Goal: Transaction & Acquisition: Purchase product/service

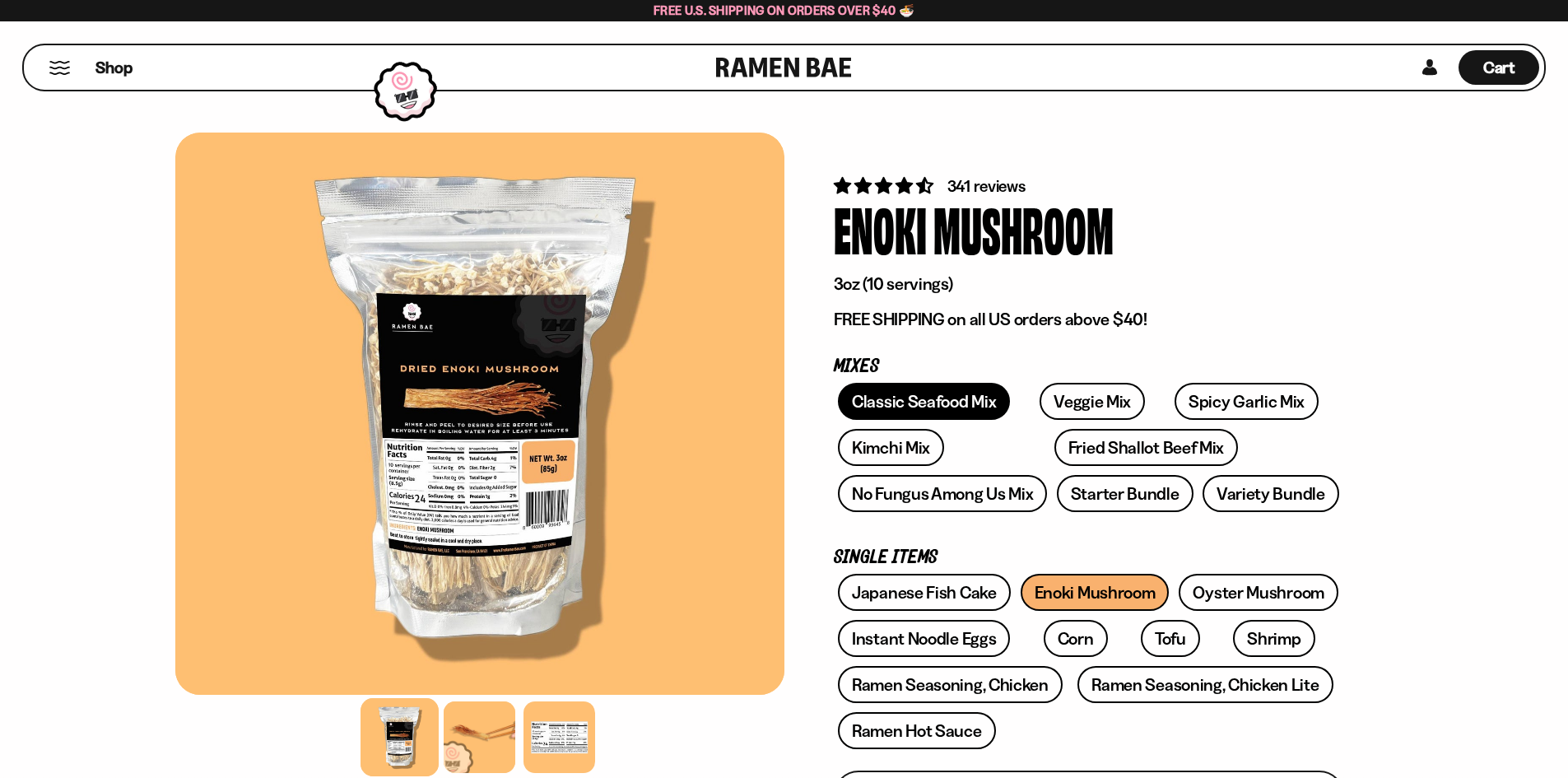
click at [985, 393] on link "Classic Seafood Mix" at bounding box center [924, 401] width 172 height 37
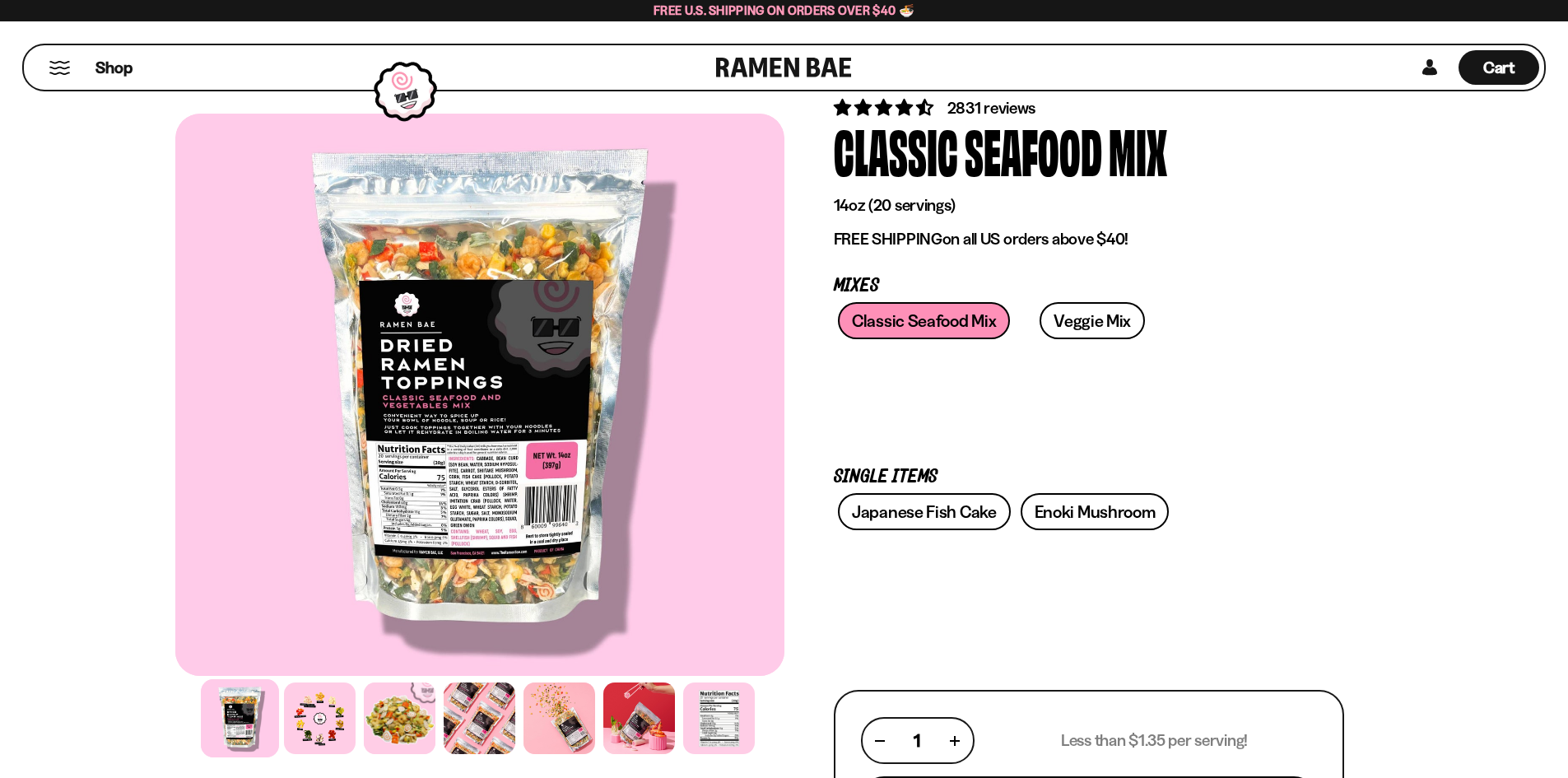
scroll to position [82, 0]
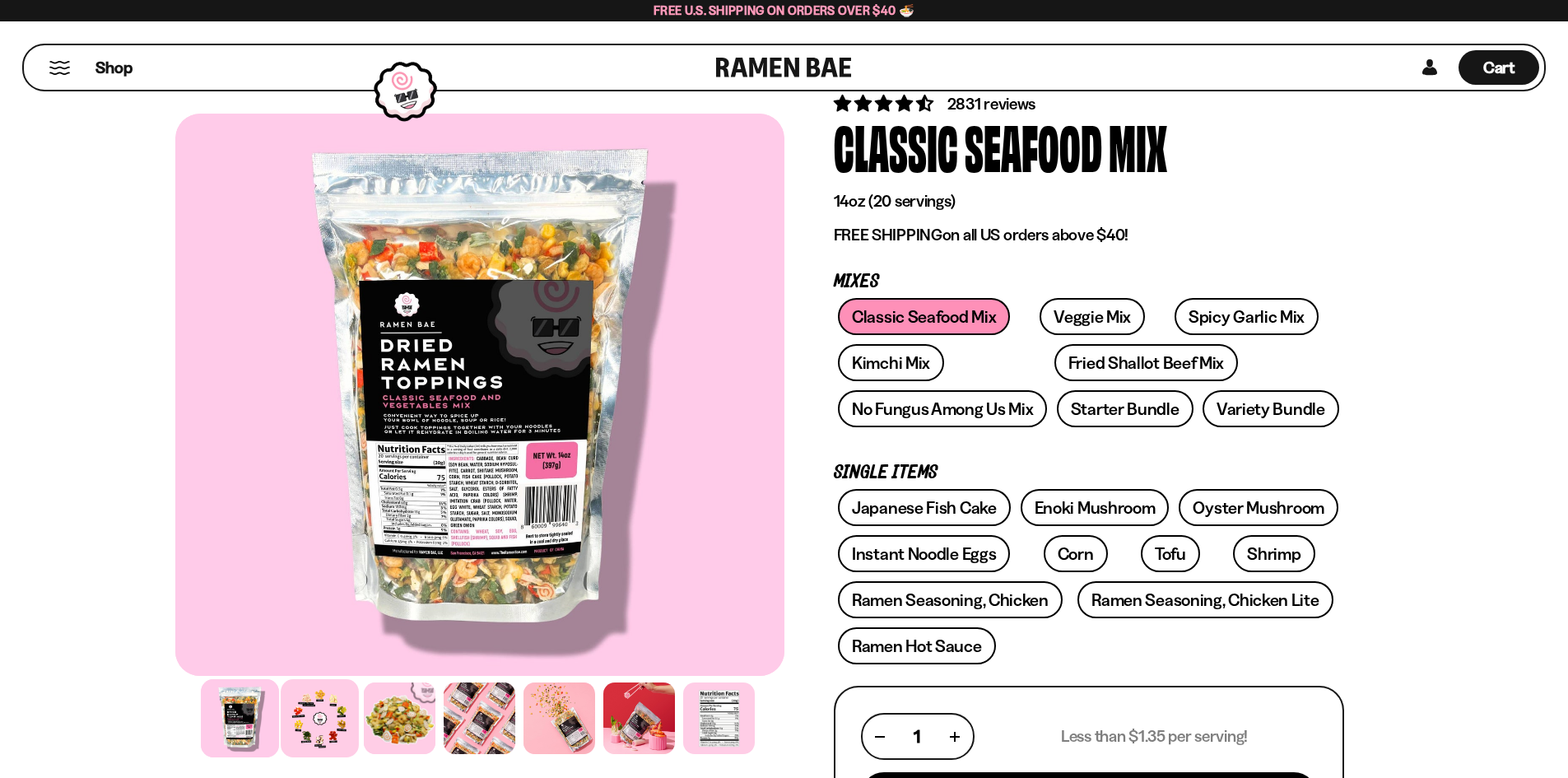
click at [318, 686] on div at bounding box center [319, 718] width 78 height 78
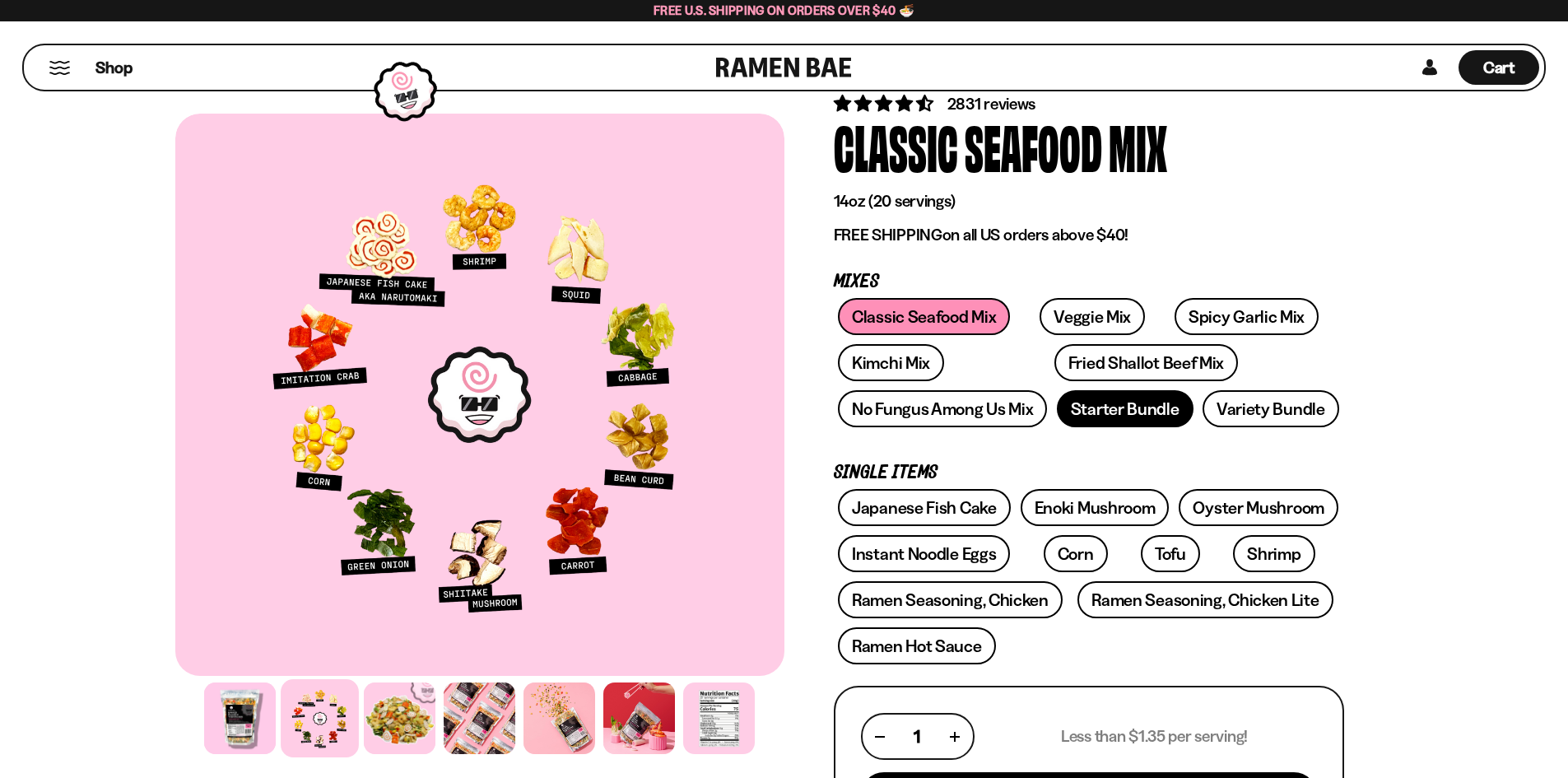
click at [1100, 418] on link "Starter Bundle" at bounding box center [1125, 408] width 136 height 37
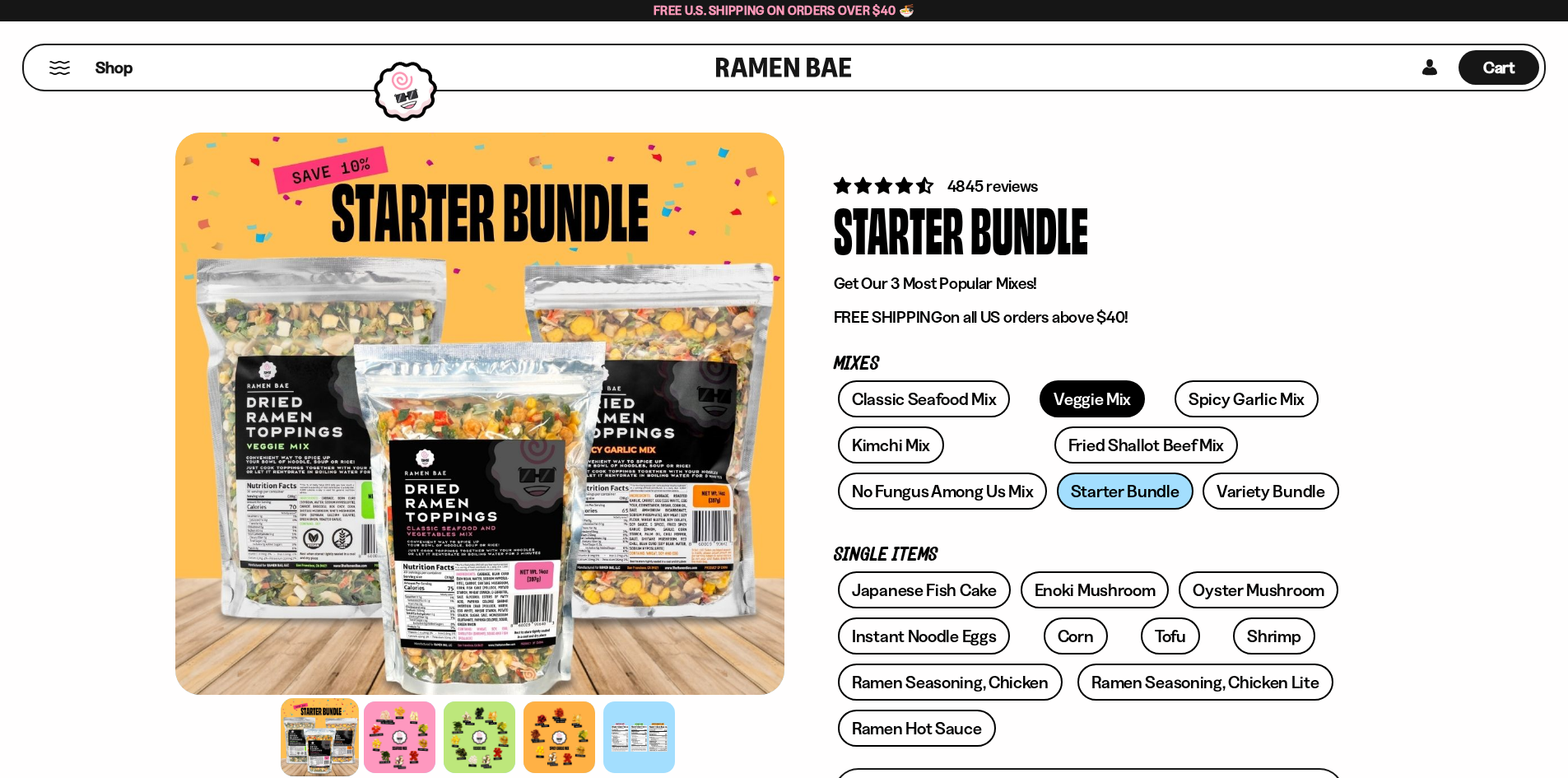
click at [1067, 407] on link "Veggie Mix" at bounding box center [1092, 398] width 105 height 37
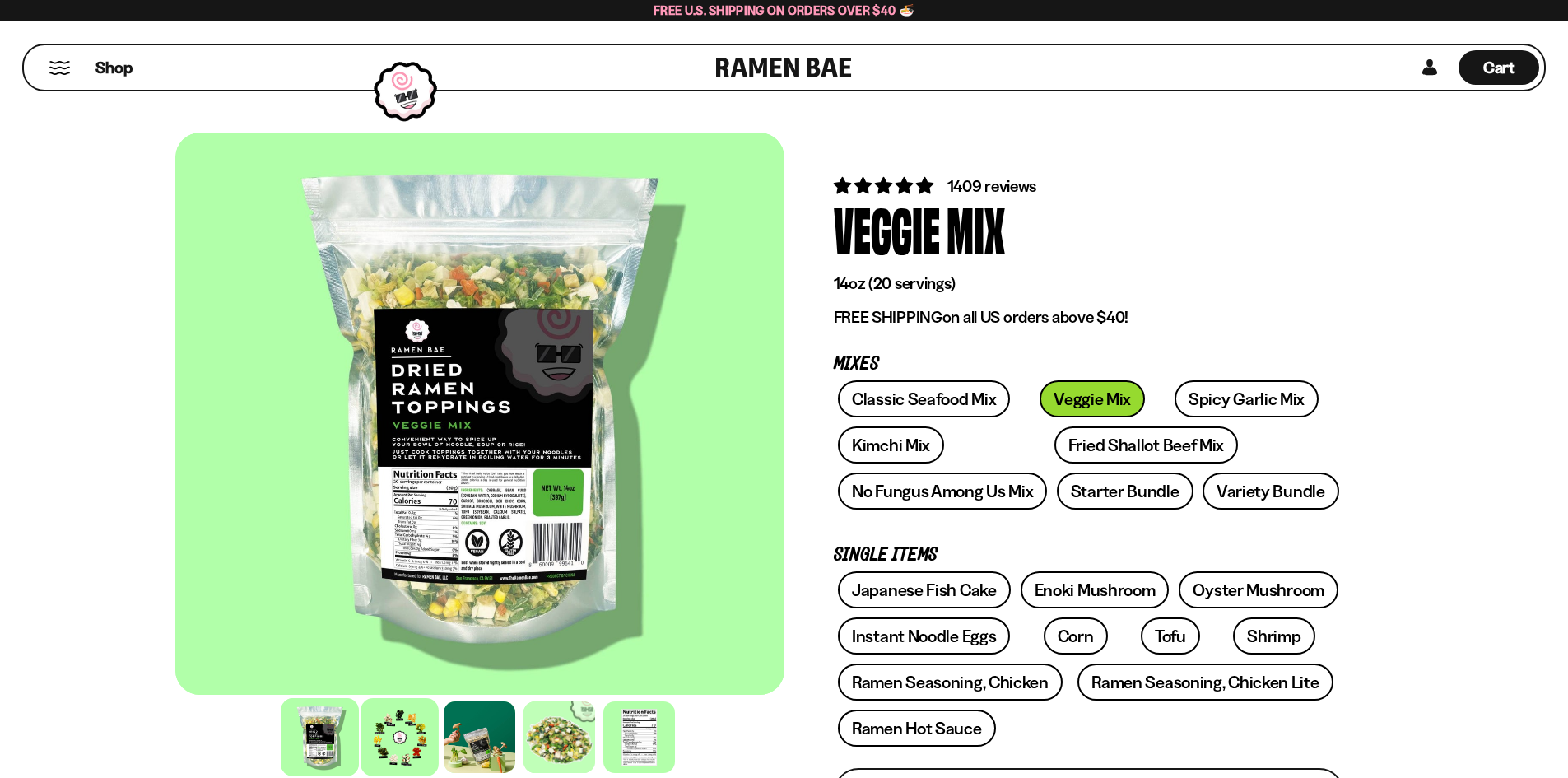
click at [384, 748] on div at bounding box center [399, 737] width 78 height 78
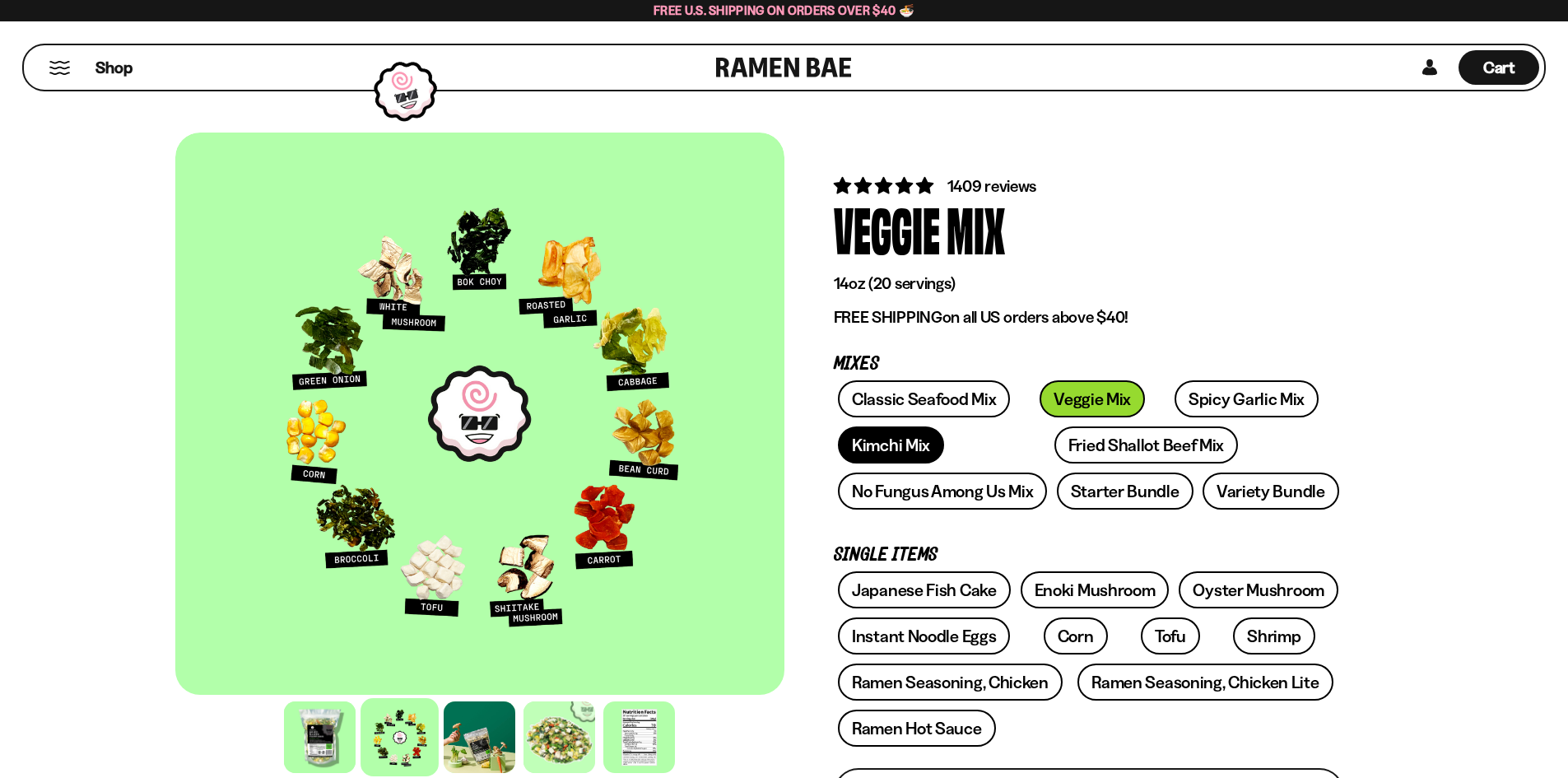
click at [911, 440] on link "Kimchi Mix" at bounding box center [890, 444] width 106 height 37
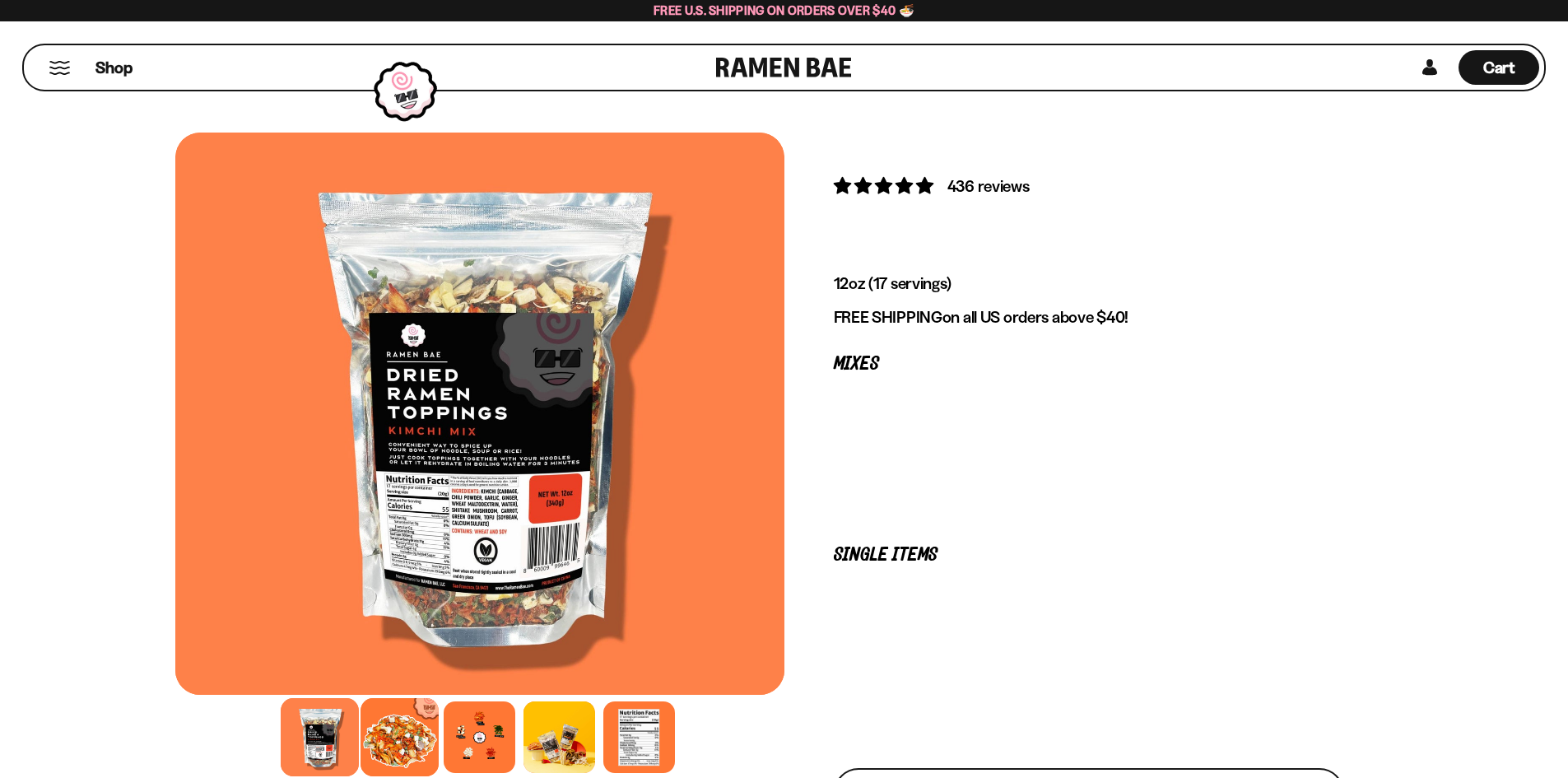
click at [415, 739] on div at bounding box center [399, 737] width 78 height 78
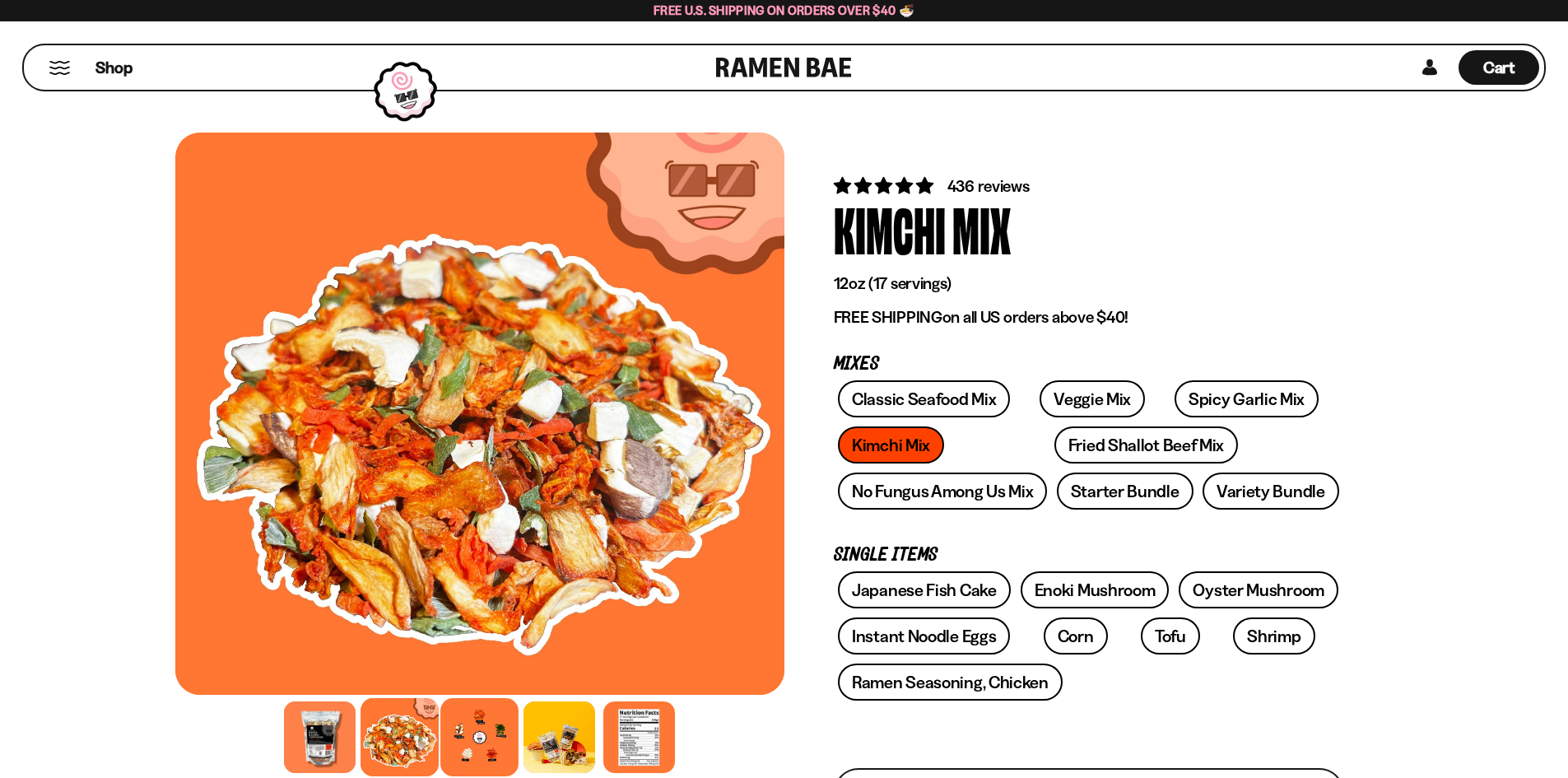
click at [469, 722] on div at bounding box center [479, 737] width 78 height 78
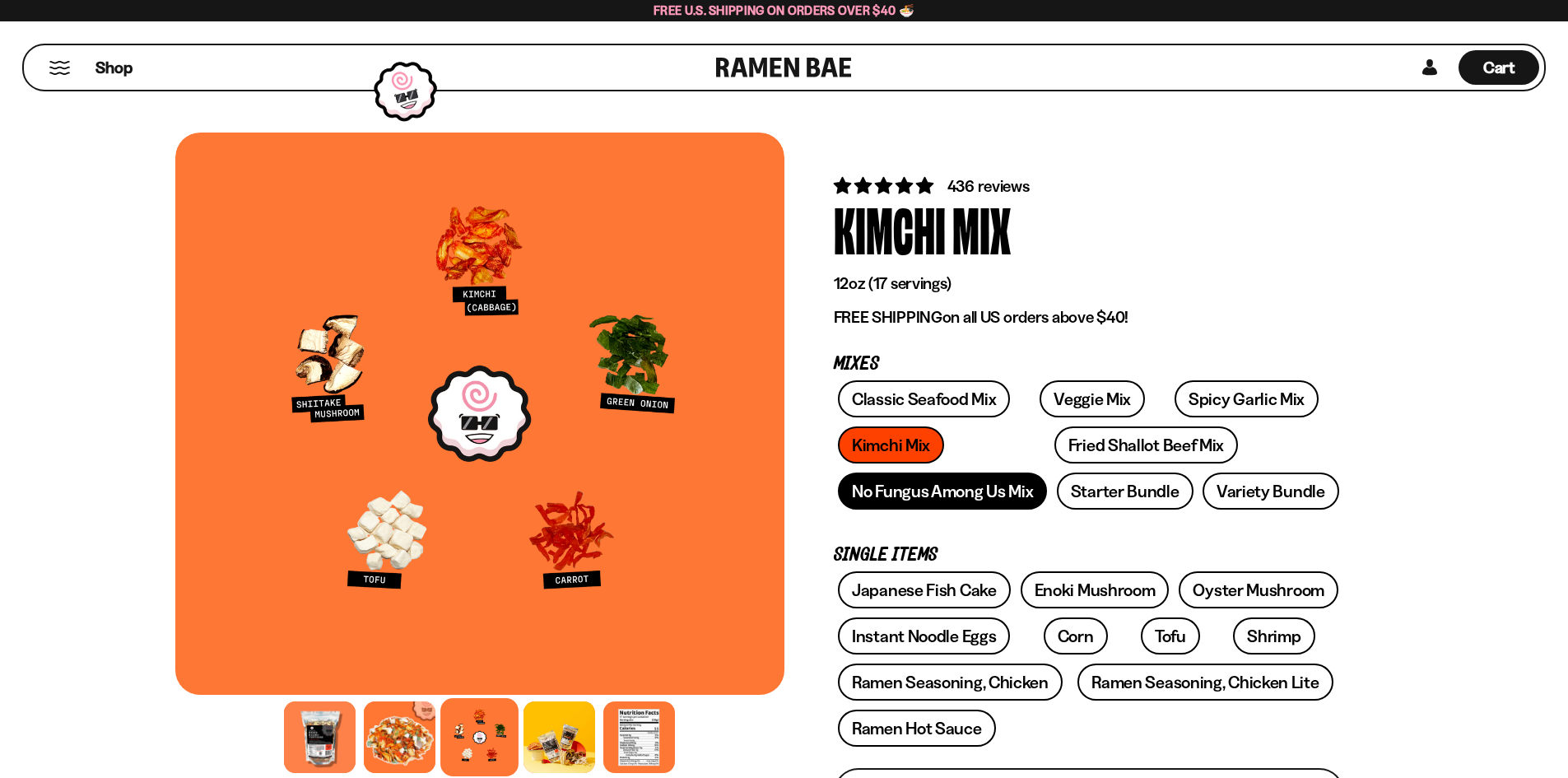
click at [925, 478] on link "No Fungus Among Us Mix" at bounding box center [942, 490] width 209 height 37
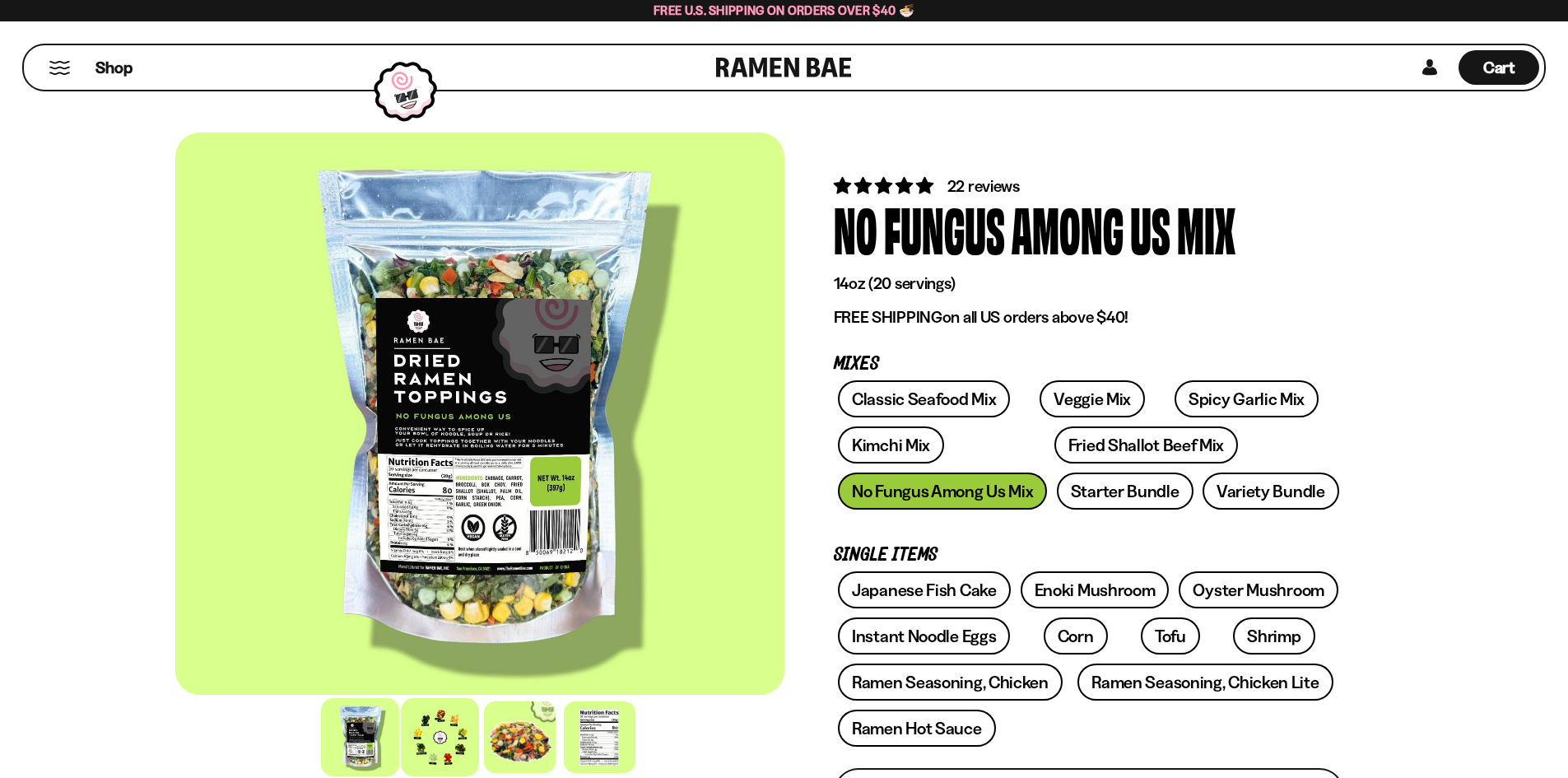
click at [429, 744] on div at bounding box center [440, 737] width 78 height 78
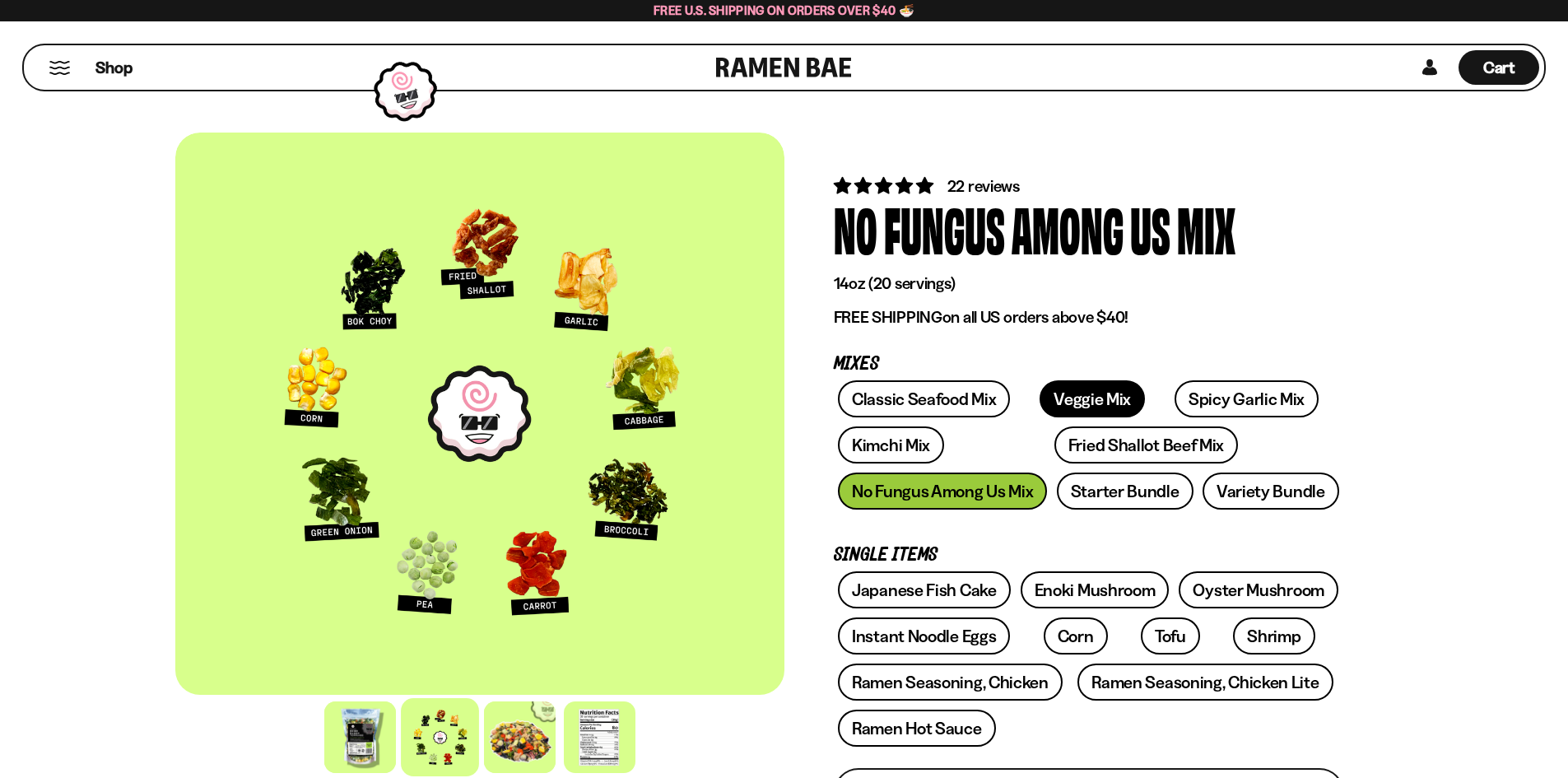
click at [1049, 390] on link "Veggie Mix" at bounding box center [1092, 398] width 105 height 37
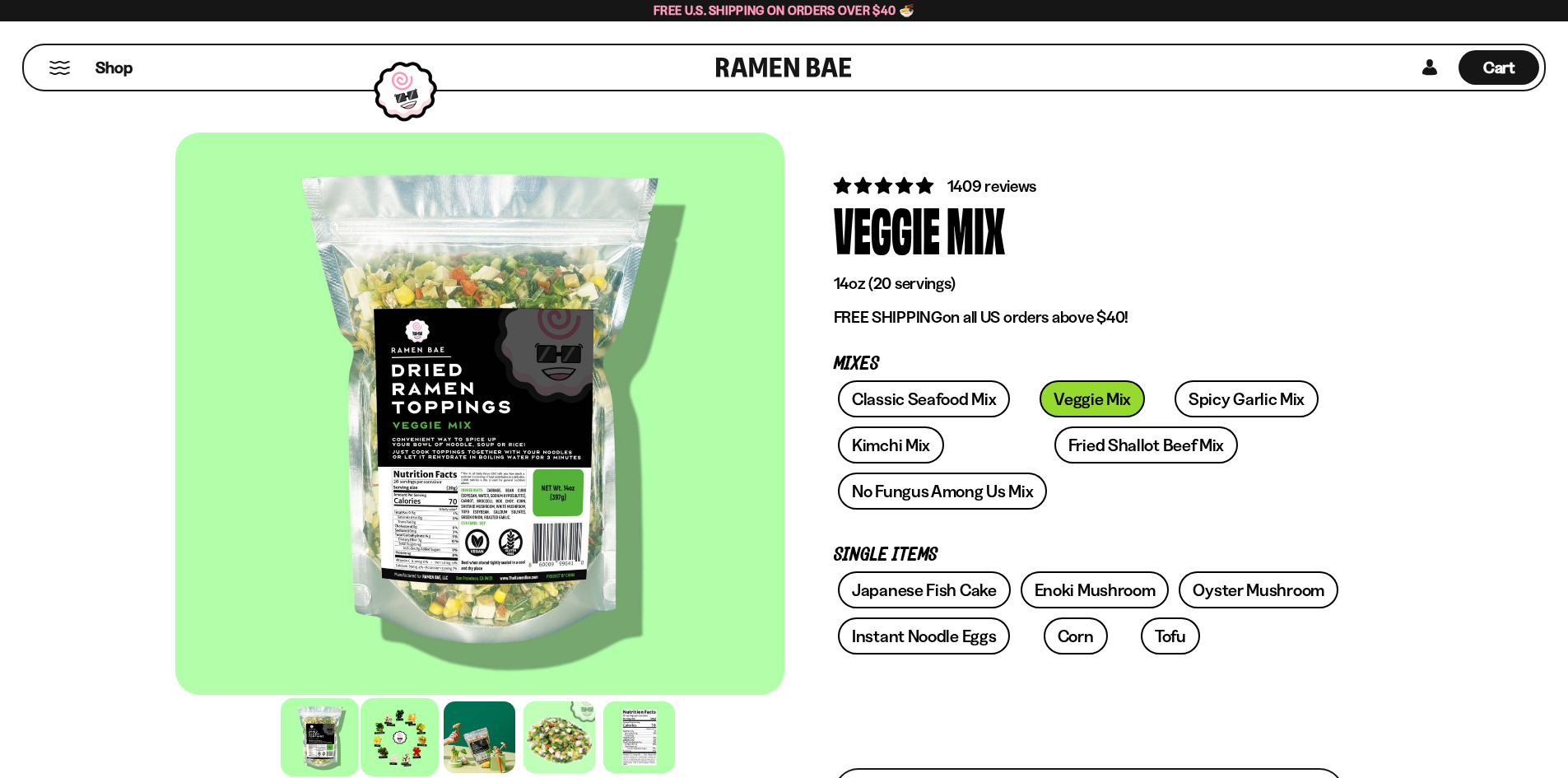
click at [380, 749] on div at bounding box center [399, 737] width 78 height 78
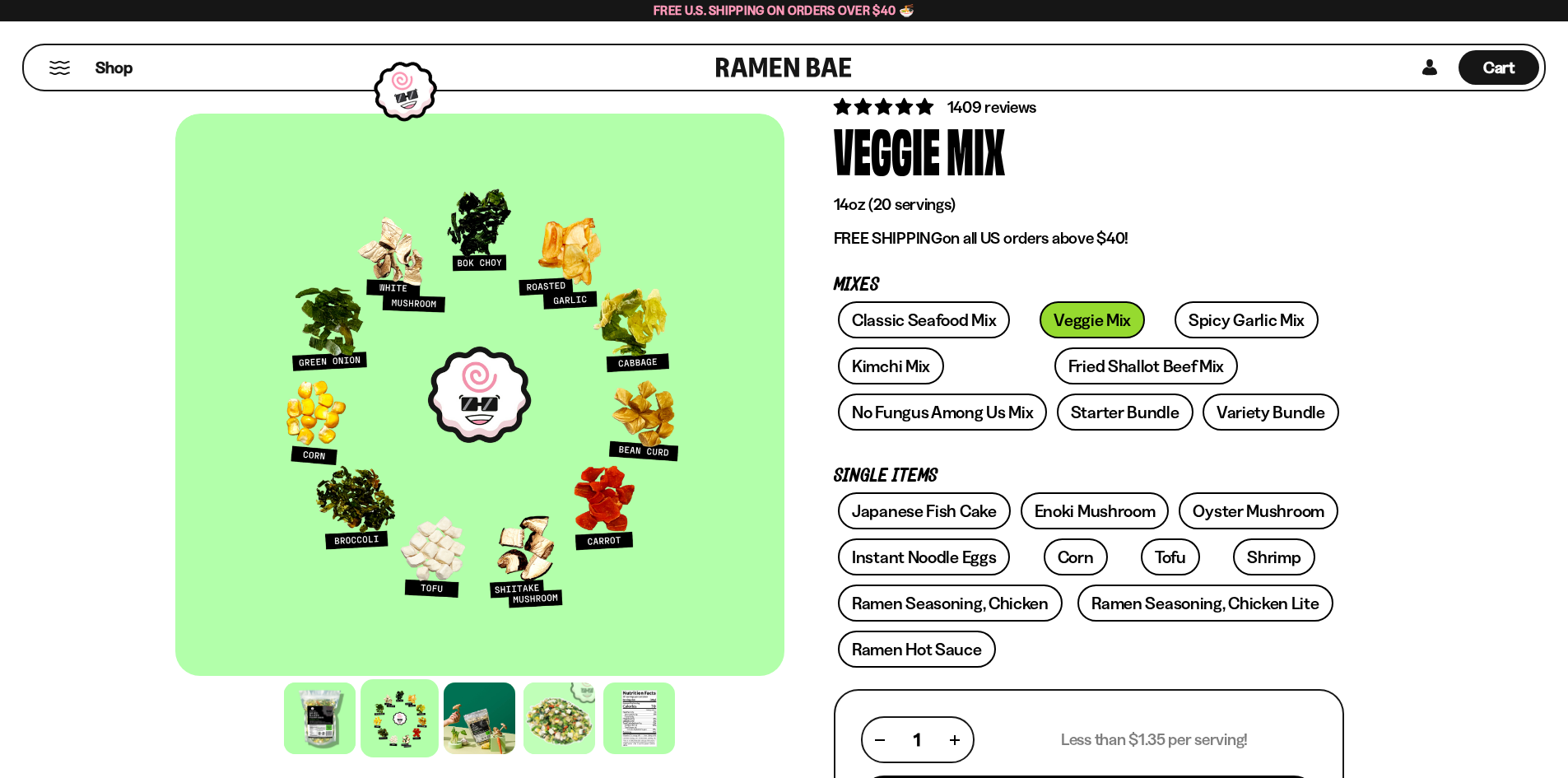
scroll to position [247, 0]
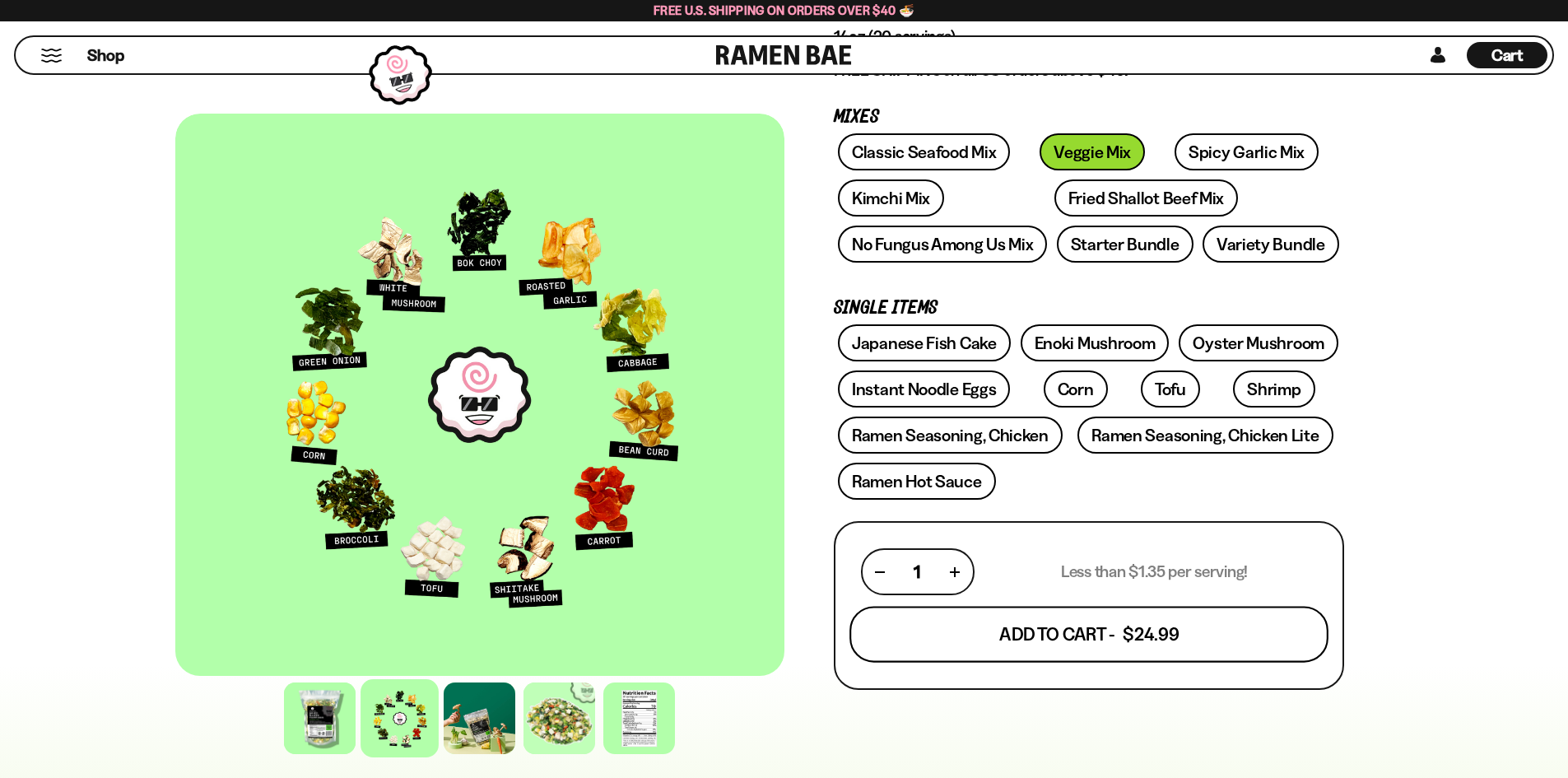
click at [1124, 645] on button "Add To Cart - $24.99" at bounding box center [1089, 634] width 479 height 56
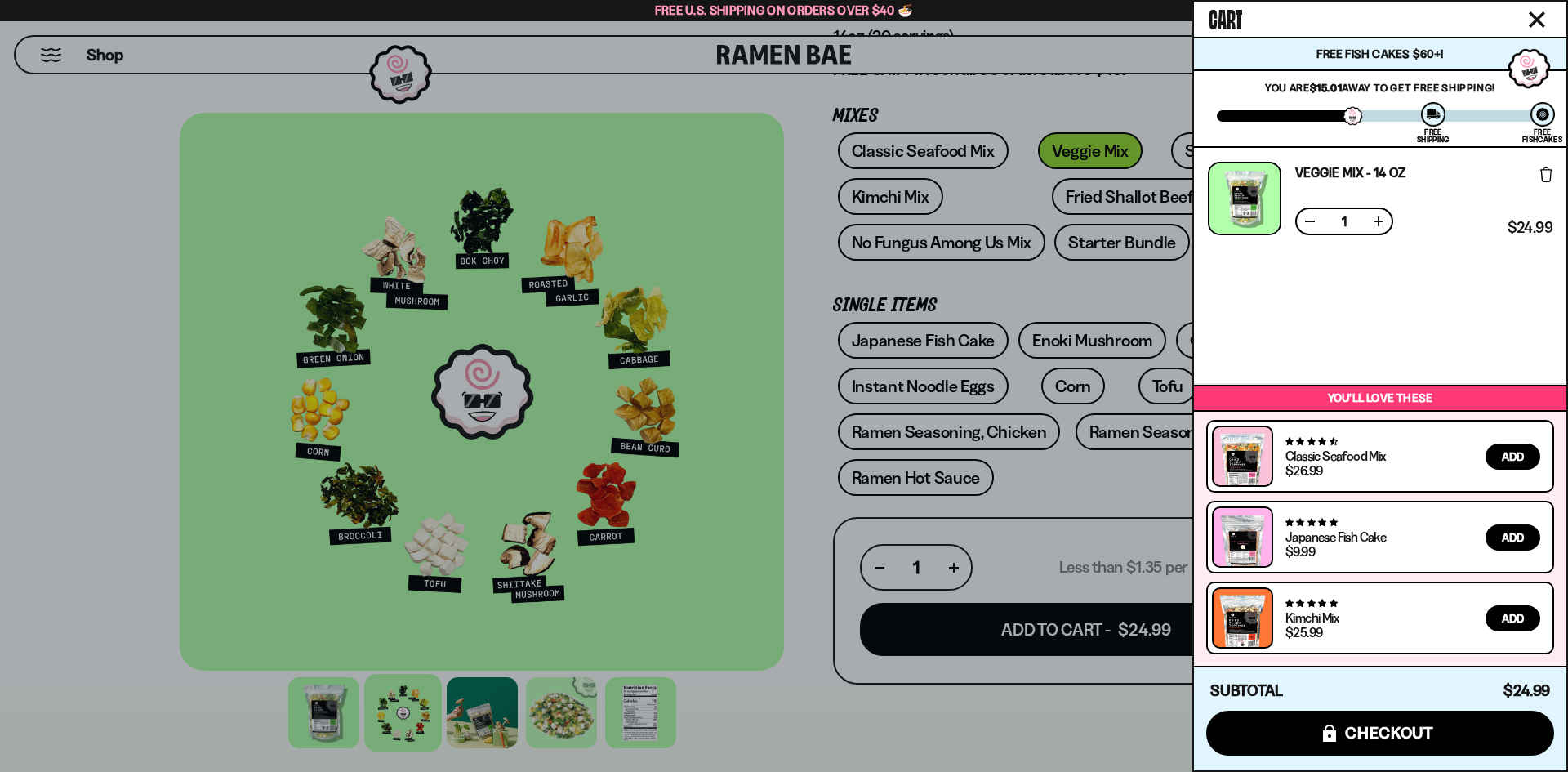
click at [833, 262] on div at bounding box center [784, 386] width 1568 height 772
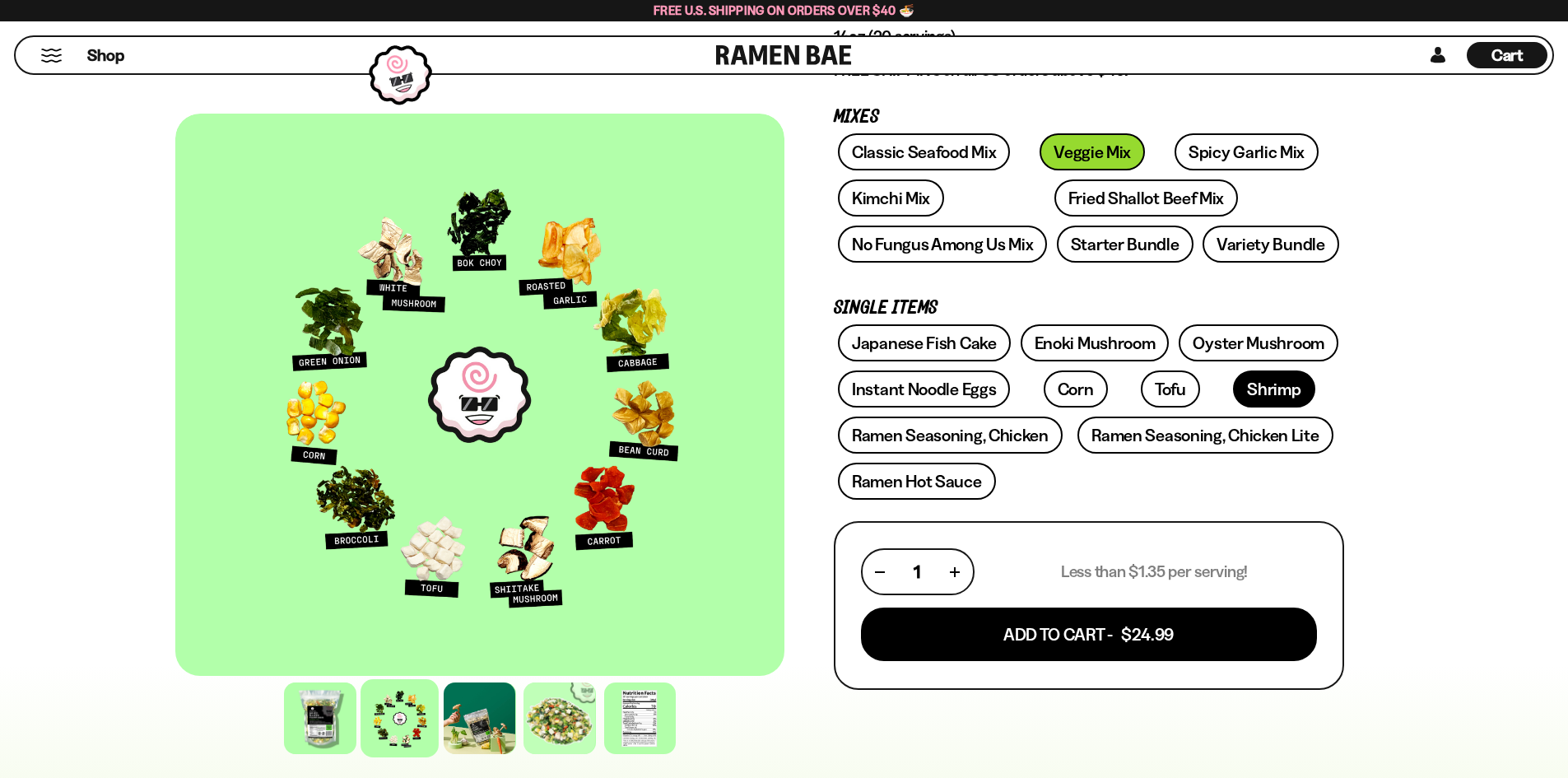
click at [1232, 401] on link "Shrimp" at bounding box center [1273, 389] width 81 height 37
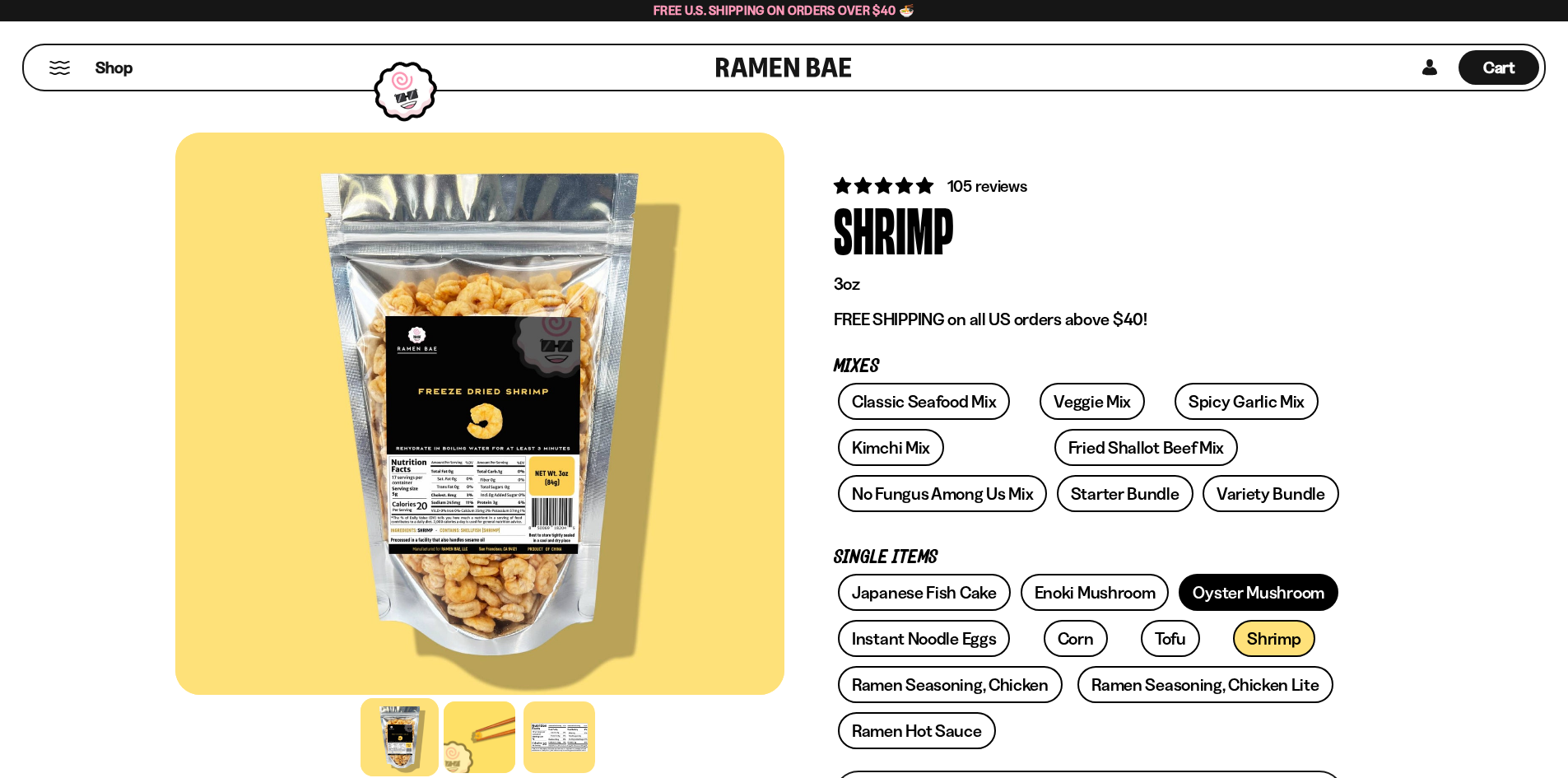
click at [1283, 588] on link "Oyster Mushroom" at bounding box center [1257, 592] width 159 height 37
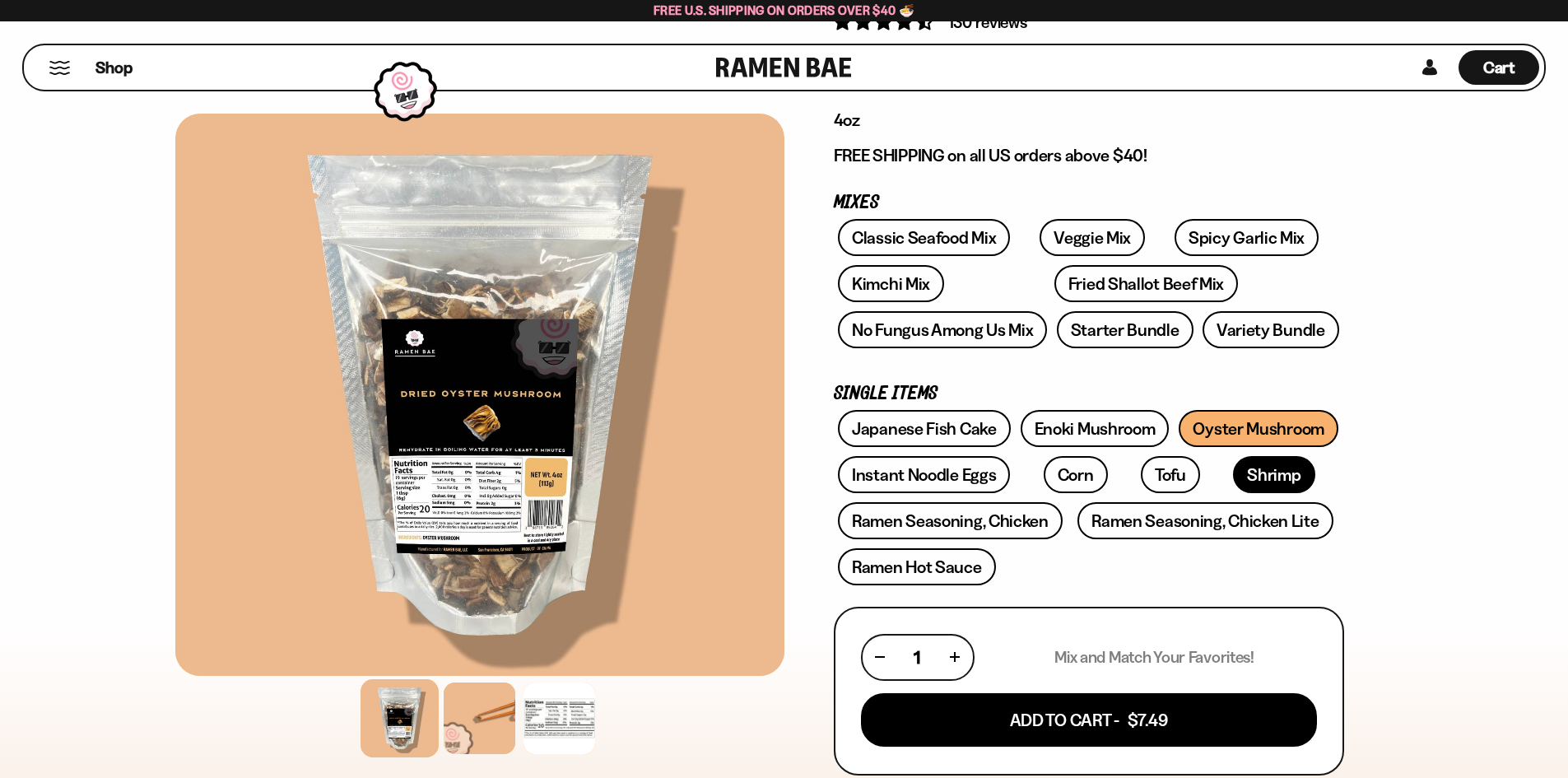
scroll to position [165, 0]
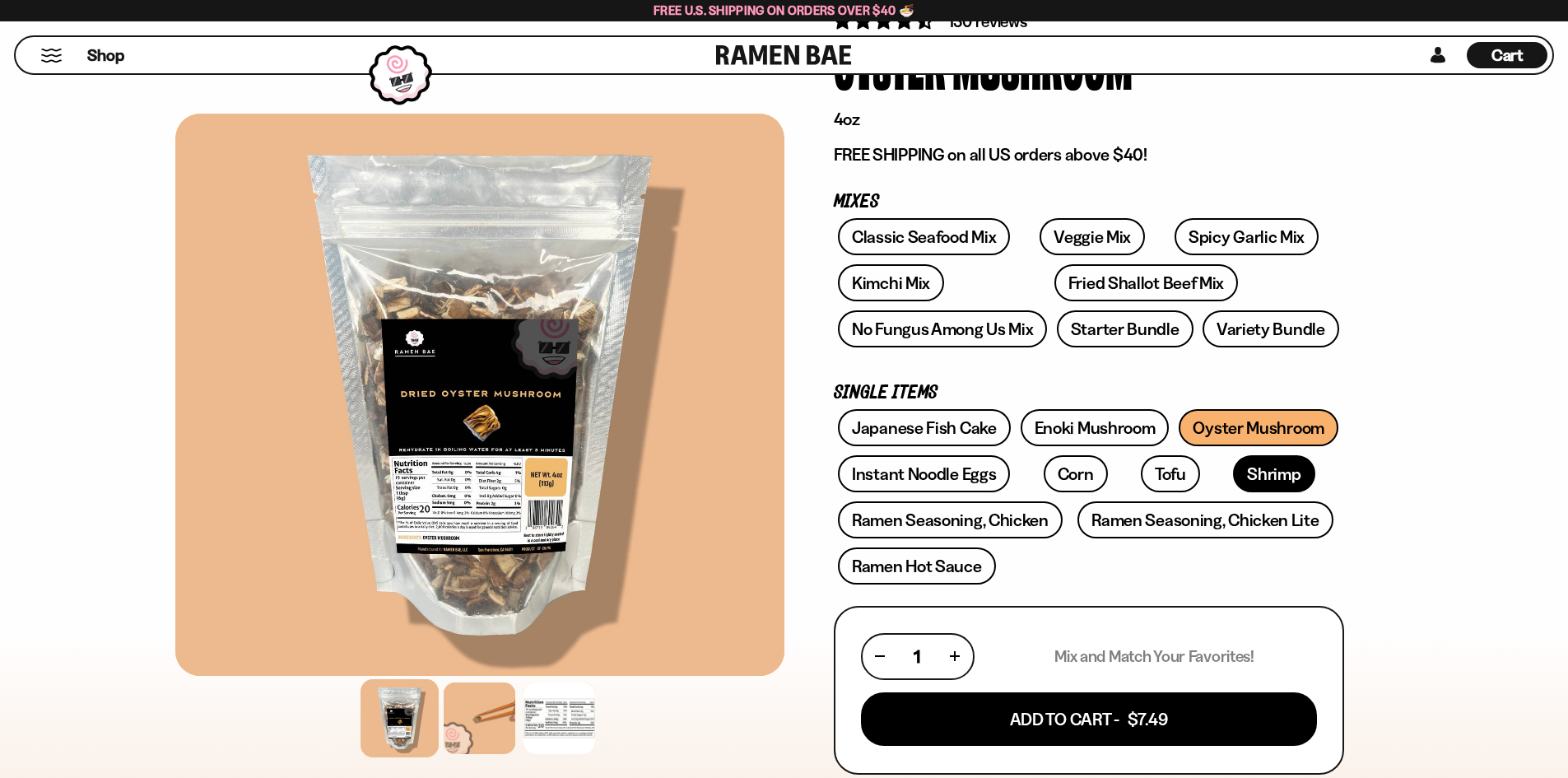
click at [1232, 476] on link "Shrimp" at bounding box center [1273, 474] width 81 height 37
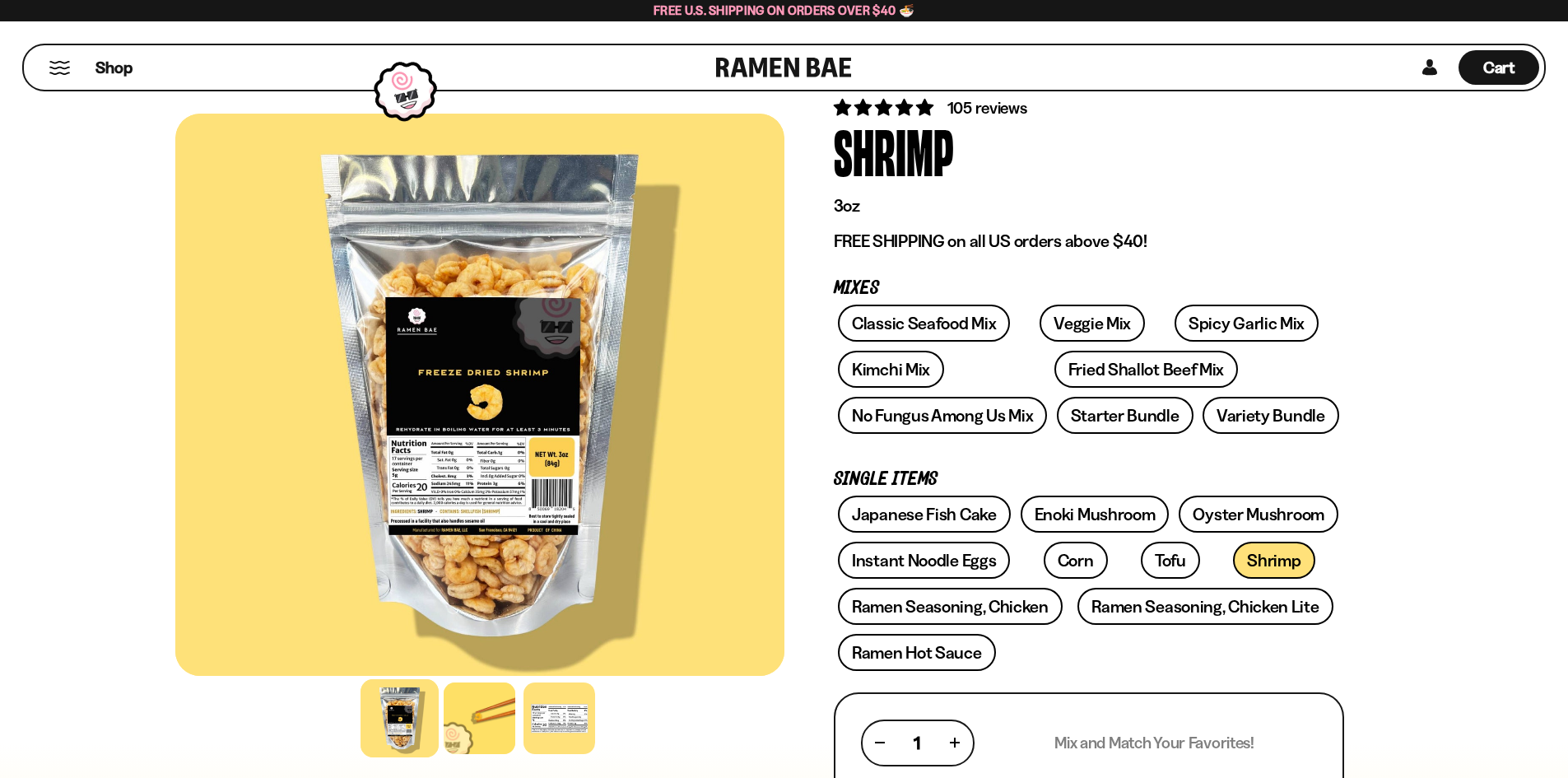
scroll to position [82, 0]
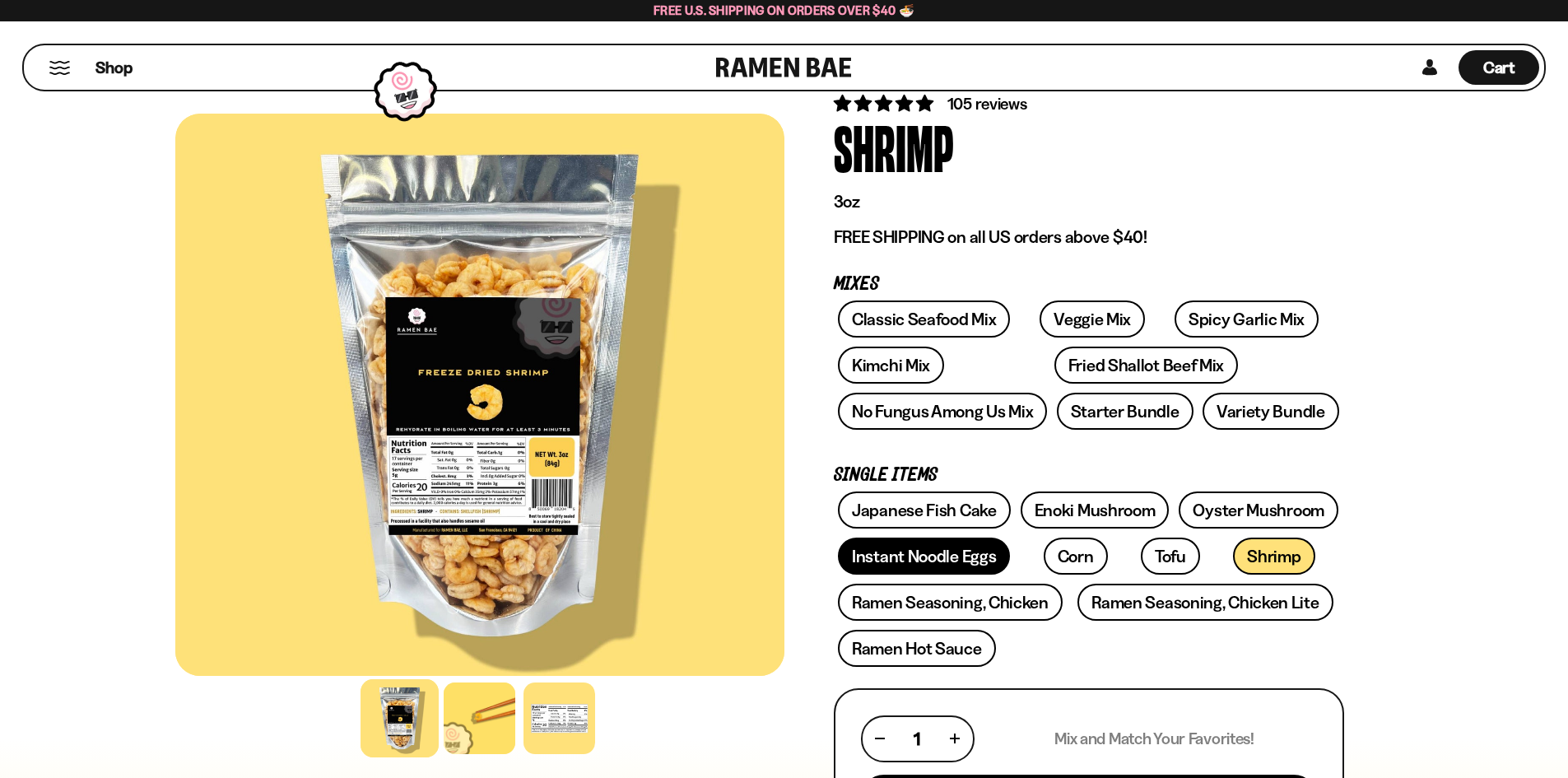
click at [920, 548] on link "Instant Noodle Eggs" at bounding box center [924, 556] width 172 height 37
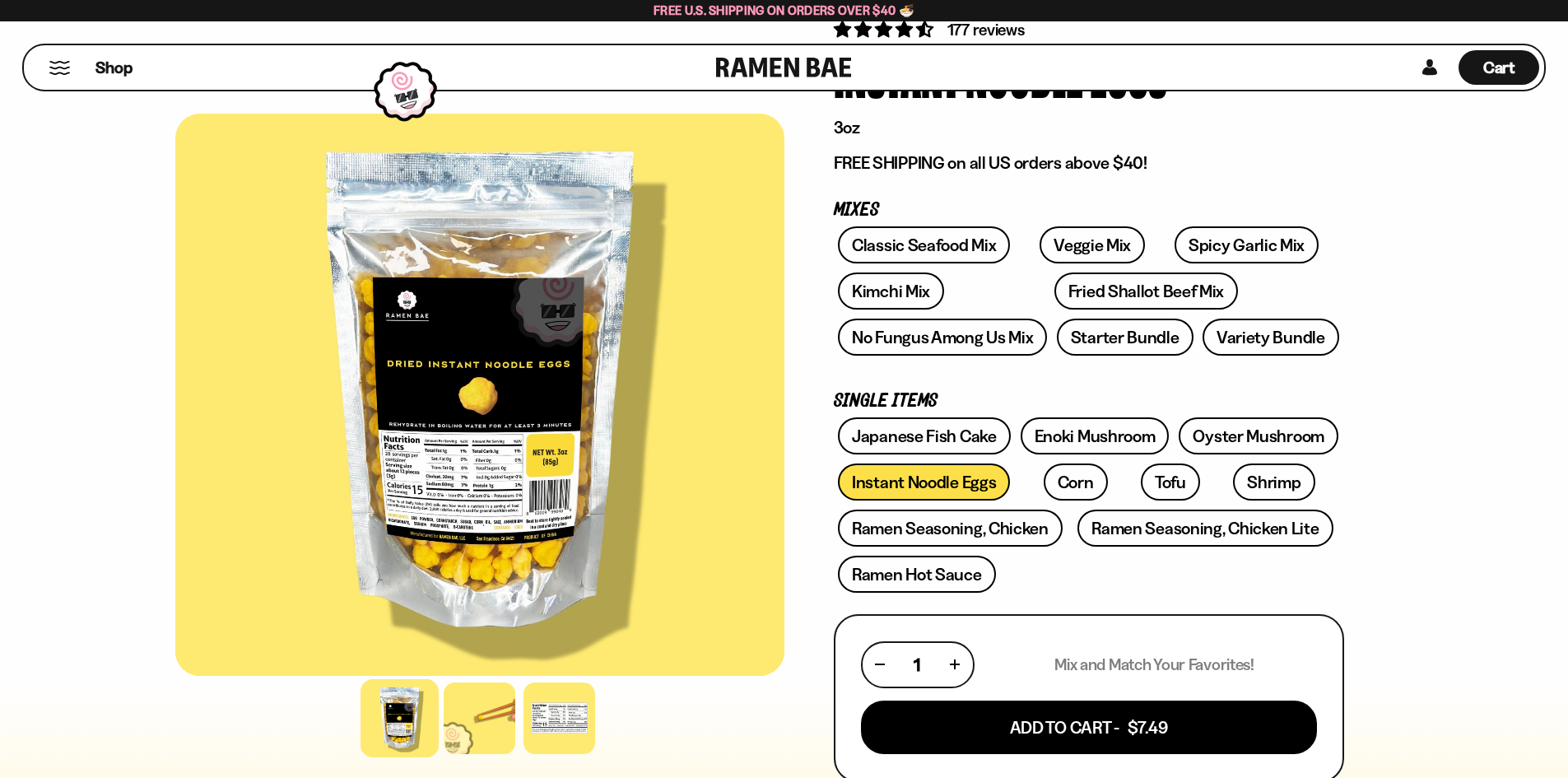
scroll to position [165, 0]
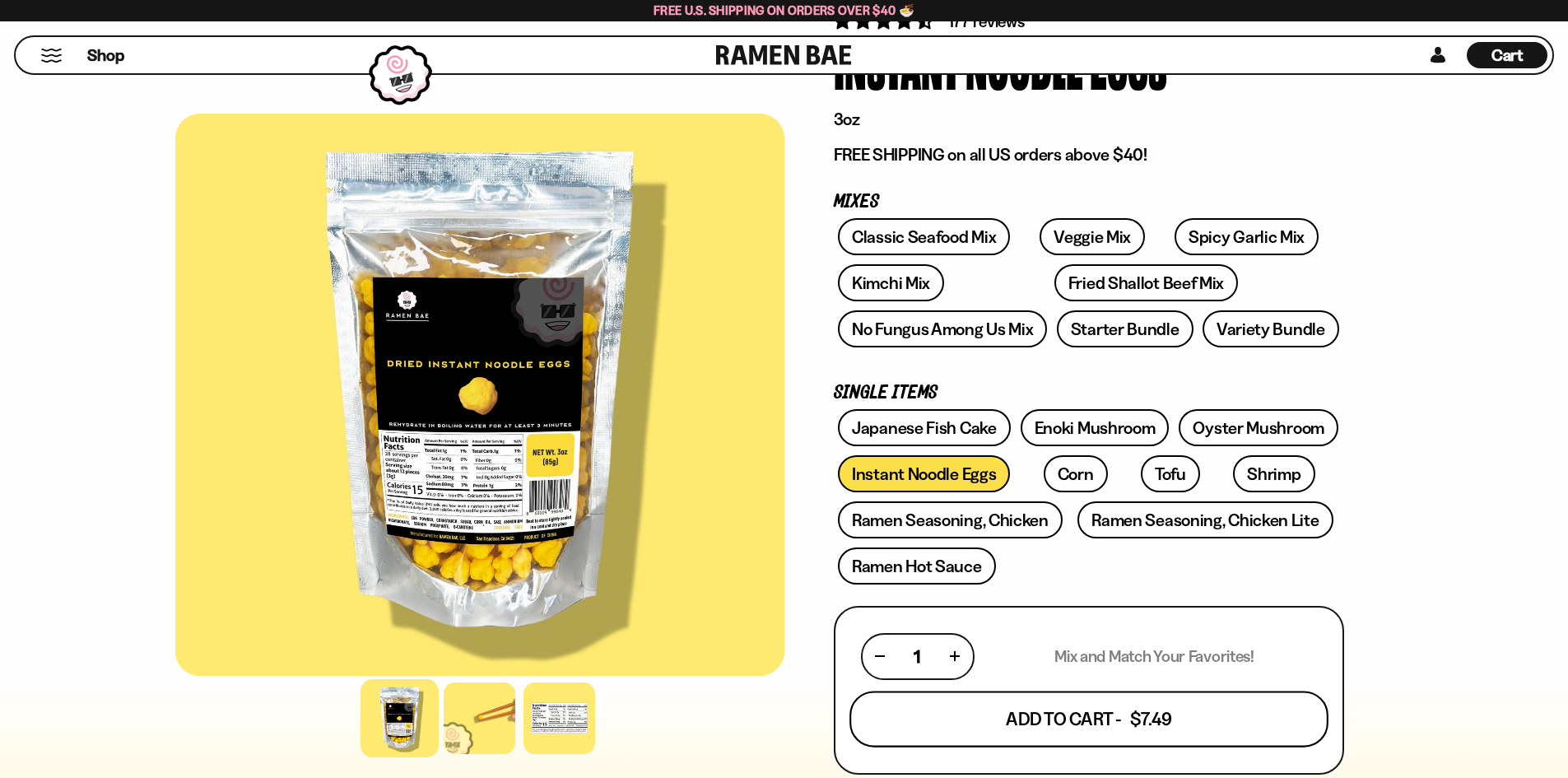
click at [1105, 710] on button "Add To Cart - $7.49" at bounding box center [1089, 718] width 479 height 56
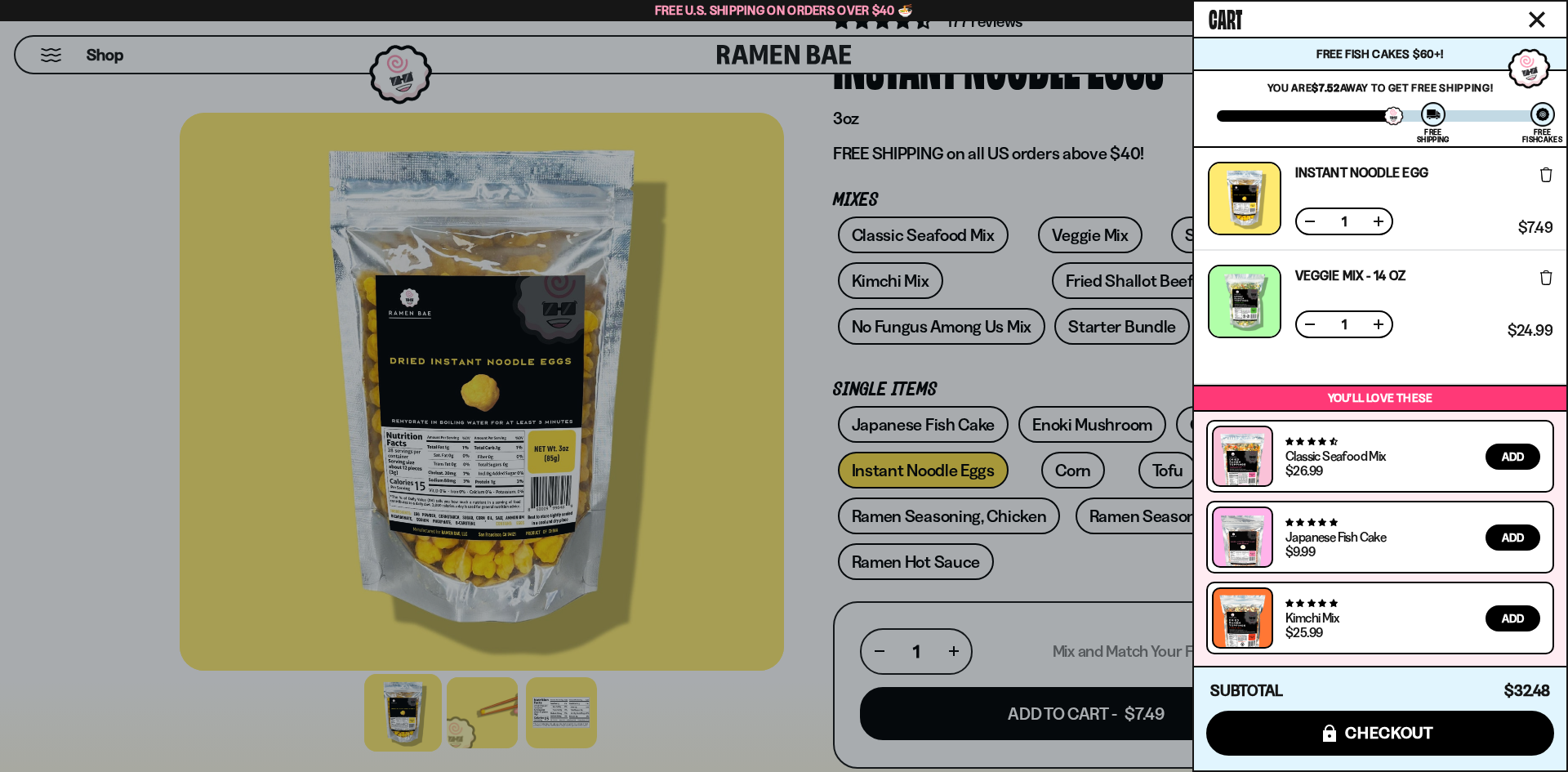
click at [951, 374] on div at bounding box center [784, 386] width 1568 height 772
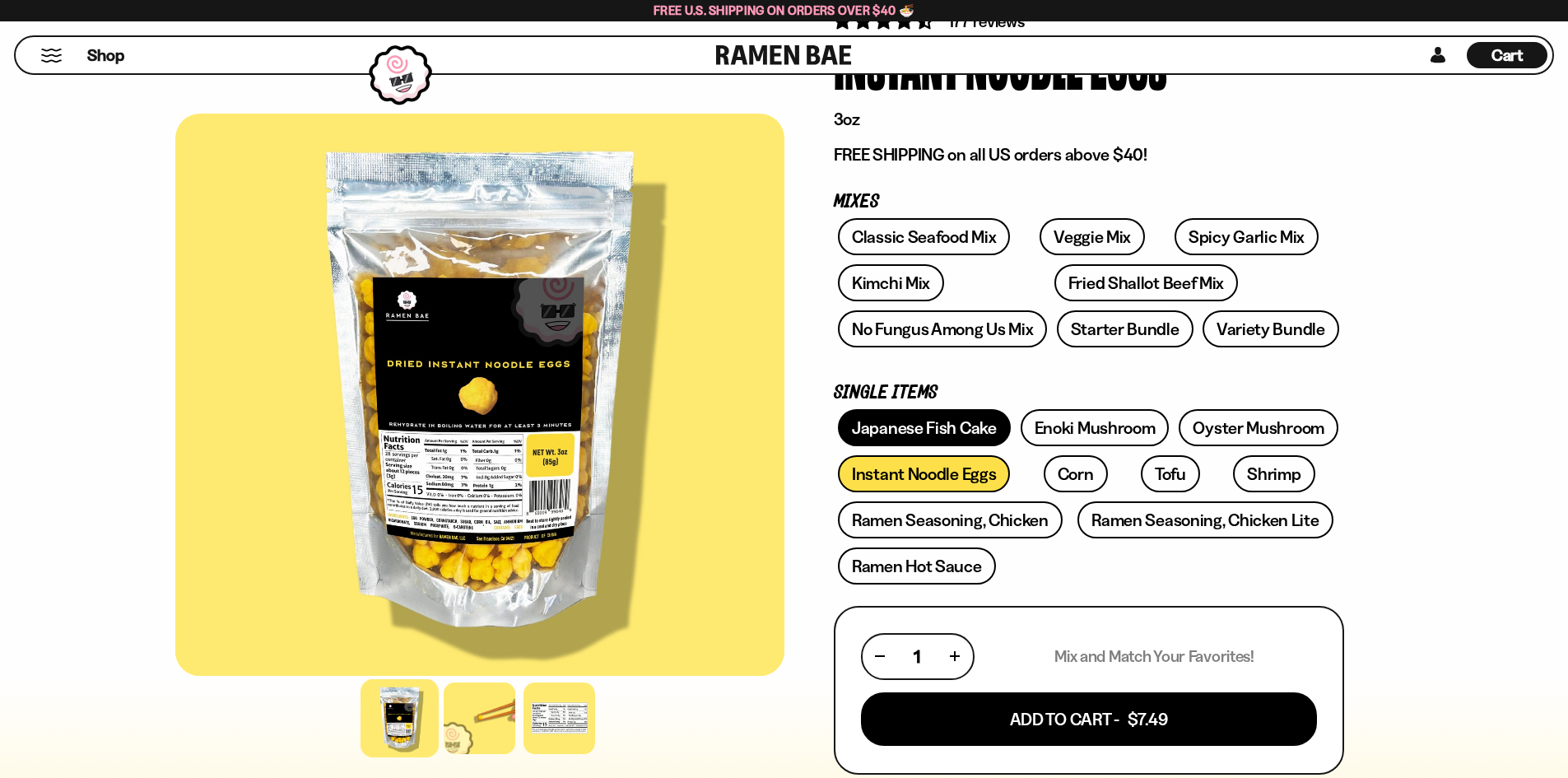
click at [955, 426] on link "Japanese Fish Cake" at bounding box center [924, 428] width 172 height 37
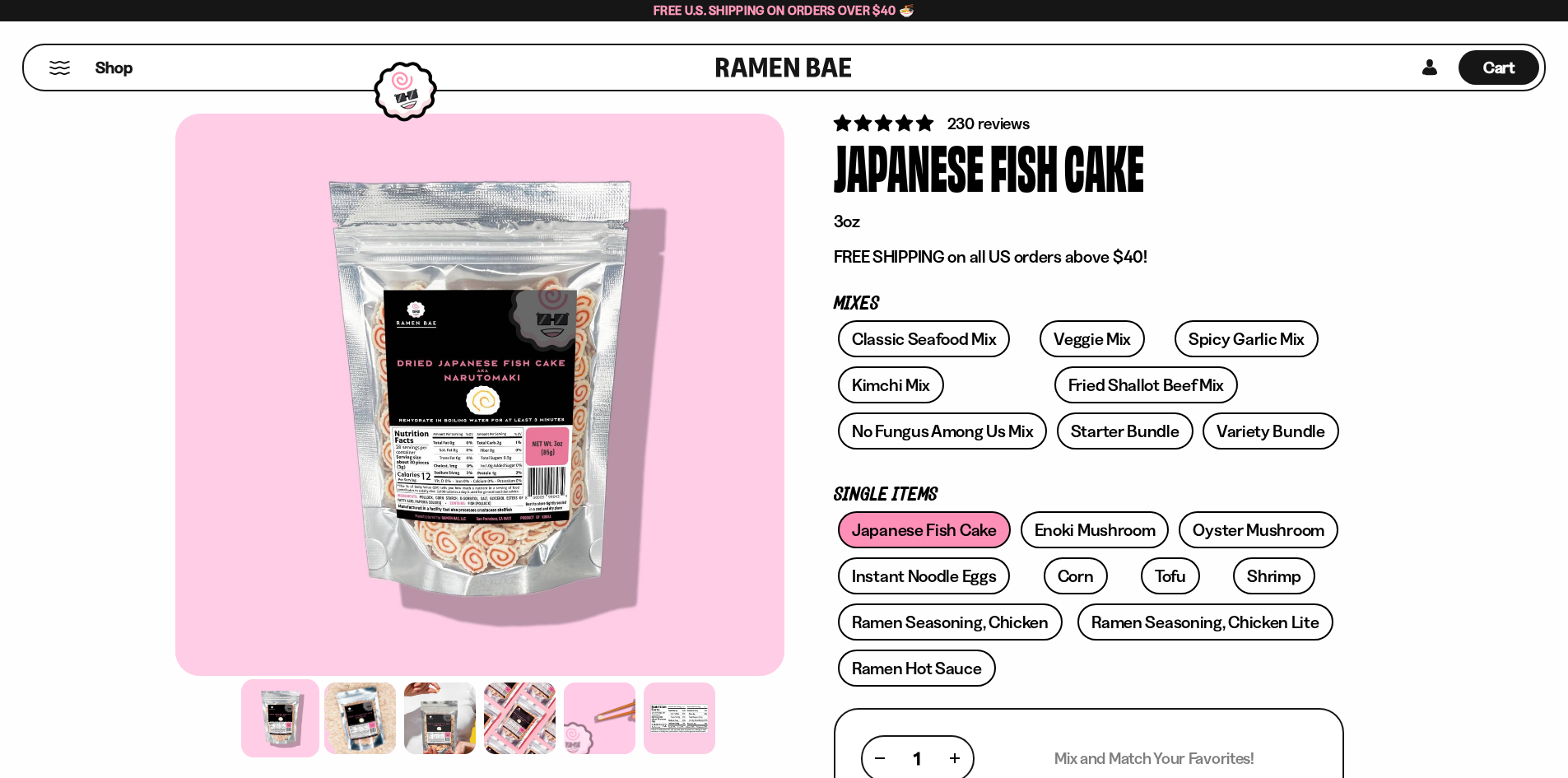
scroll to position [247, 0]
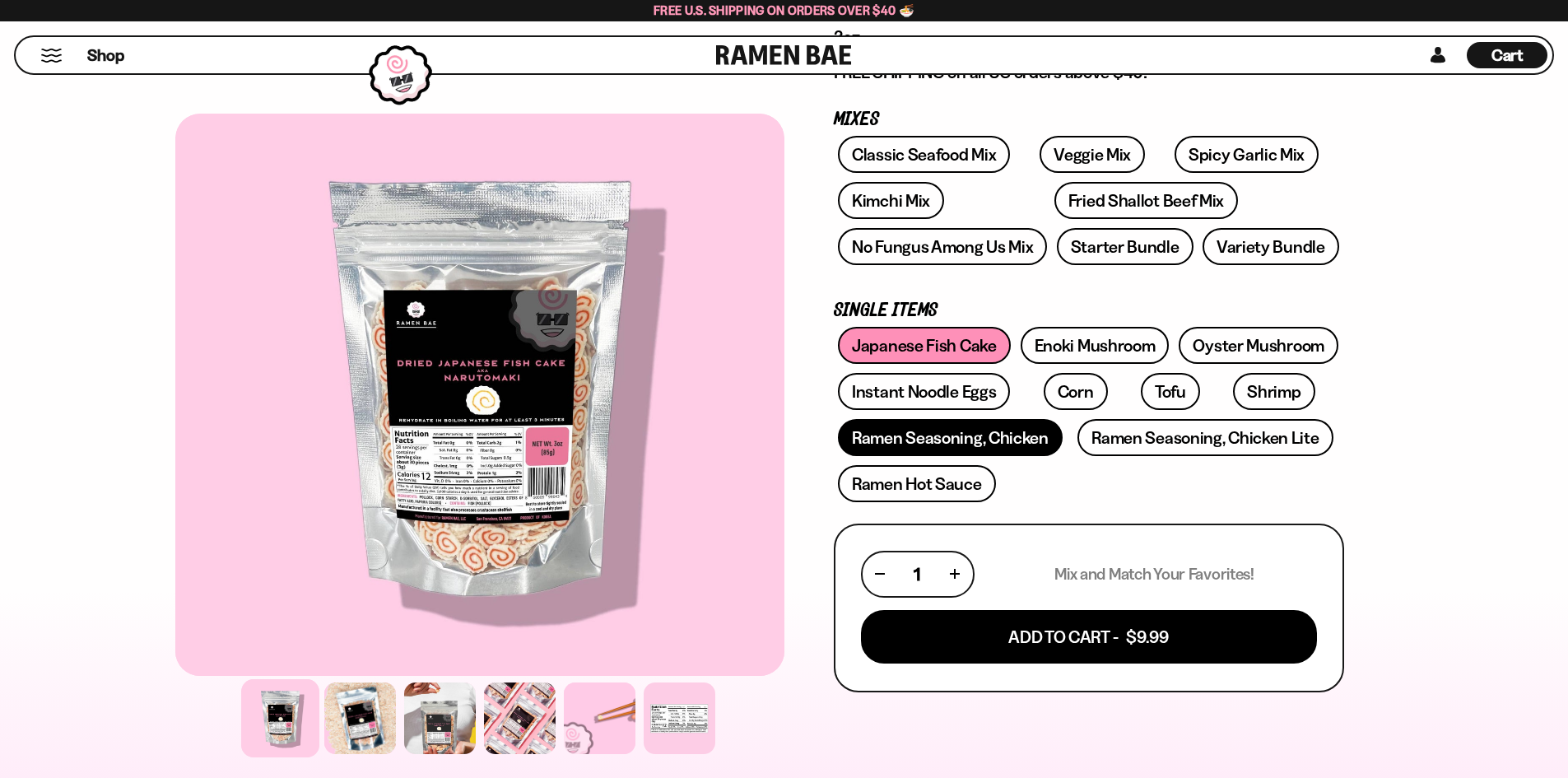
click at [916, 444] on link "Ramen Seasoning, Chicken" at bounding box center [950, 437] width 225 height 37
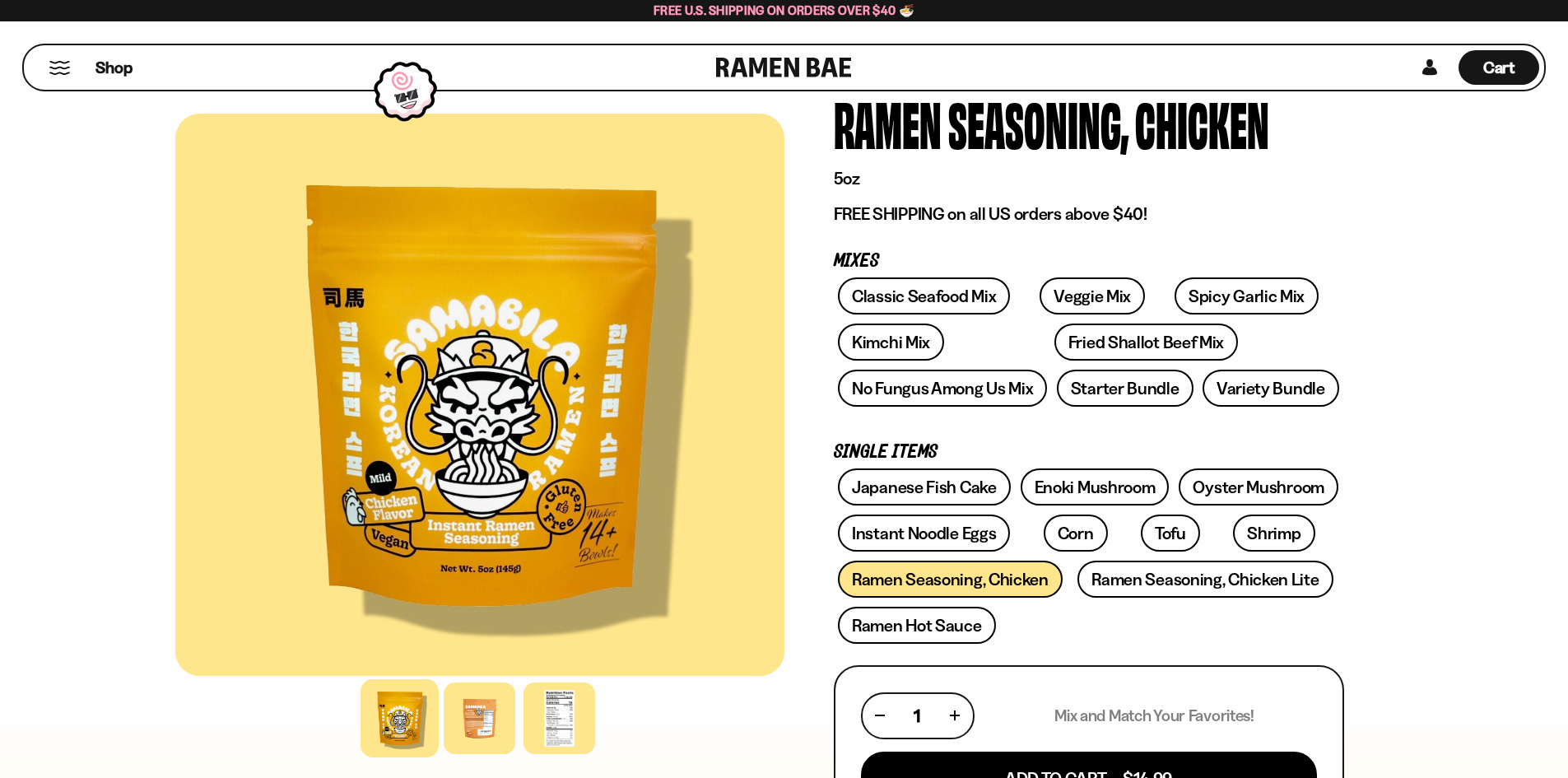
scroll to position [247, 0]
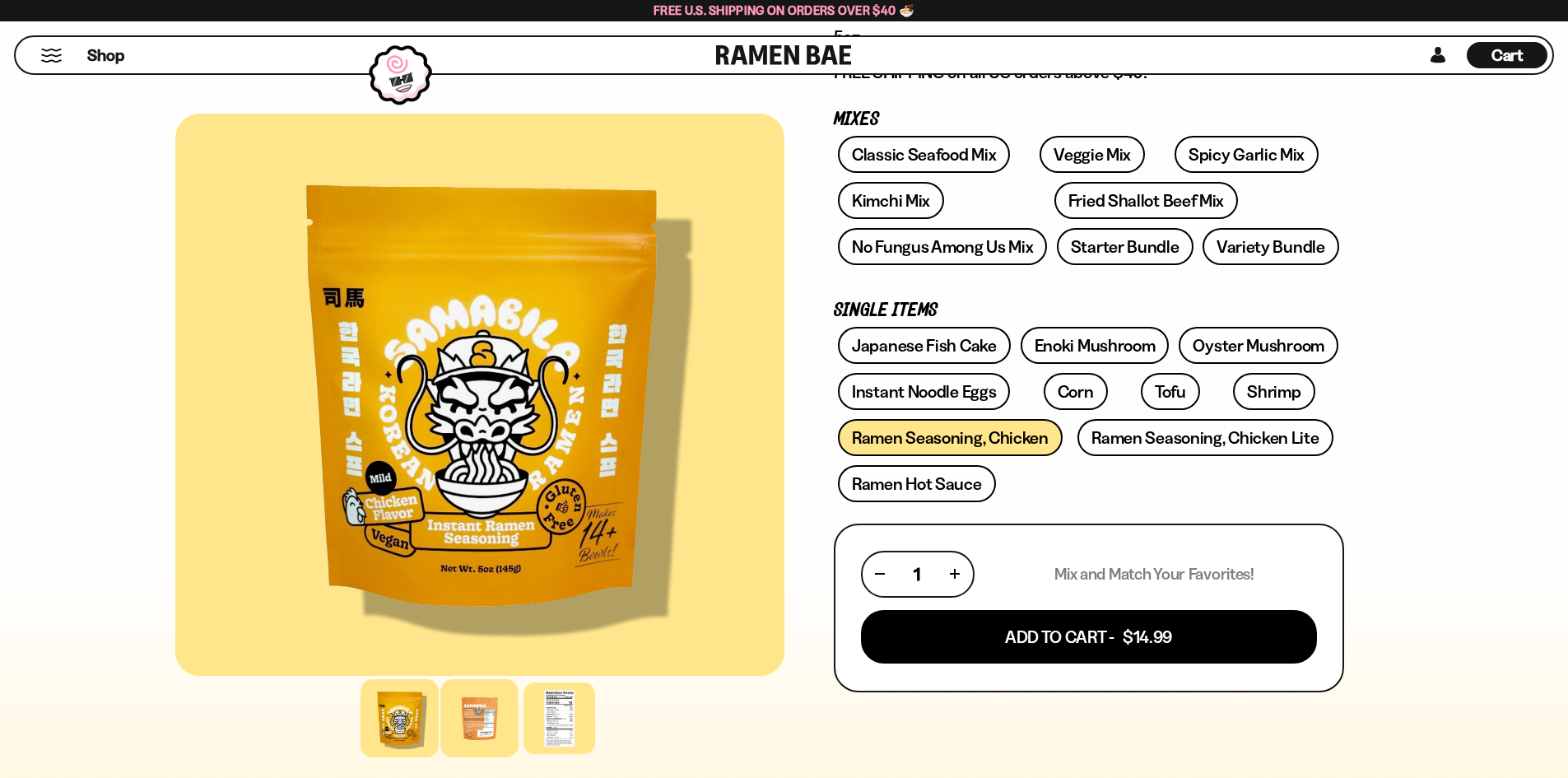
click at [476, 709] on div at bounding box center [479, 718] width 78 height 78
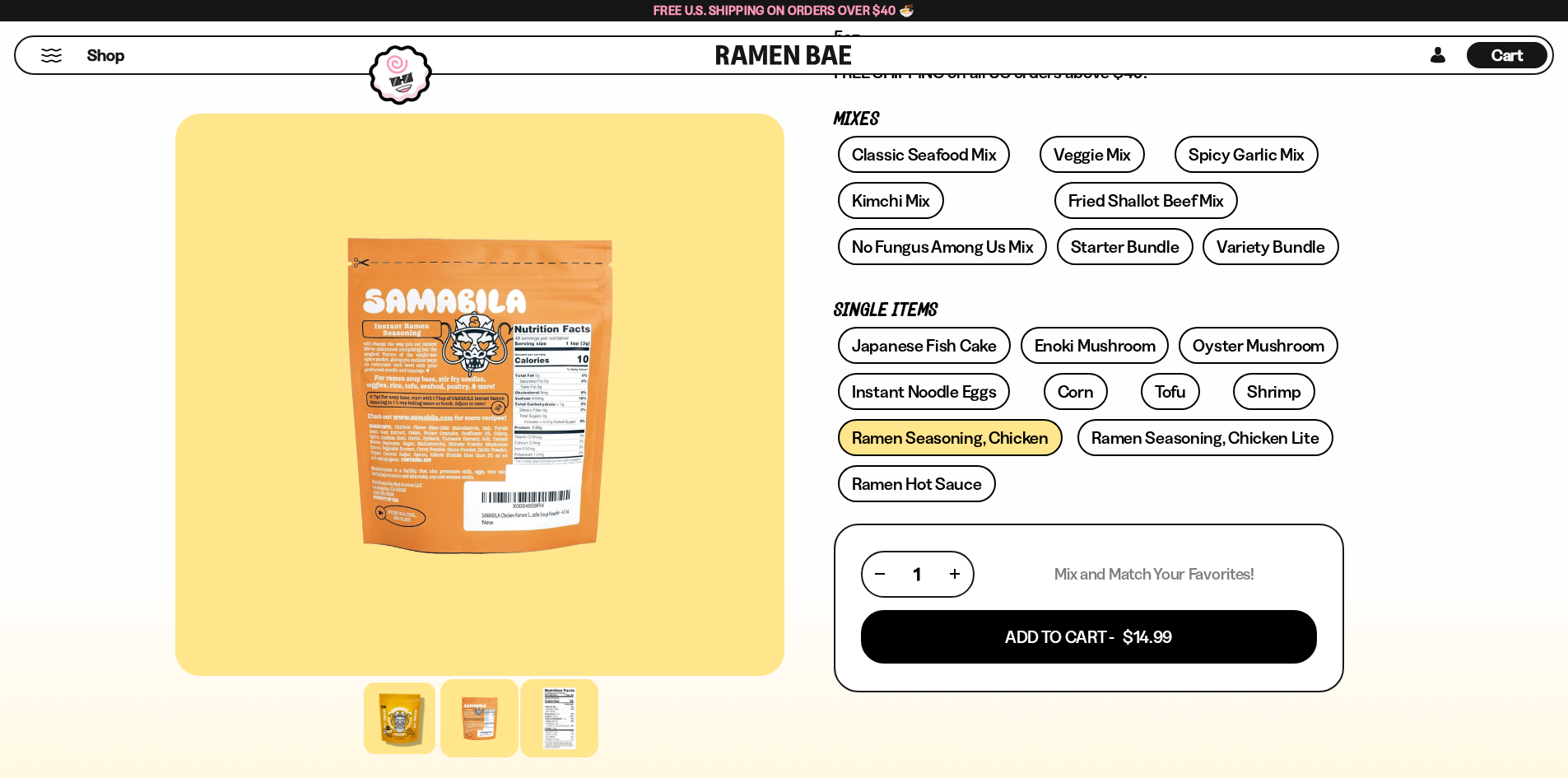
click at [549, 717] on div at bounding box center [559, 718] width 78 height 78
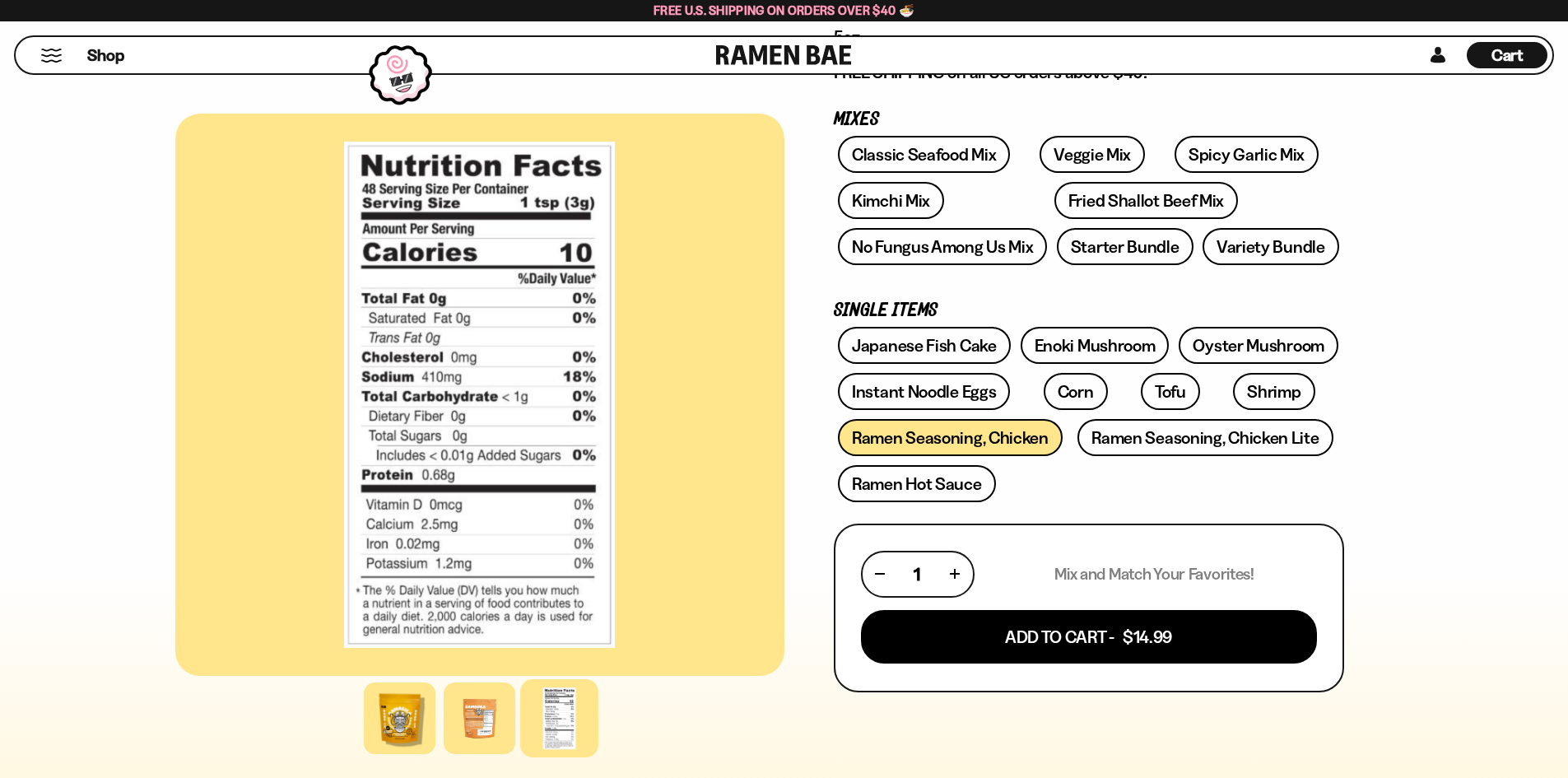
click at [542, 716] on div at bounding box center [559, 718] width 78 height 78
click at [516, 718] on div at bounding box center [479, 718] width 609 height 80
click at [509, 719] on div at bounding box center [479, 718] width 78 height 78
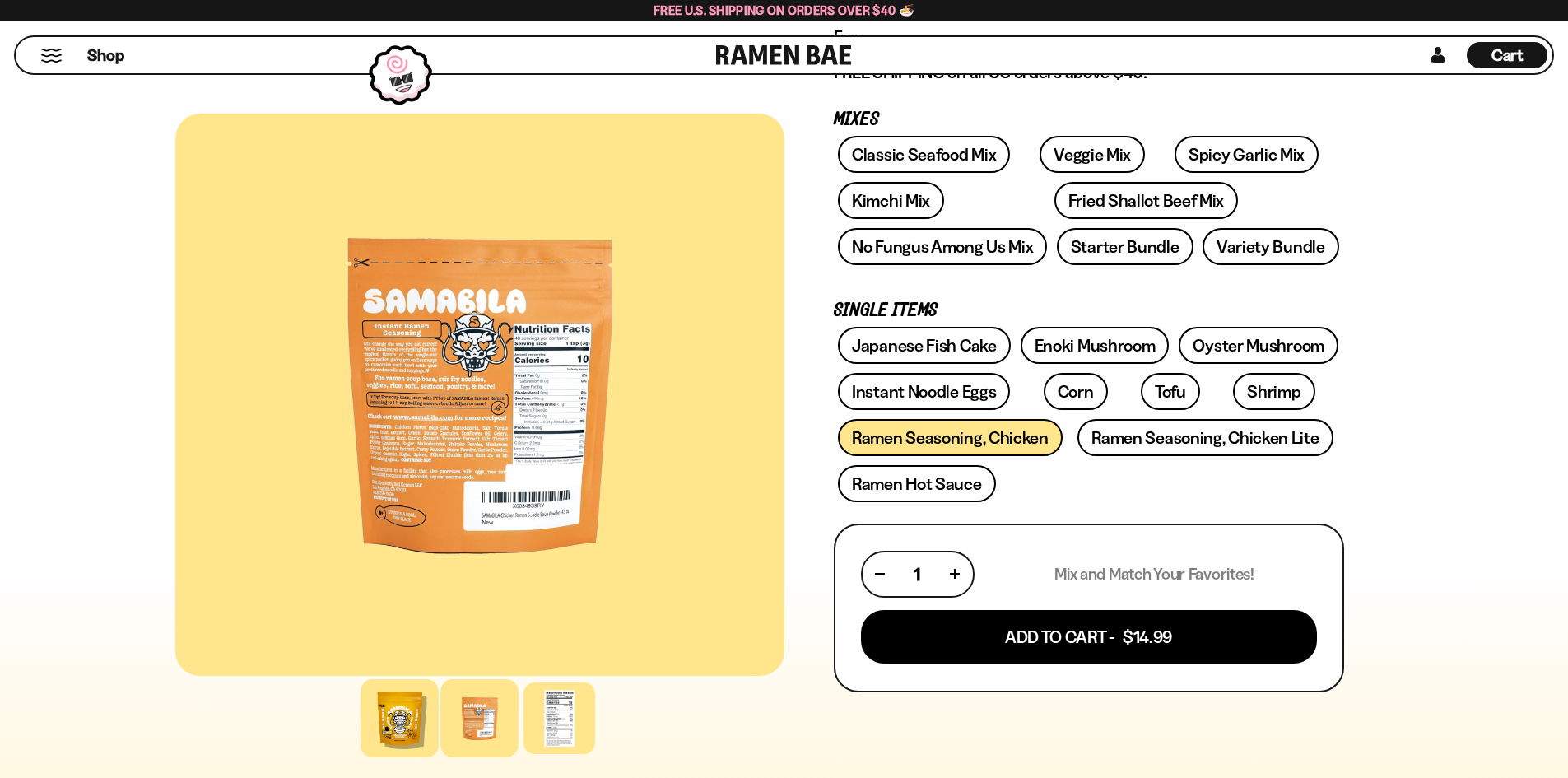
click at [419, 727] on div at bounding box center [399, 718] width 78 height 78
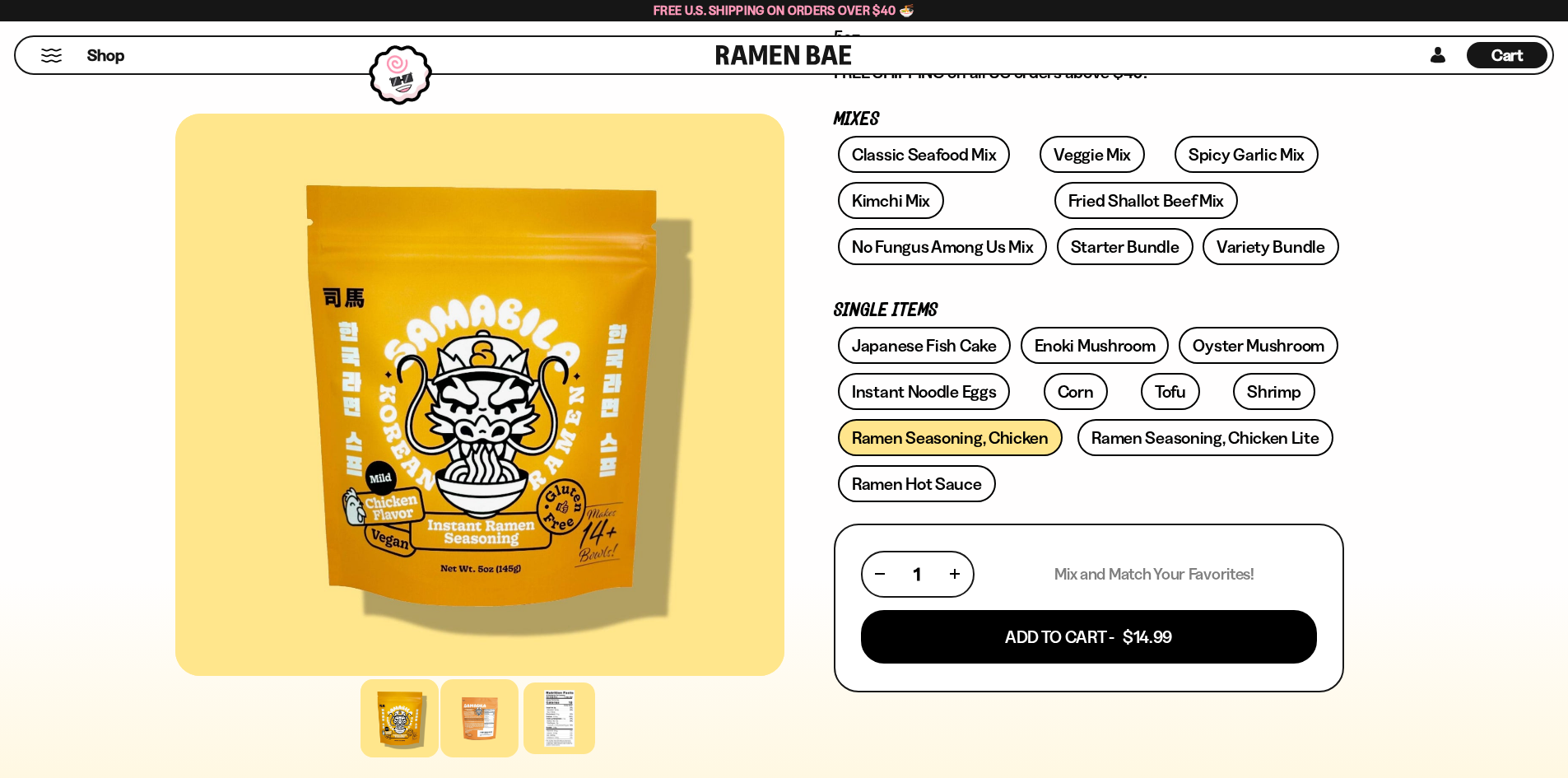
click at [463, 717] on div at bounding box center [479, 718] width 78 height 78
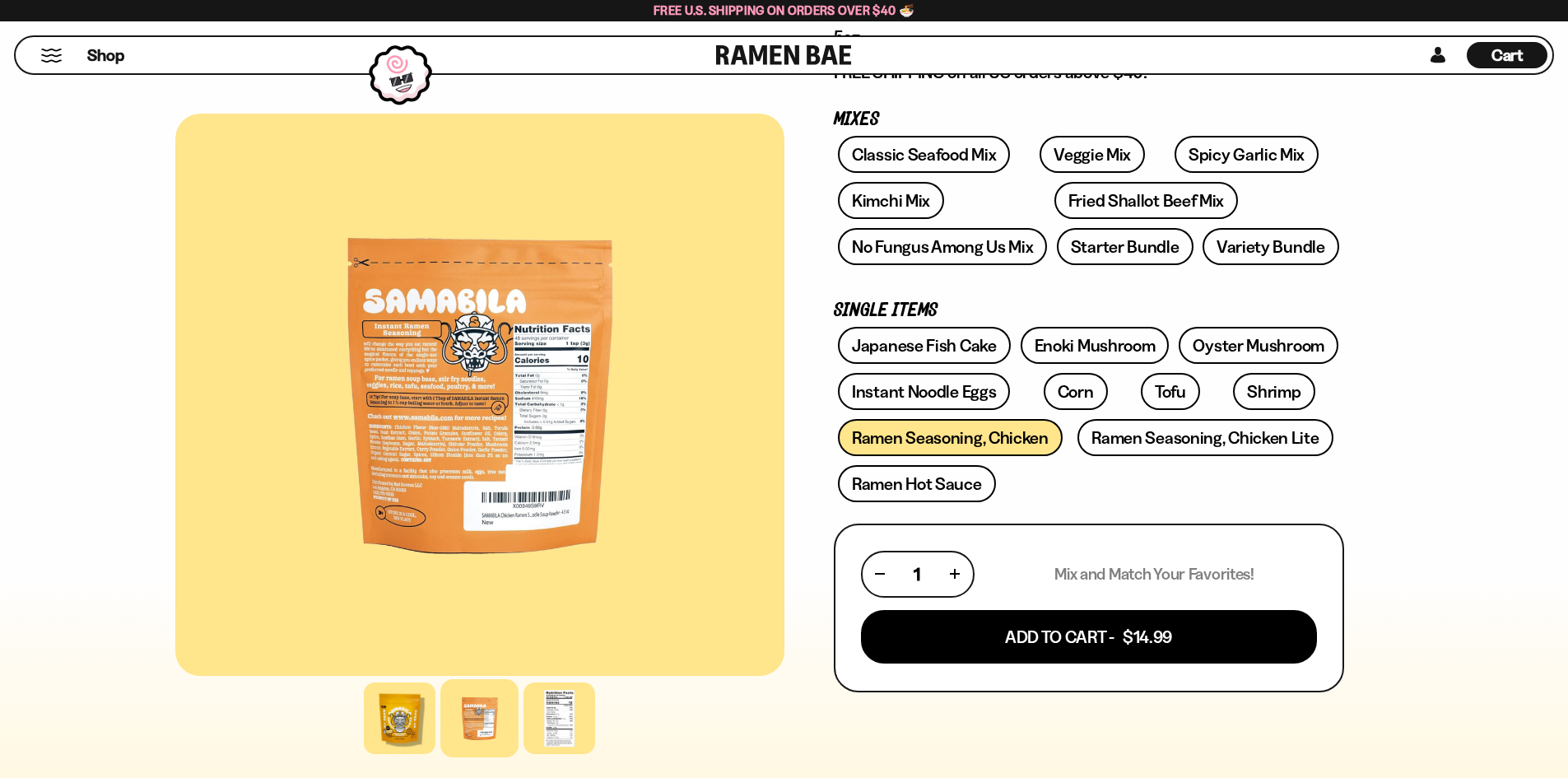
click at [459, 369] on div at bounding box center [479, 395] width 609 height 562
click at [1259, 240] on link "Variety Bundle" at bounding box center [1270, 246] width 136 height 37
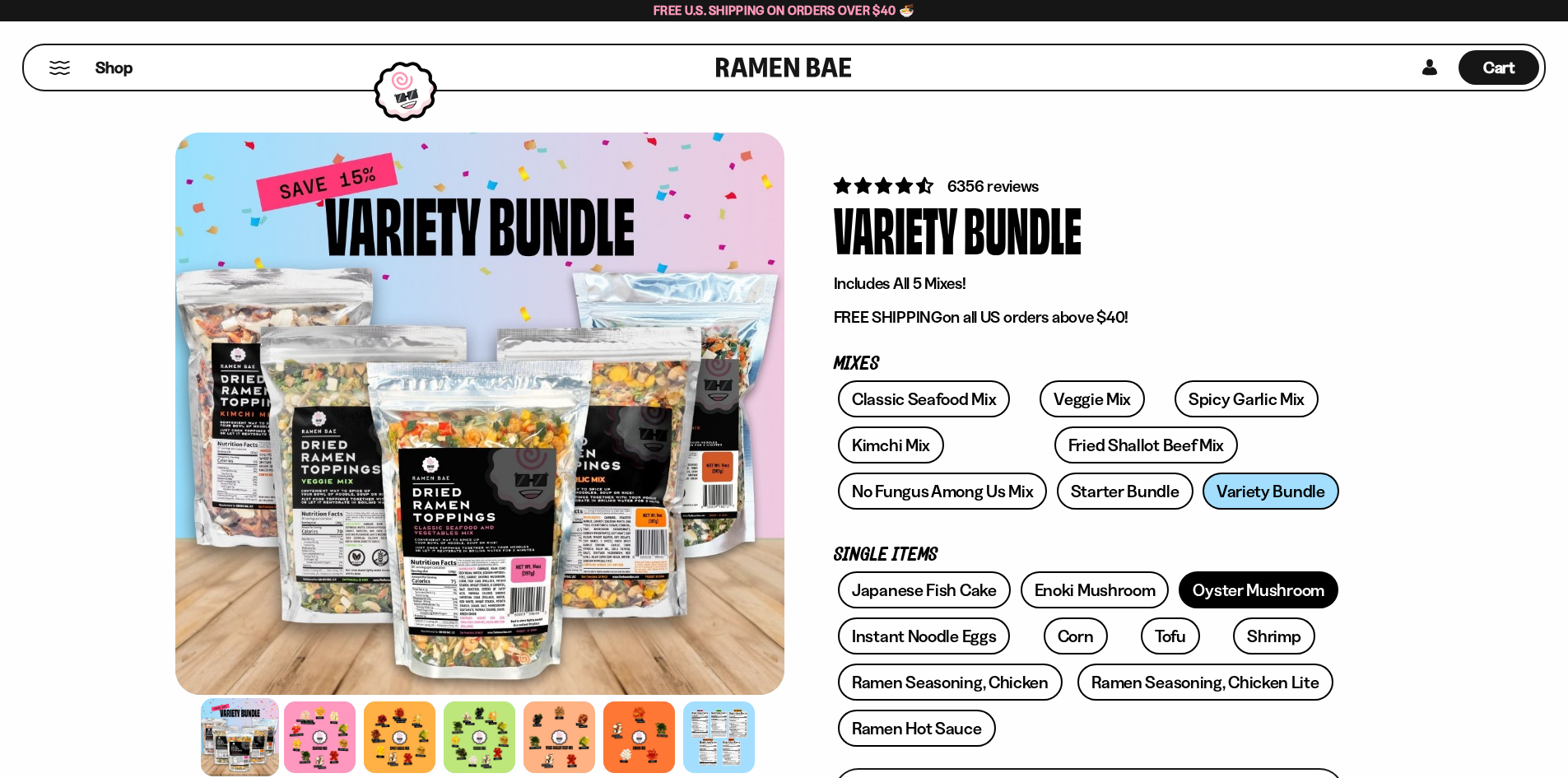
click at [1312, 586] on link "Oyster Mushroom" at bounding box center [1257, 590] width 159 height 37
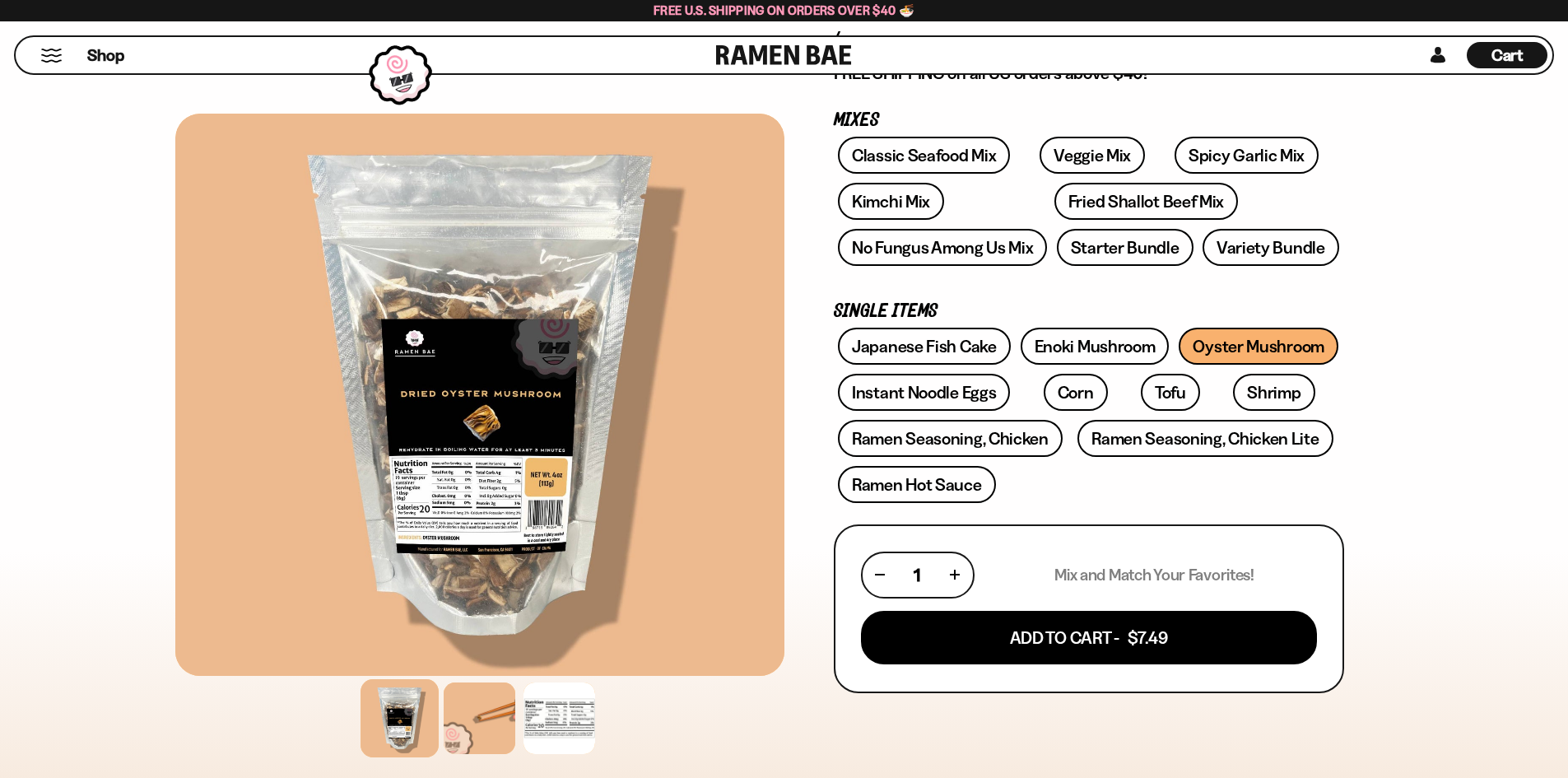
scroll to position [247, 0]
click at [1064, 357] on link "Enoki Mushroom" at bounding box center [1095, 345] width 149 height 37
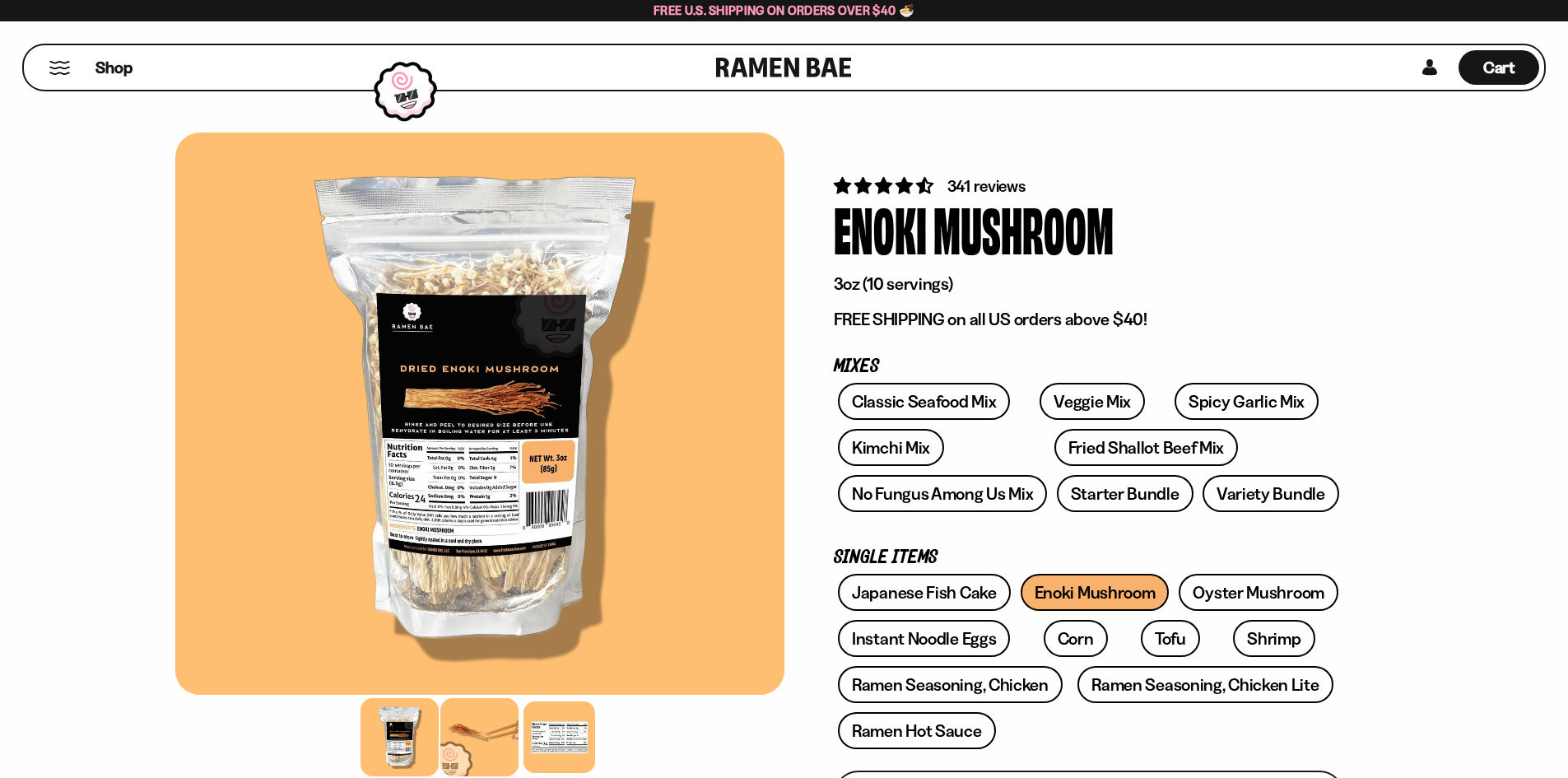
click at [495, 746] on div at bounding box center [479, 737] width 78 height 78
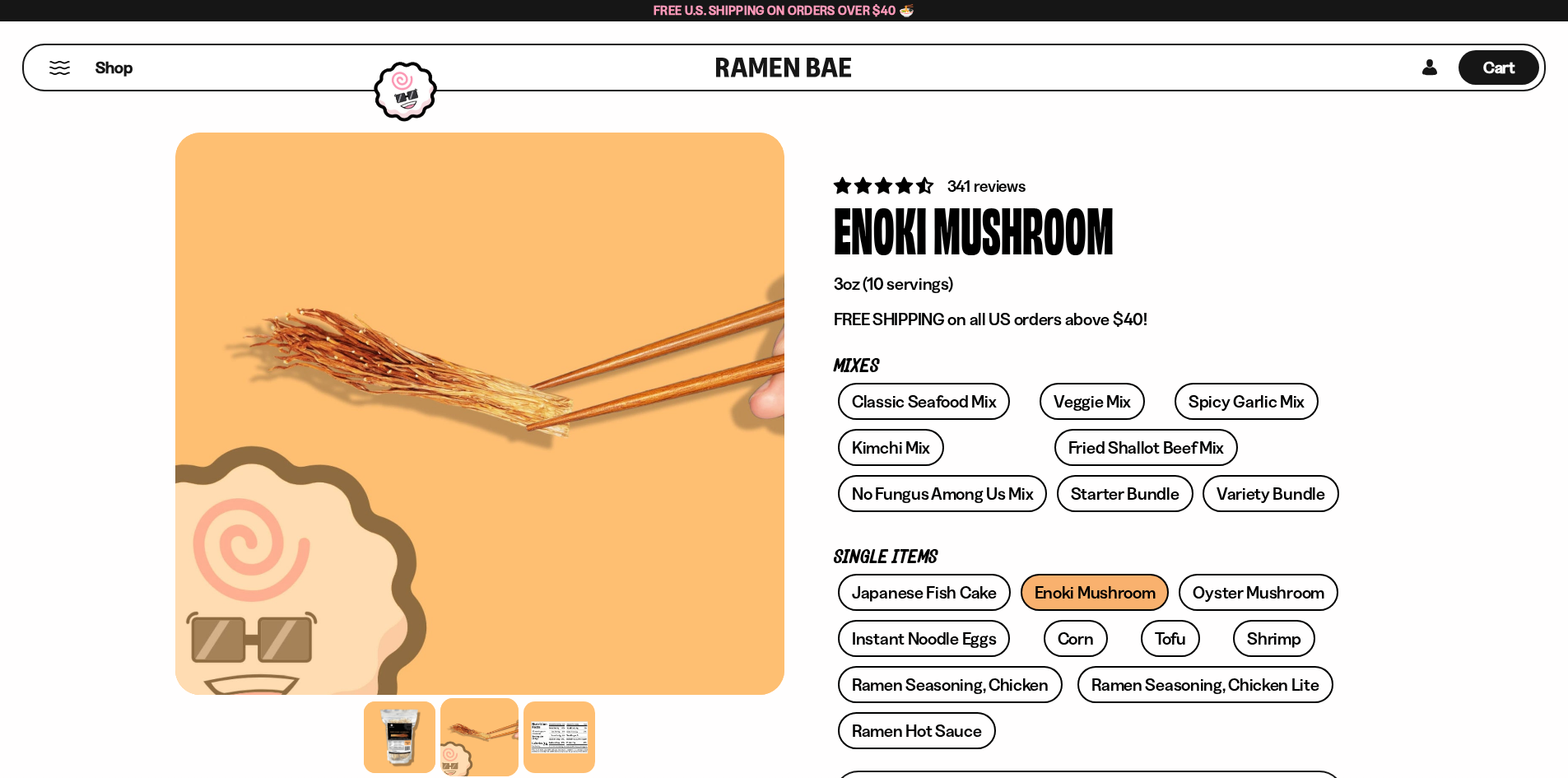
click at [1509, 90] on div "Shop Cart D0381C2F-513E-4F90-8A41-6F0A75DCBAAA" at bounding box center [784, 67] width 1523 height 48
click at [1507, 77] on span "Cart" at bounding box center [1499, 66] width 32 height 19
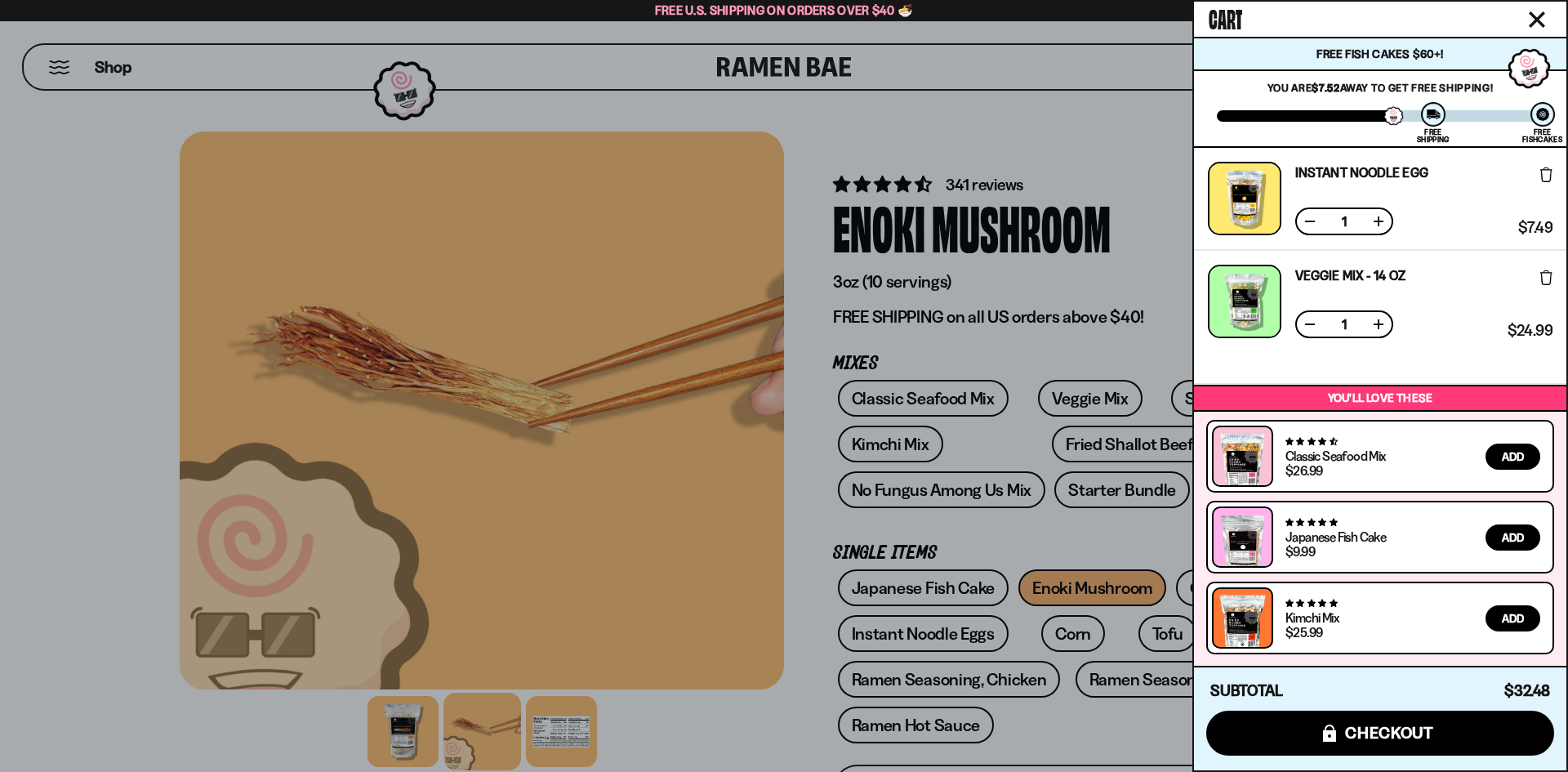
click at [840, 107] on div at bounding box center [784, 386] width 1568 height 772
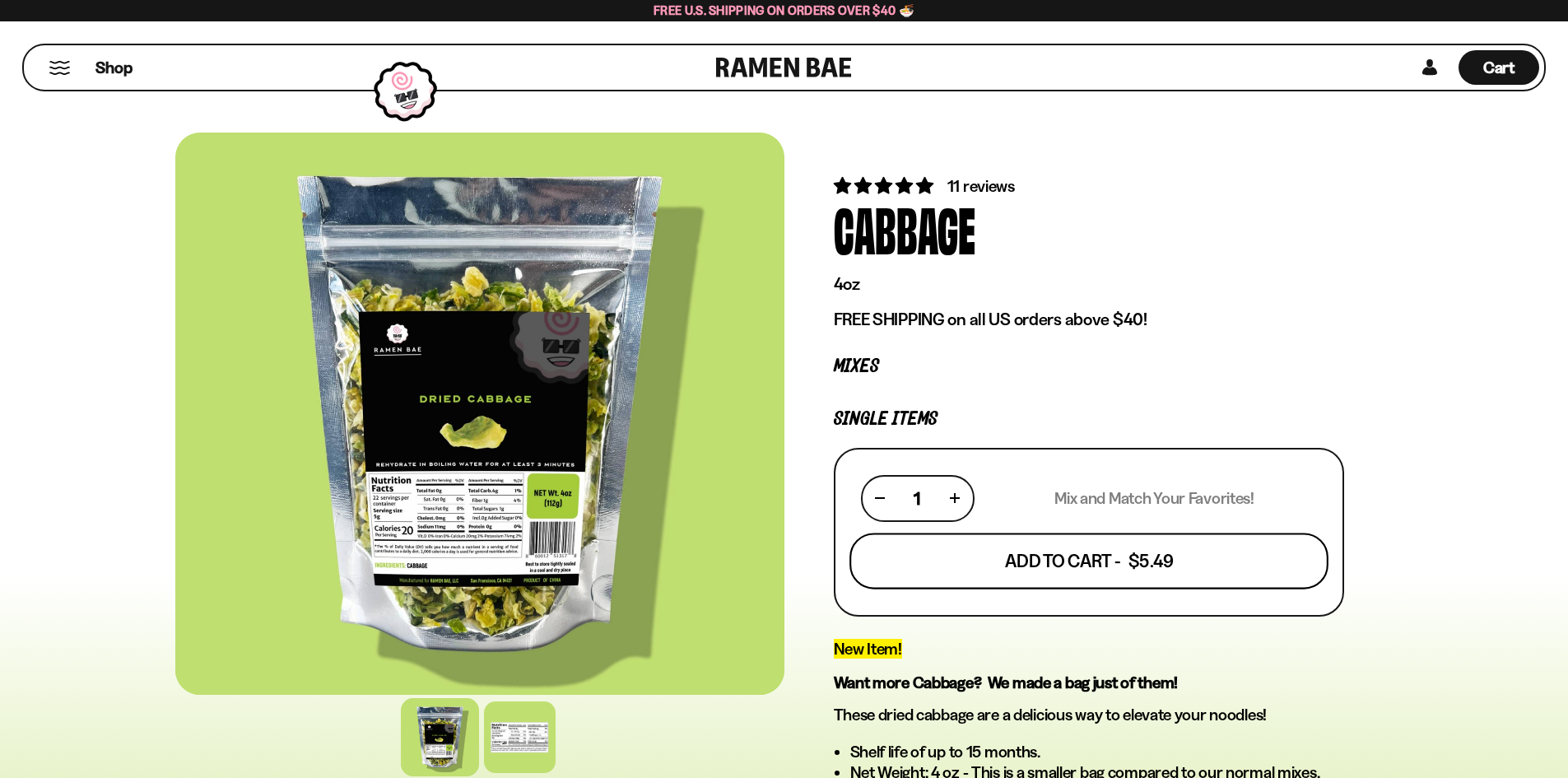
click at [1055, 571] on button "Add To Cart - $5.49" at bounding box center [1089, 560] width 479 height 56
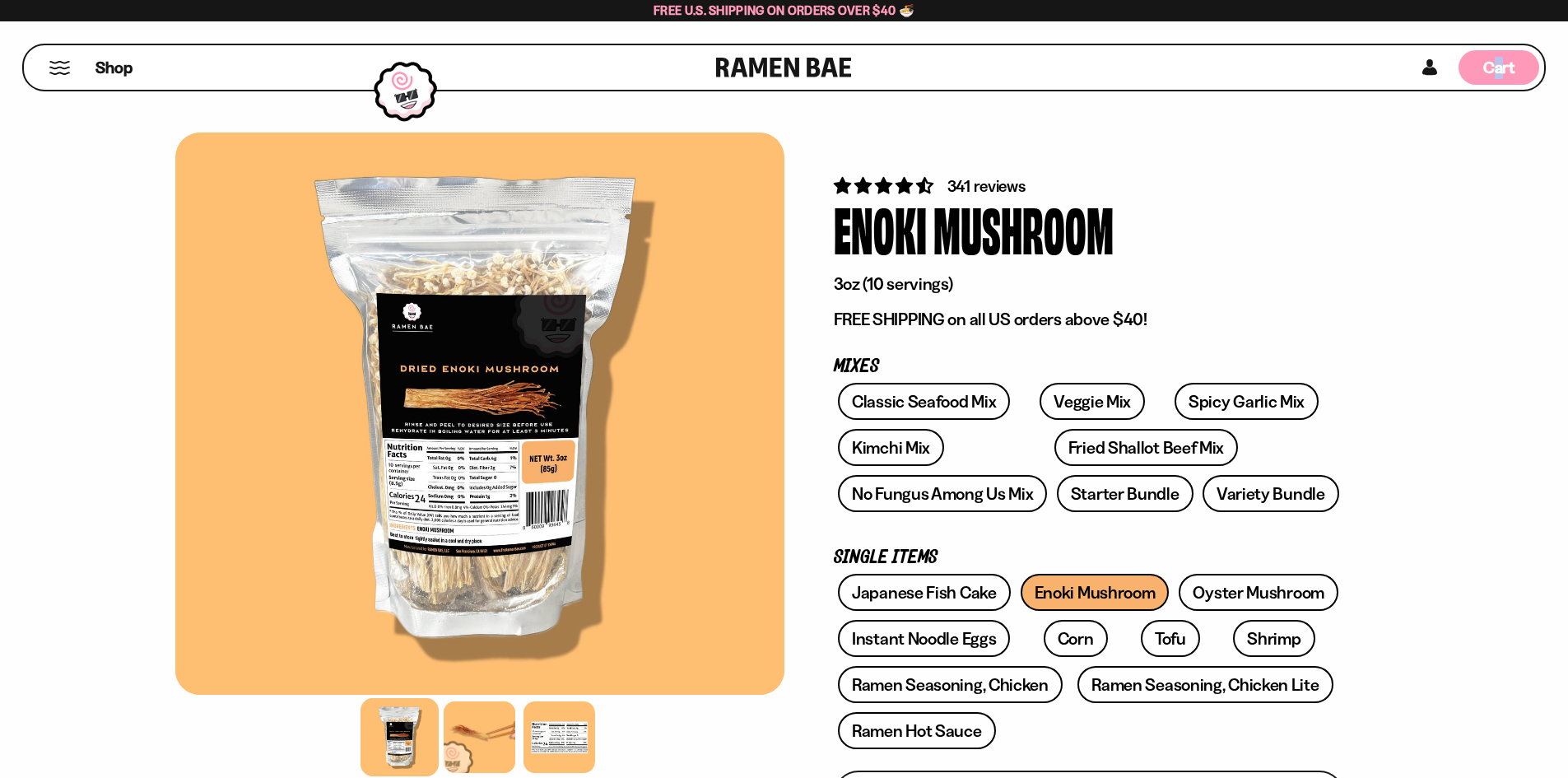
click at [1498, 70] on span "Cart" at bounding box center [1499, 66] width 32 height 19
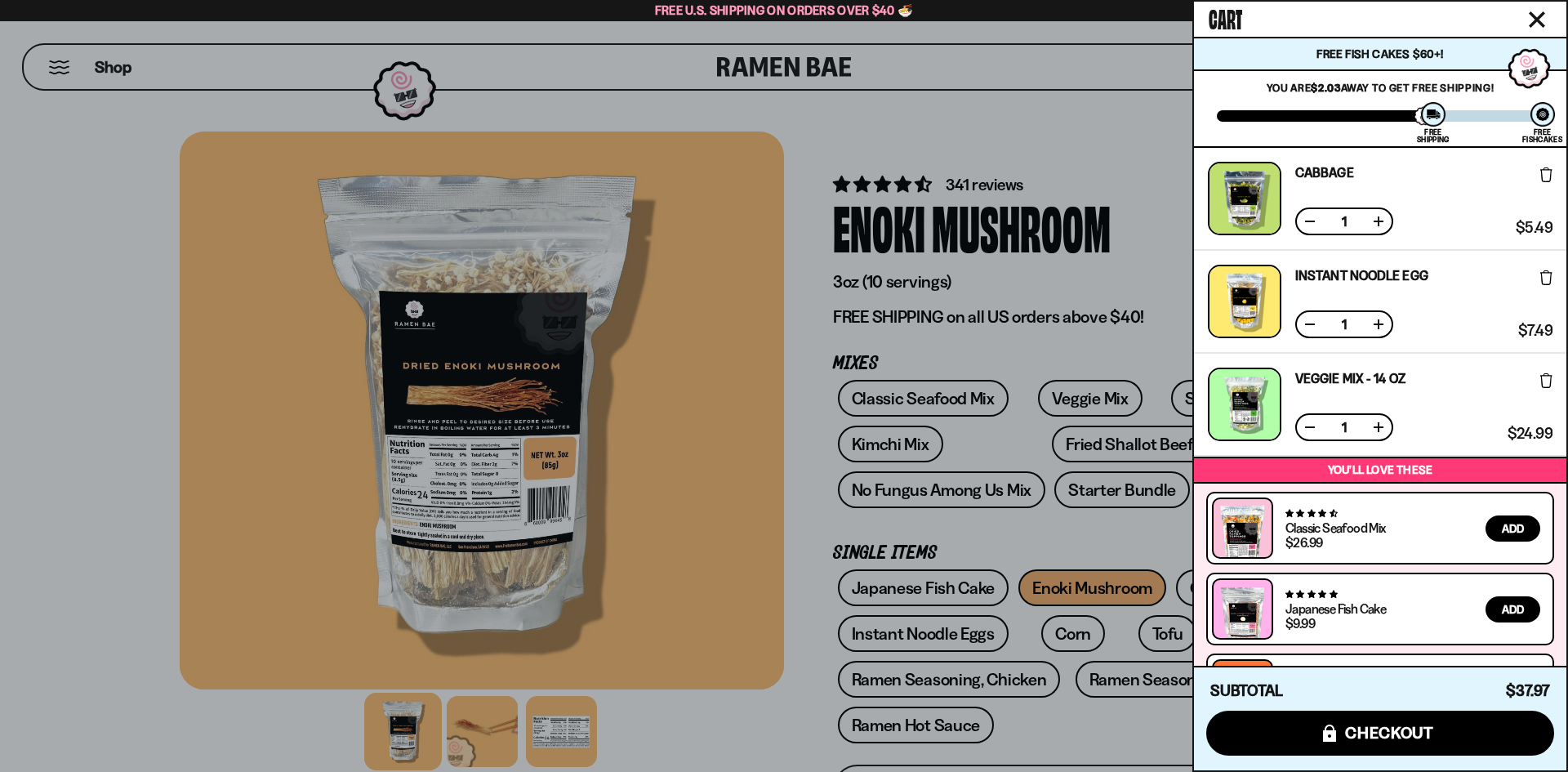
click at [821, 131] on div at bounding box center [784, 386] width 1568 height 772
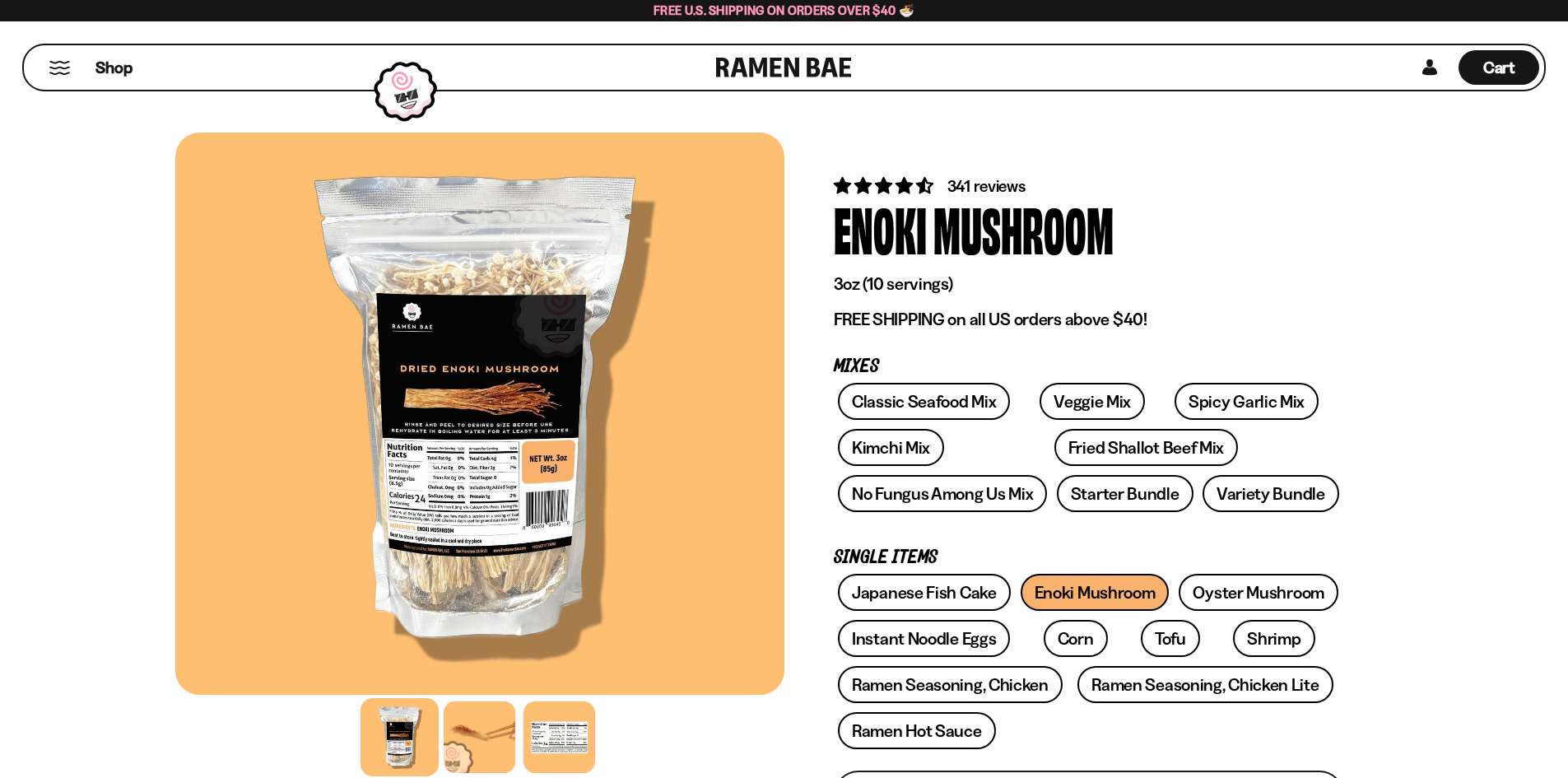
click at [53, 76] on div "Shop" at bounding box center [371, 67] width 687 height 44
click at [61, 65] on button "Mobile Menu Trigger" at bounding box center [60, 67] width 22 height 14
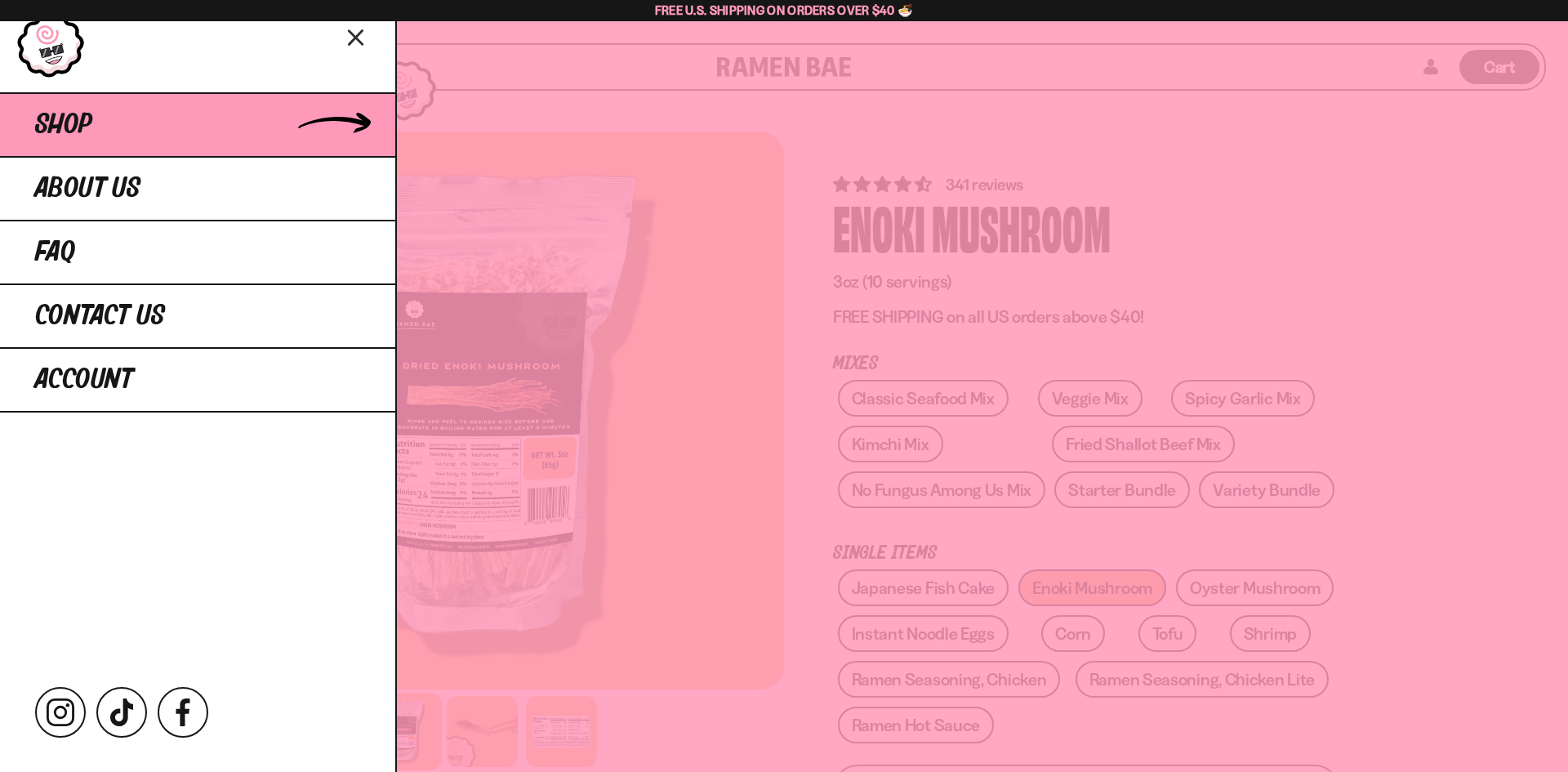
click at [274, 125] on link "Shop" at bounding box center [198, 124] width 395 height 64
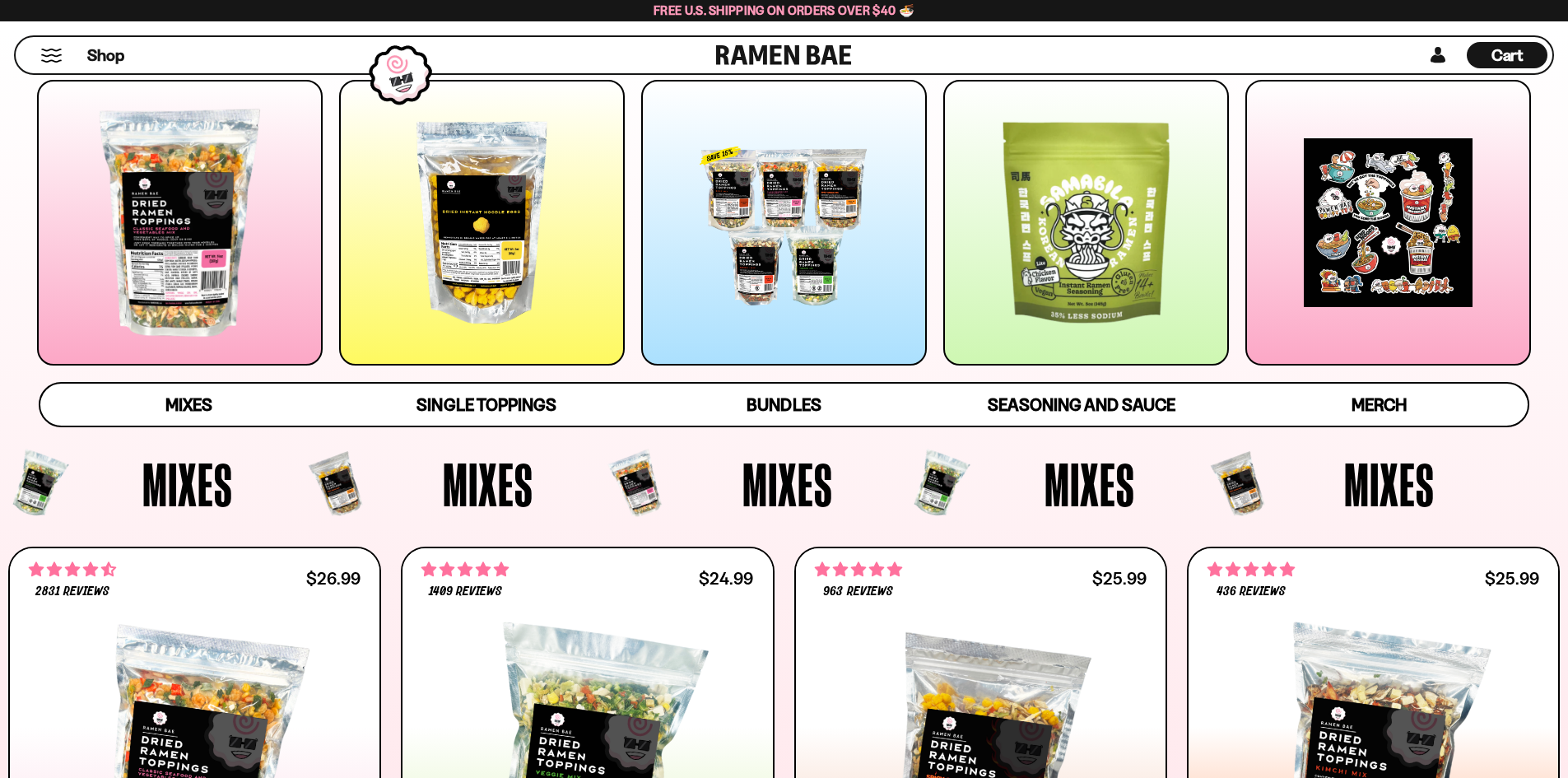
scroll to position [247, 0]
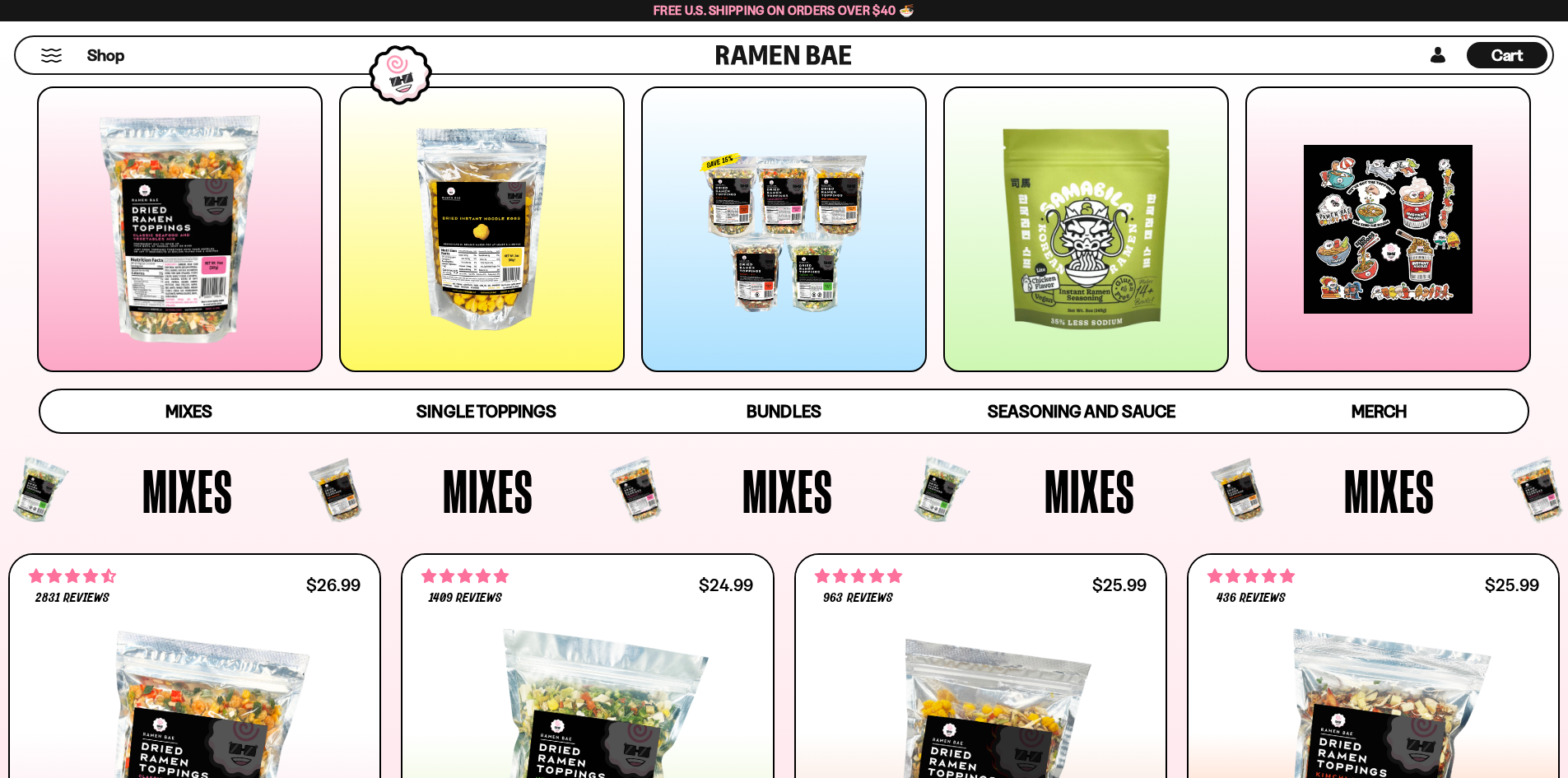
click at [515, 237] on div at bounding box center [482, 230] width 286 height 286
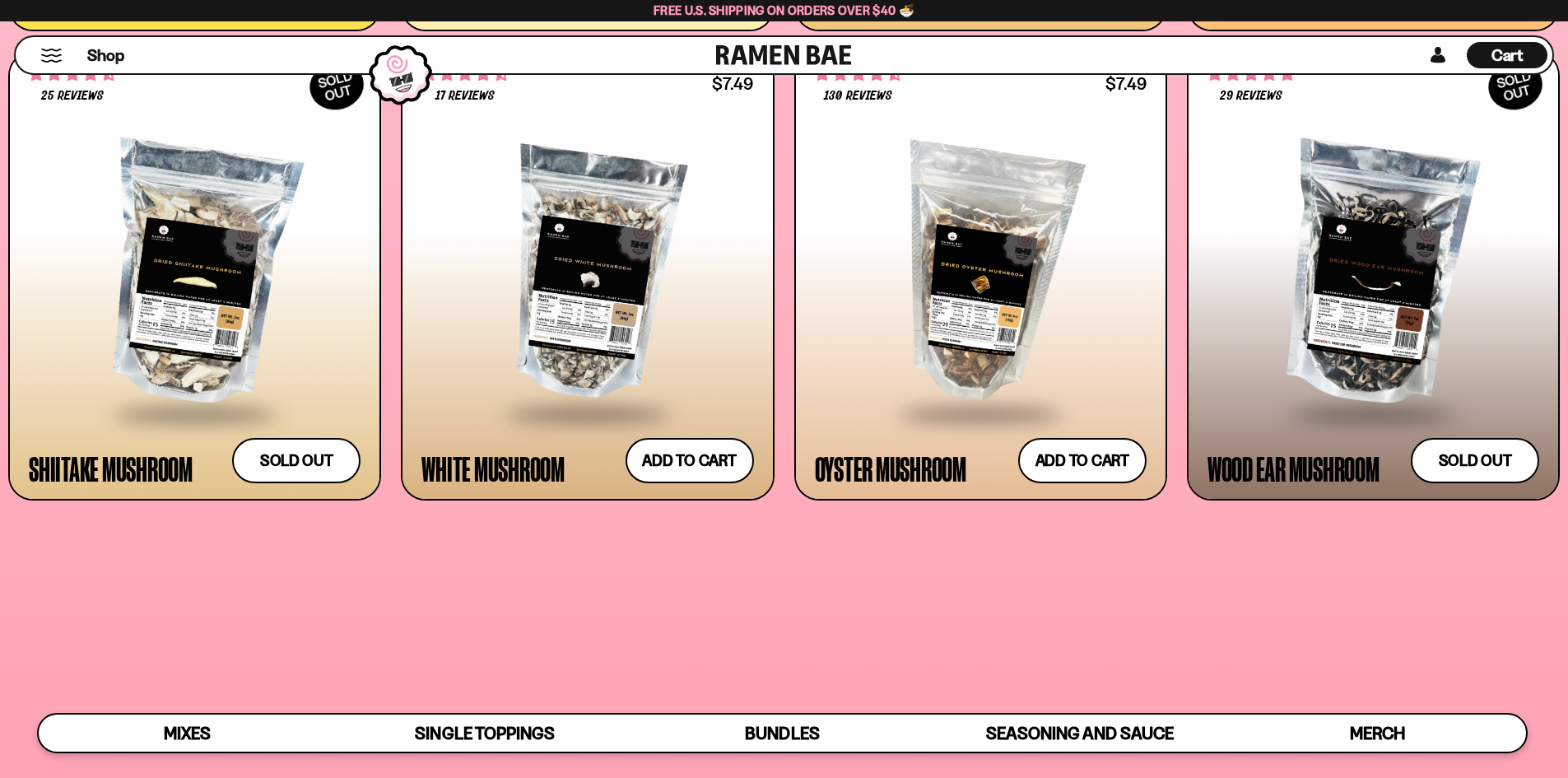
scroll to position [2742, 0]
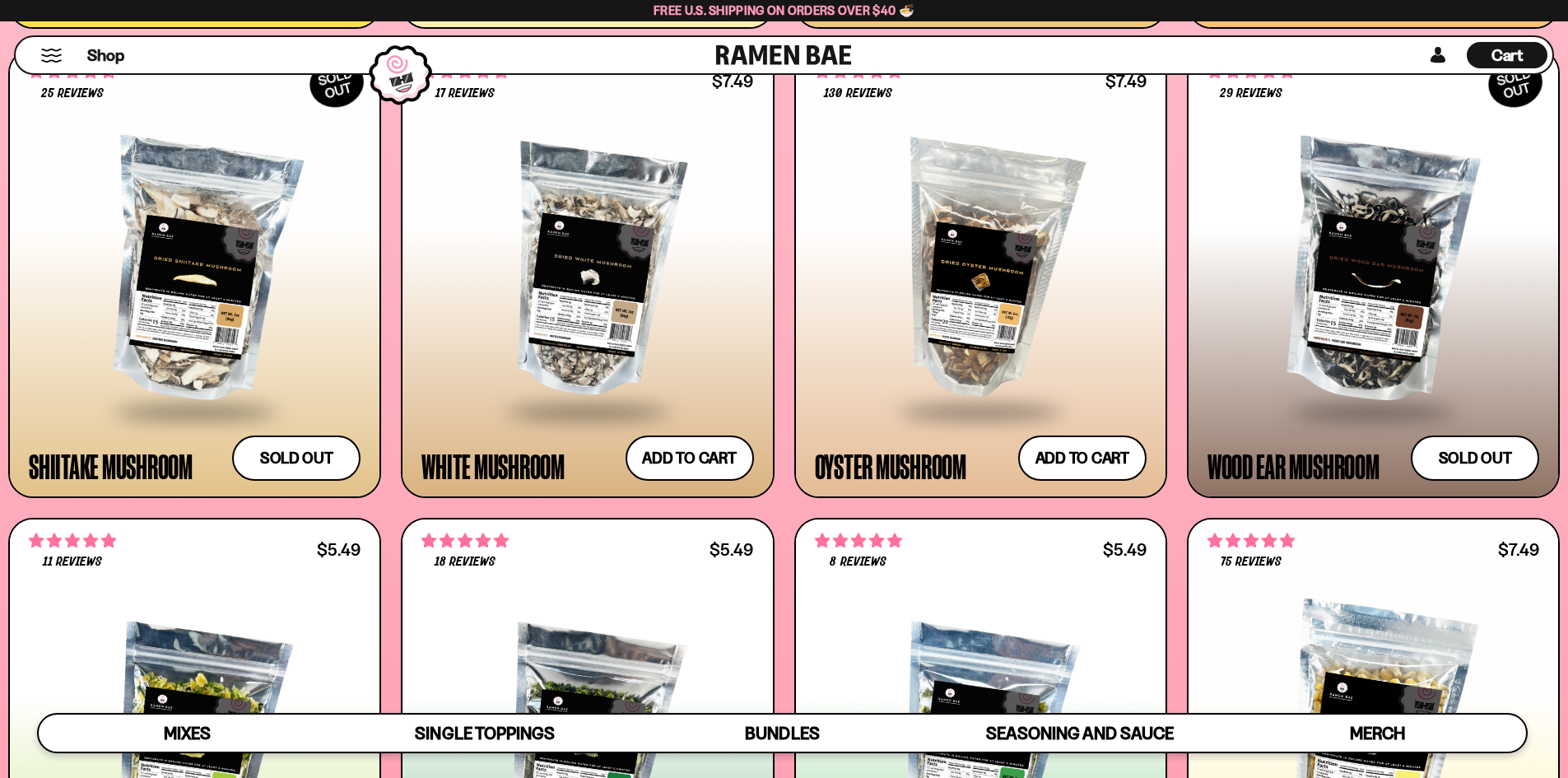
click at [252, 220] on div at bounding box center [195, 272] width 332 height 275
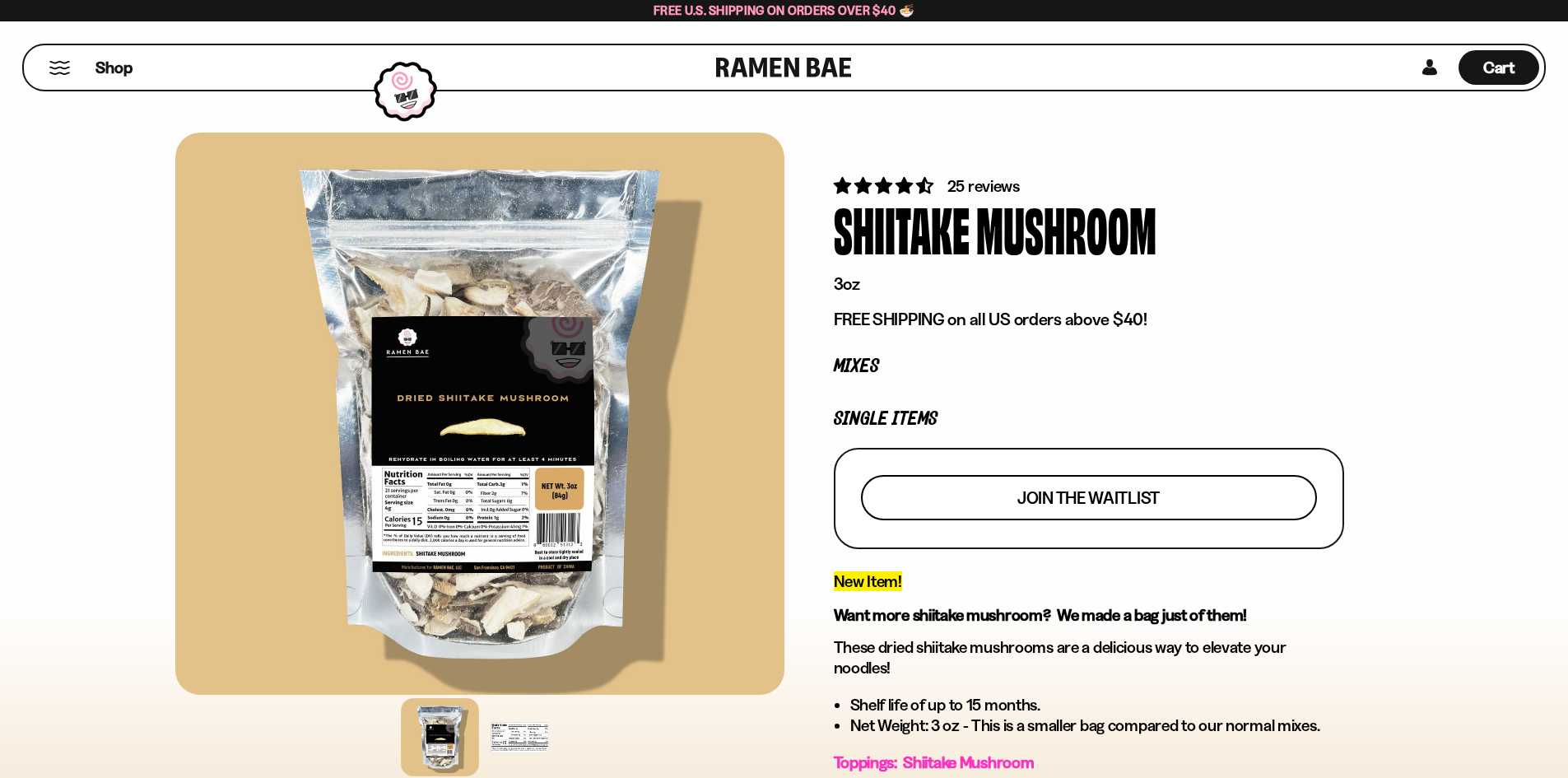
click at [1063, 491] on span "Join the waitlist" at bounding box center [1088, 497] width 142 height 18
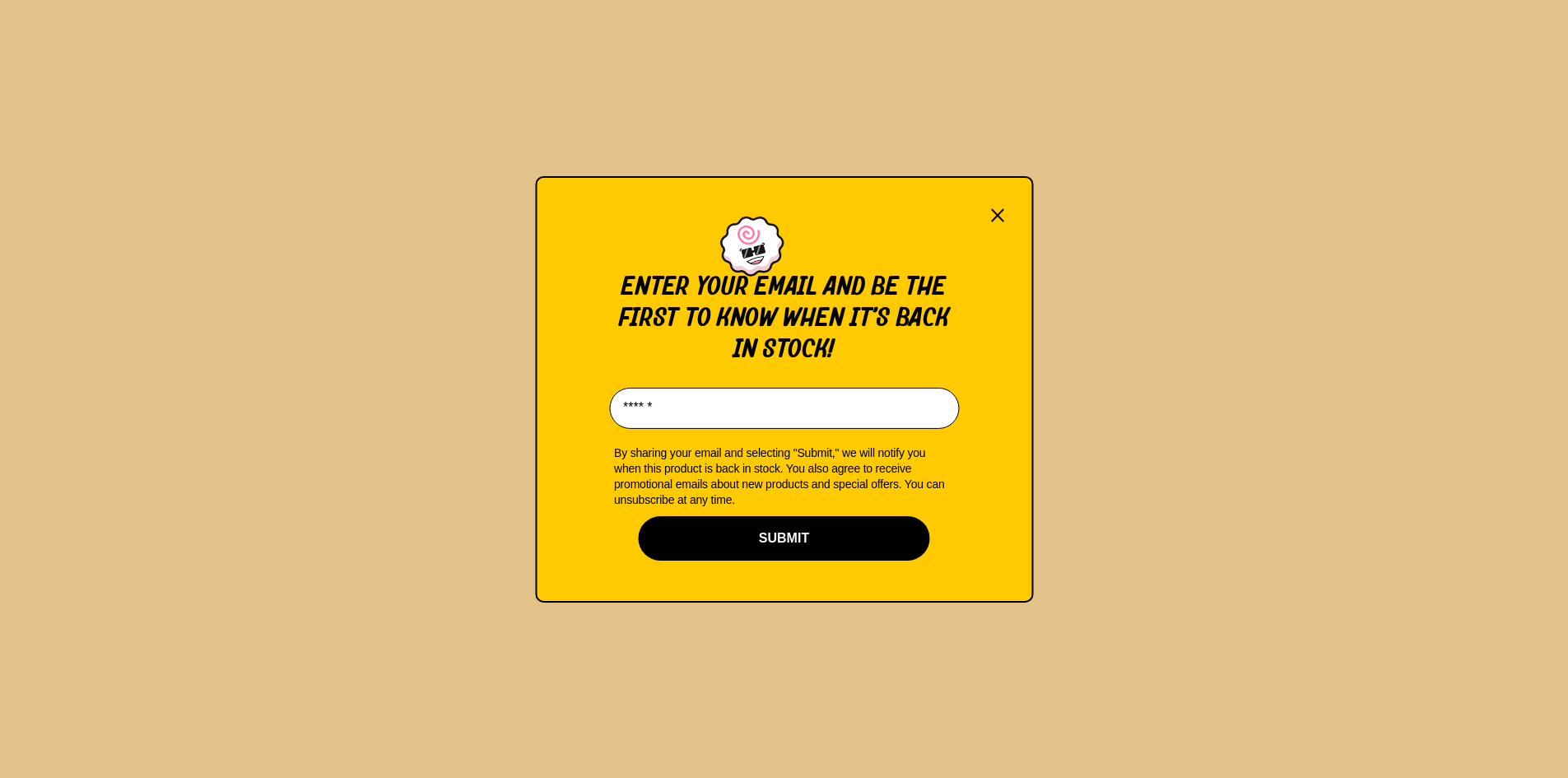
click at [726, 396] on input "Email*" at bounding box center [784, 407] width 349 height 41
type input "**********"
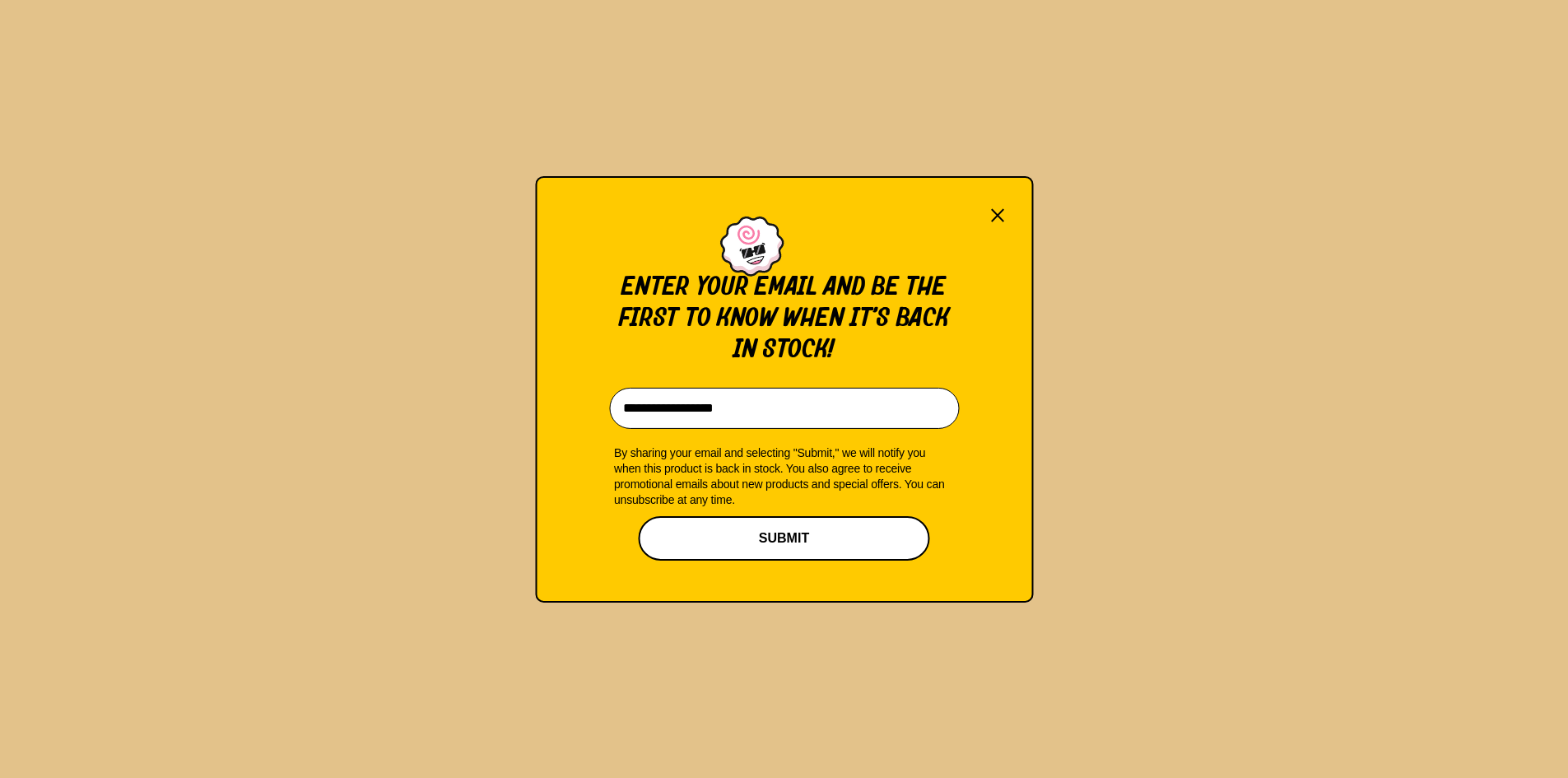
click at [784, 532] on button "SUBMIT" at bounding box center [784, 538] width 291 height 44
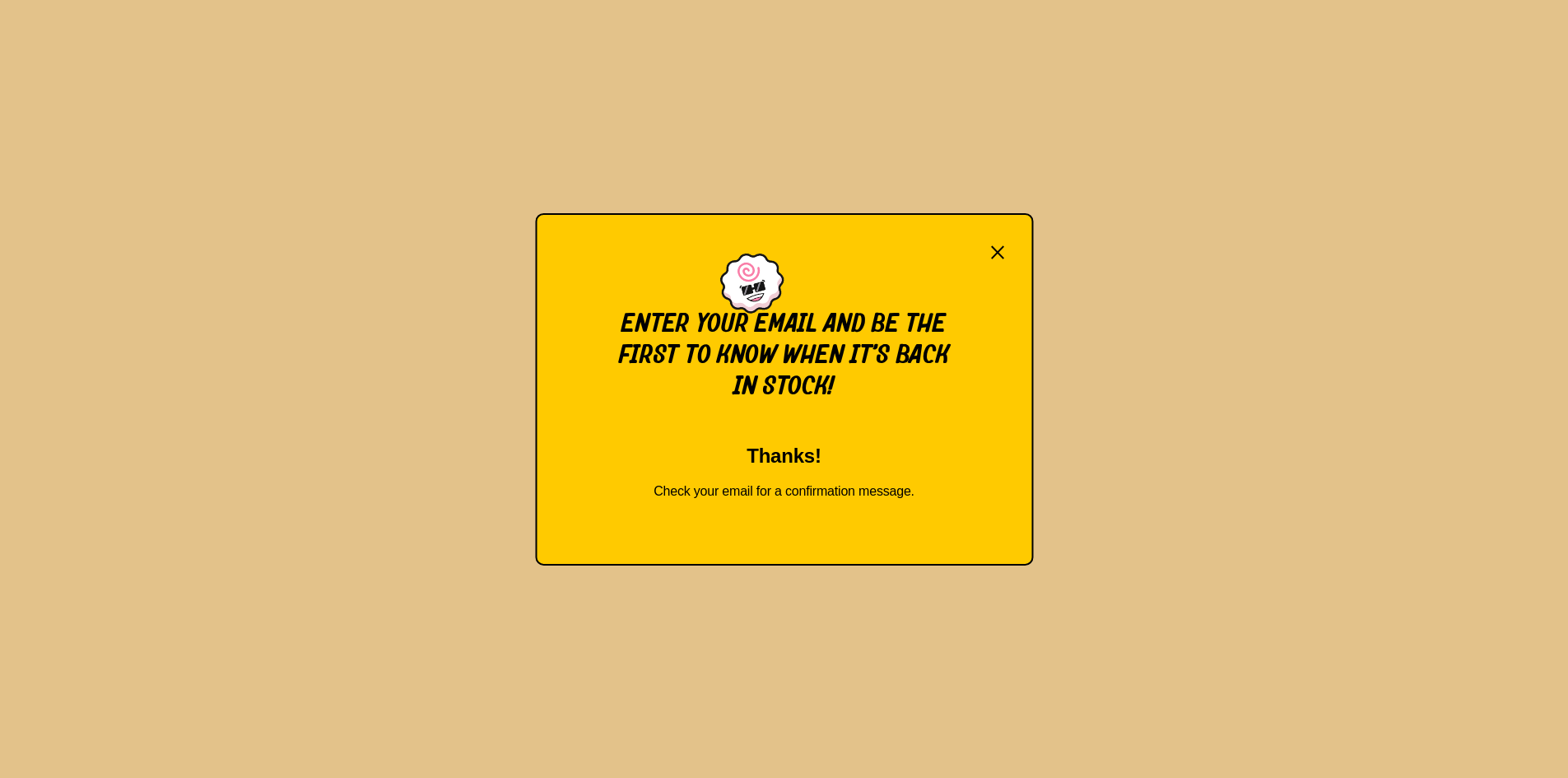
click at [992, 250] on button "×" at bounding box center [997, 252] width 18 height 23
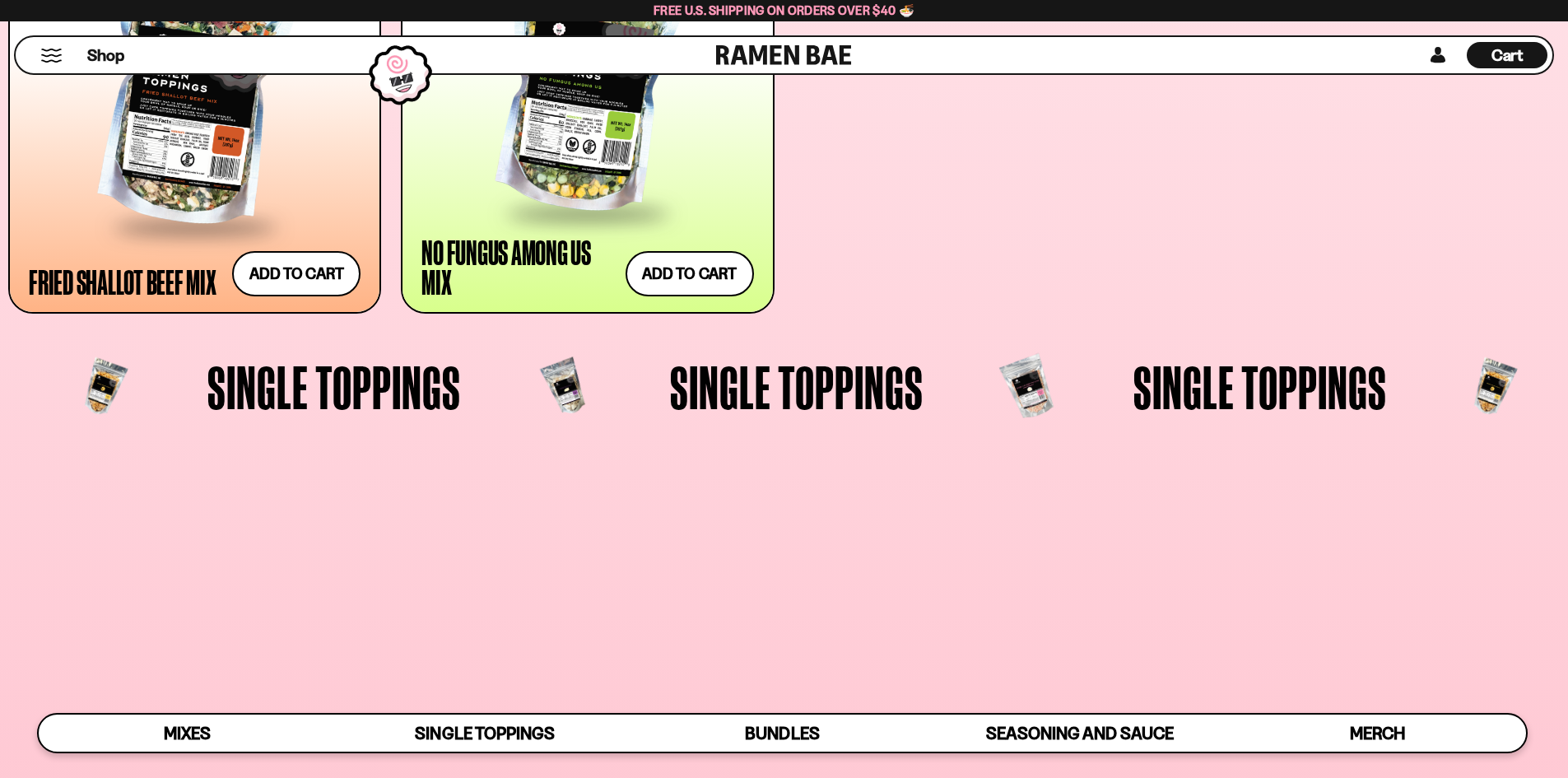
scroll to position [1645, 0]
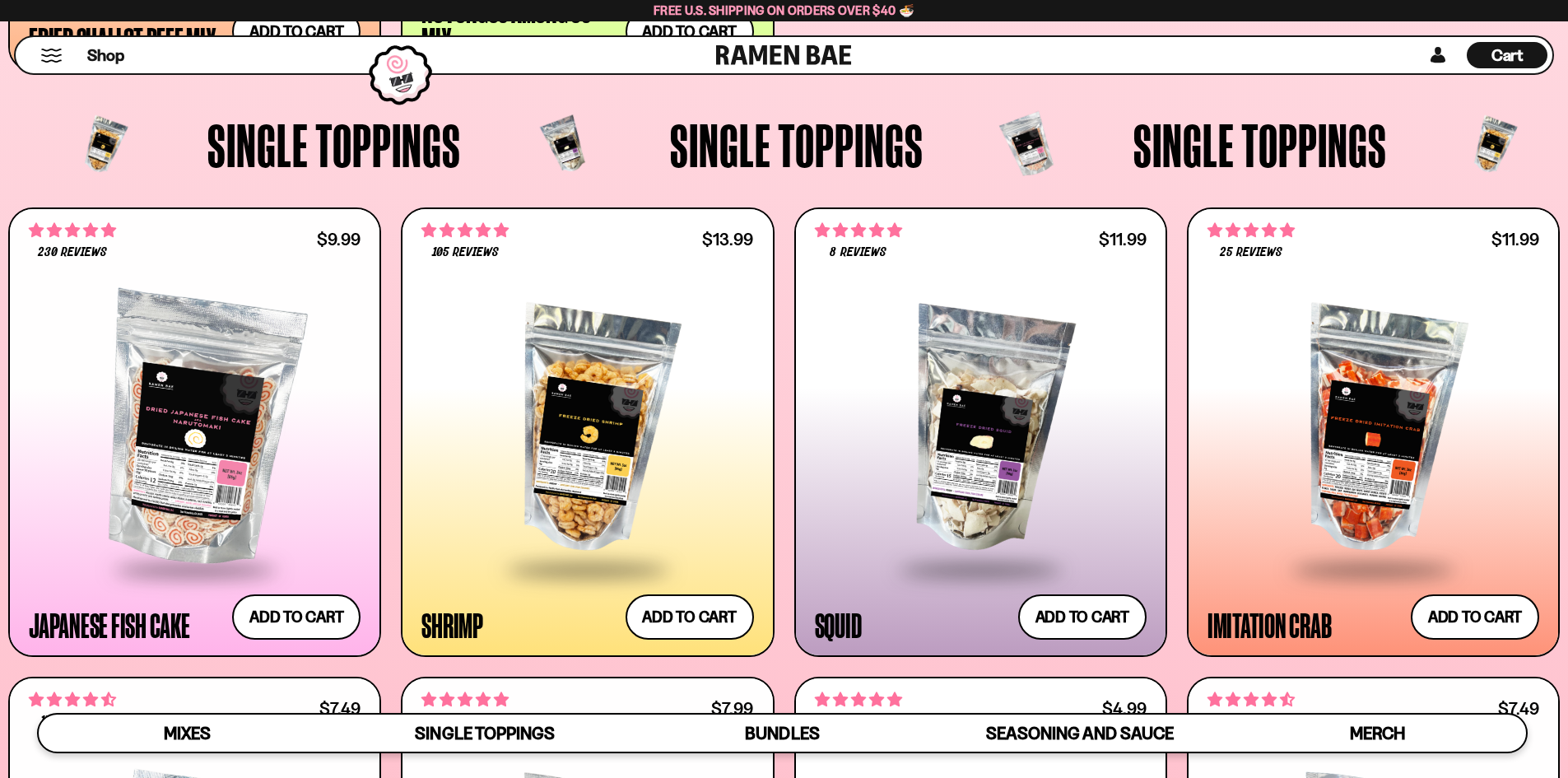
click at [384, 149] on span "Single Toppings" at bounding box center [334, 145] width 253 height 61
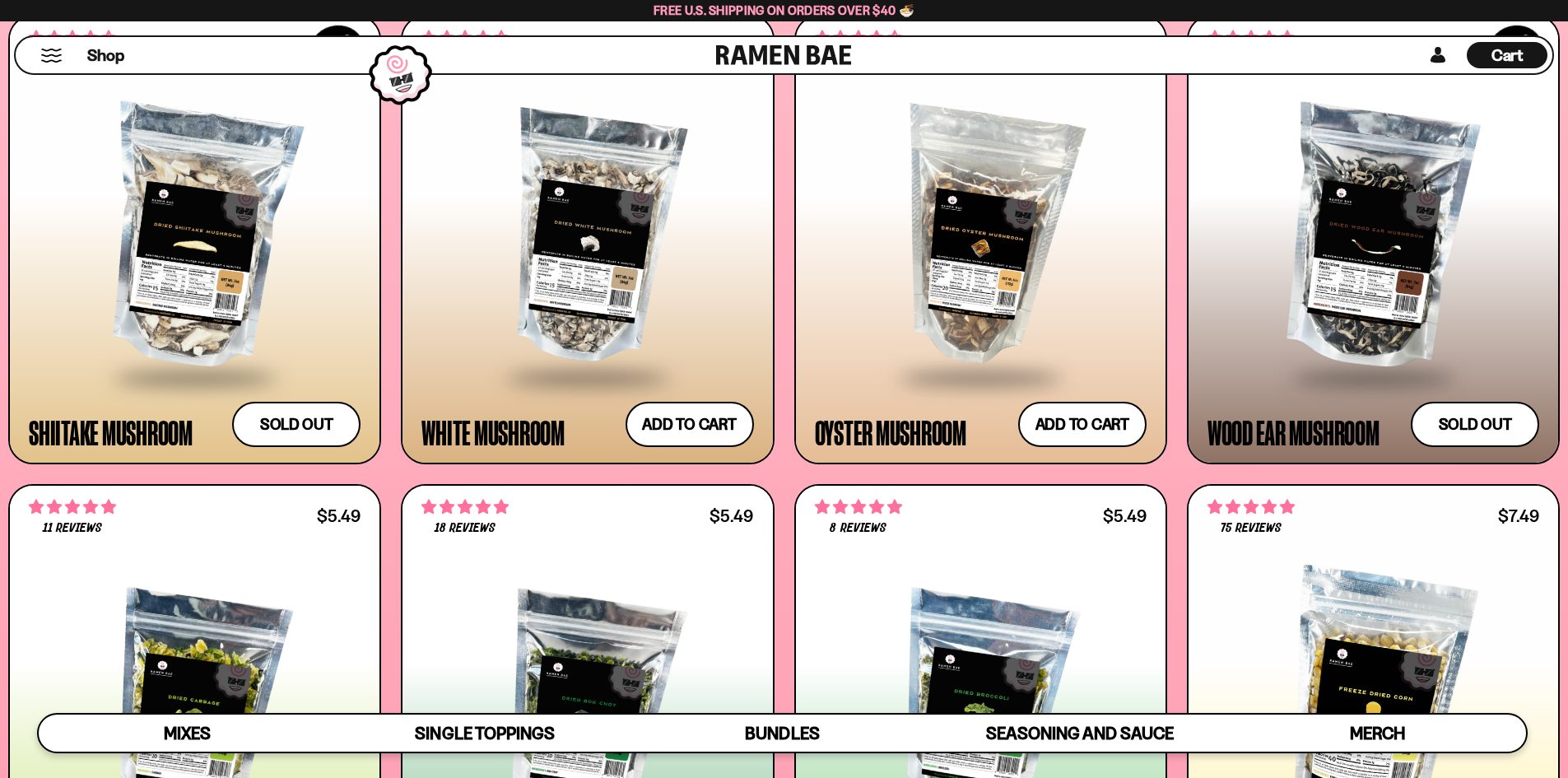
scroll to position [3045, 0]
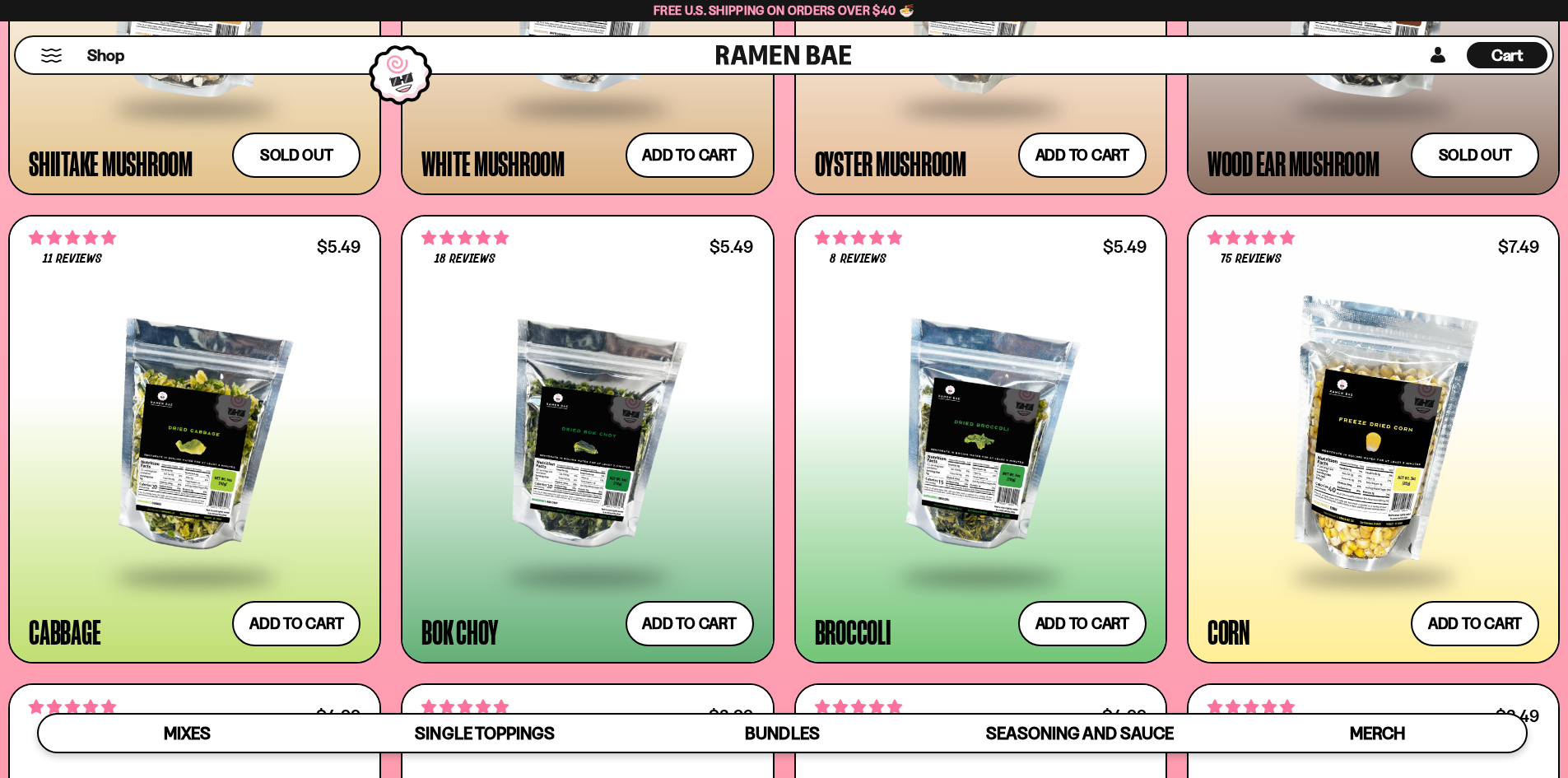
click at [632, 426] on div at bounding box center [587, 438] width 332 height 275
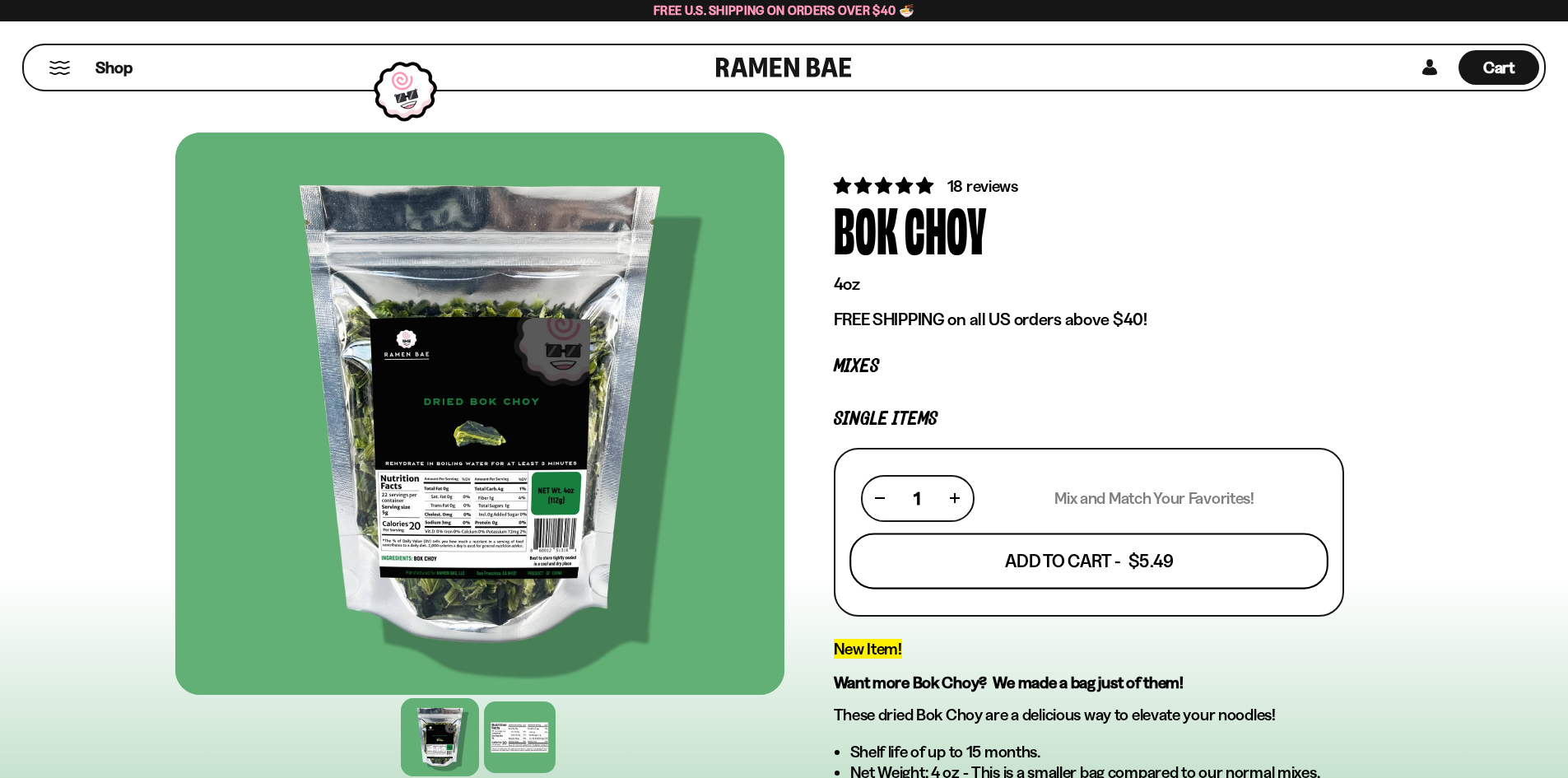
click at [1010, 569] on button "Add To Cart - $5.49" at bounding box center [1089, 560] width 479 height 56
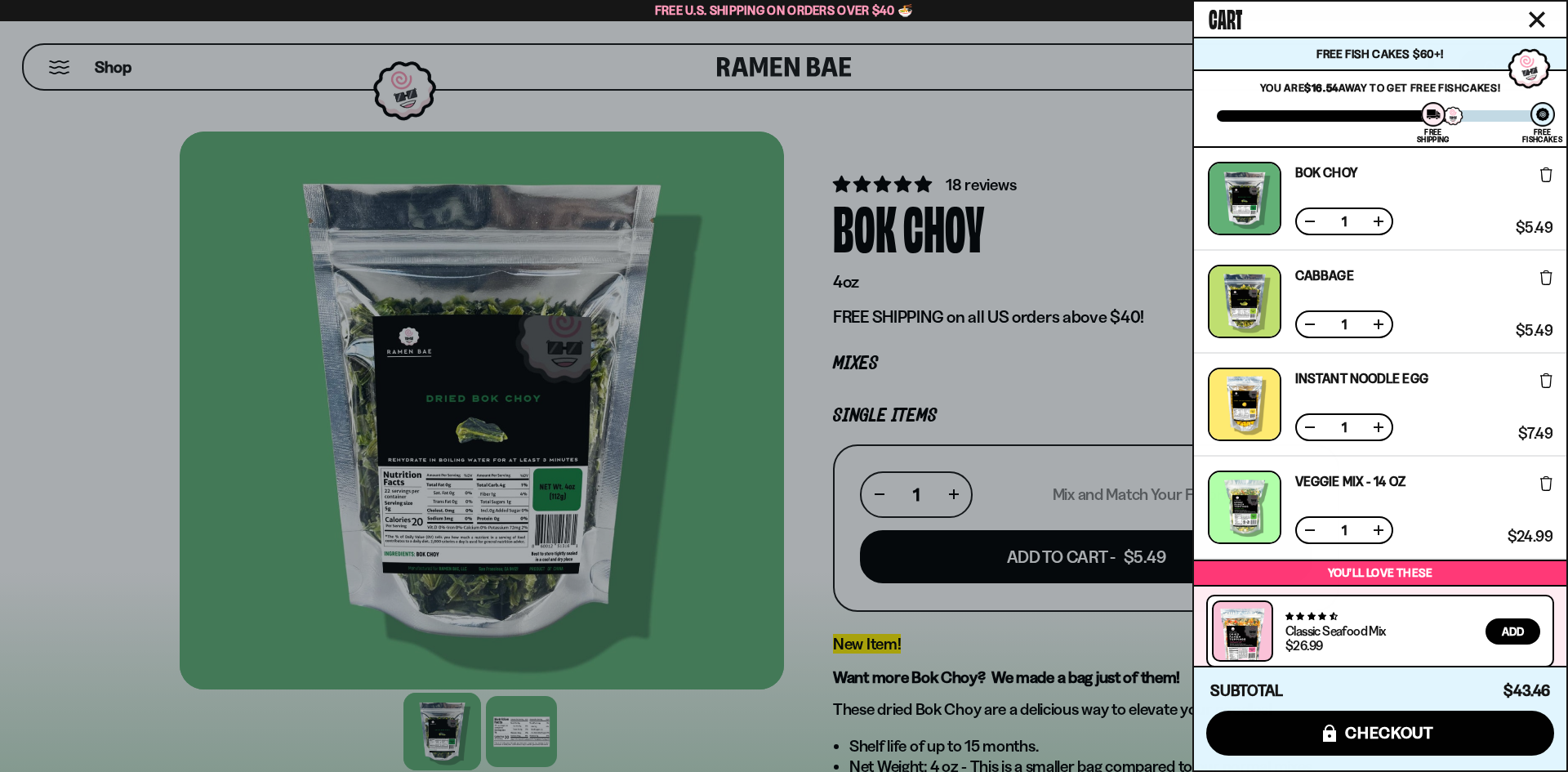
click at [996, 101] on div at bounding box center [784, 386] width 1568 height 772
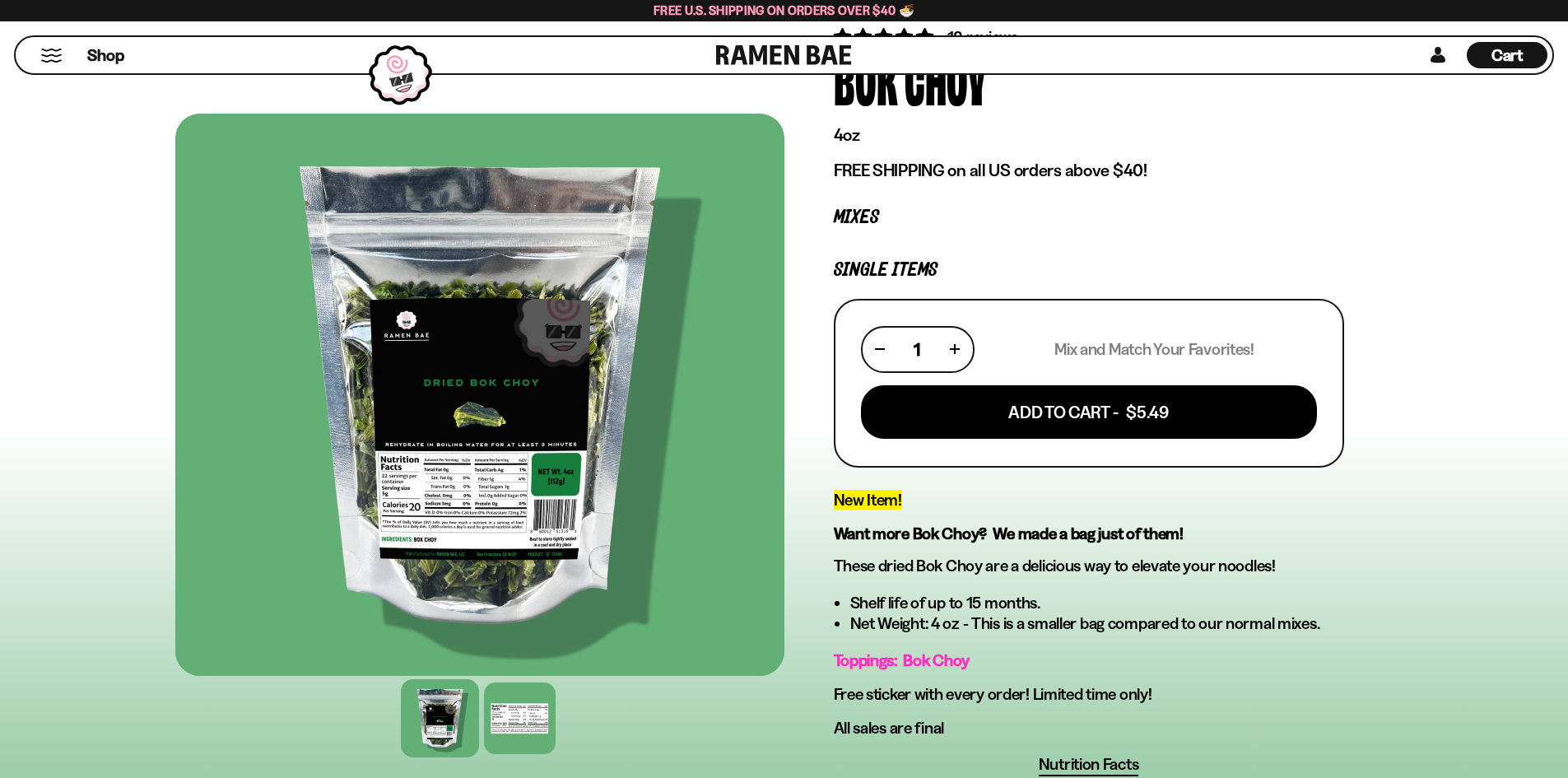
scroll to position [165, 0]
